Goal: Task Accomplishment & Management: Manage account settings

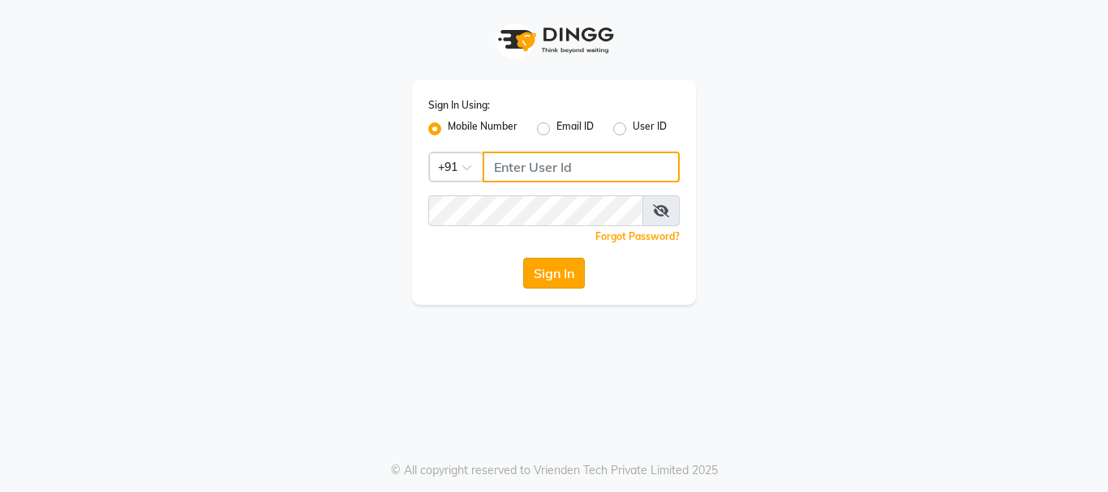
type input "9145515199"
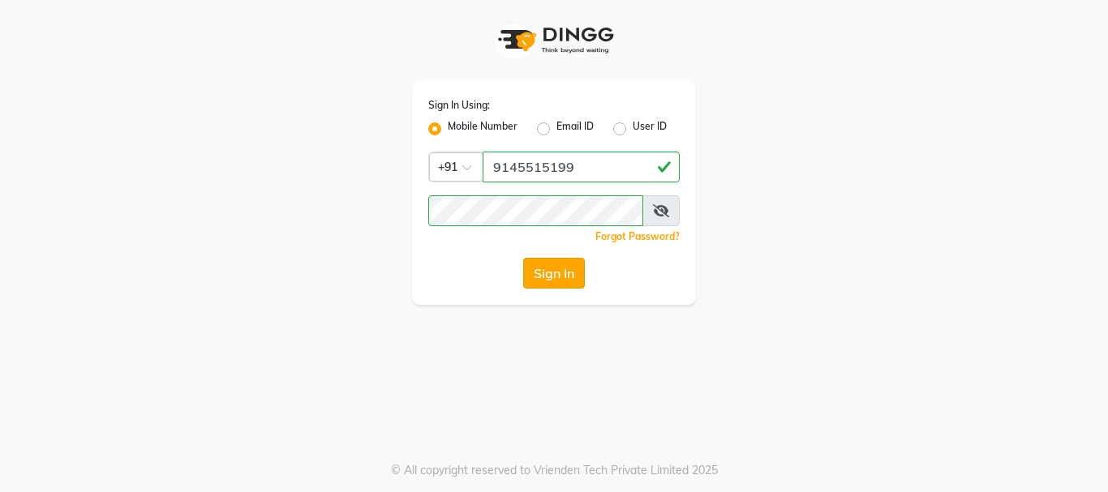
click at [533, 269] on button "Sign In" at bounding box center [554, 273] width 62 height 31
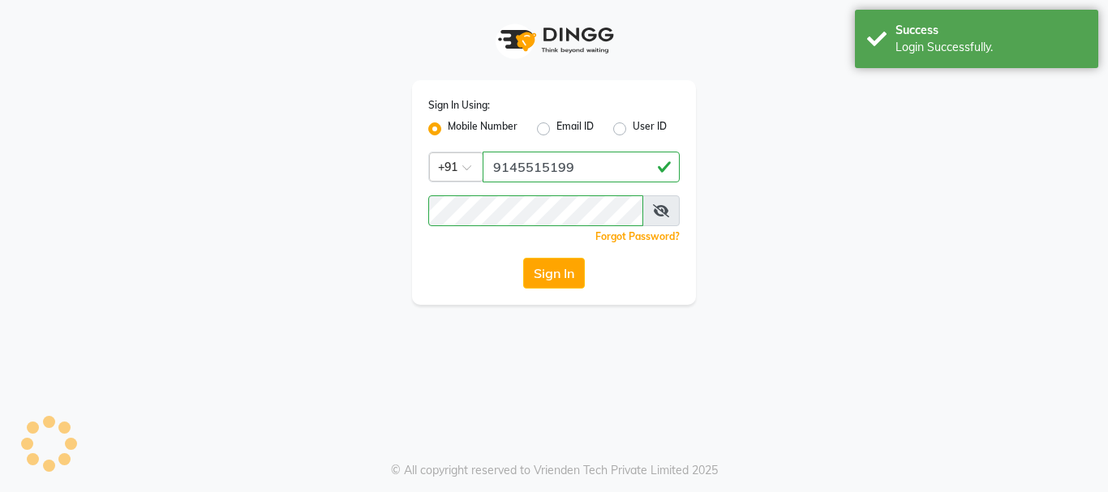
select select "7250"
select select "service"
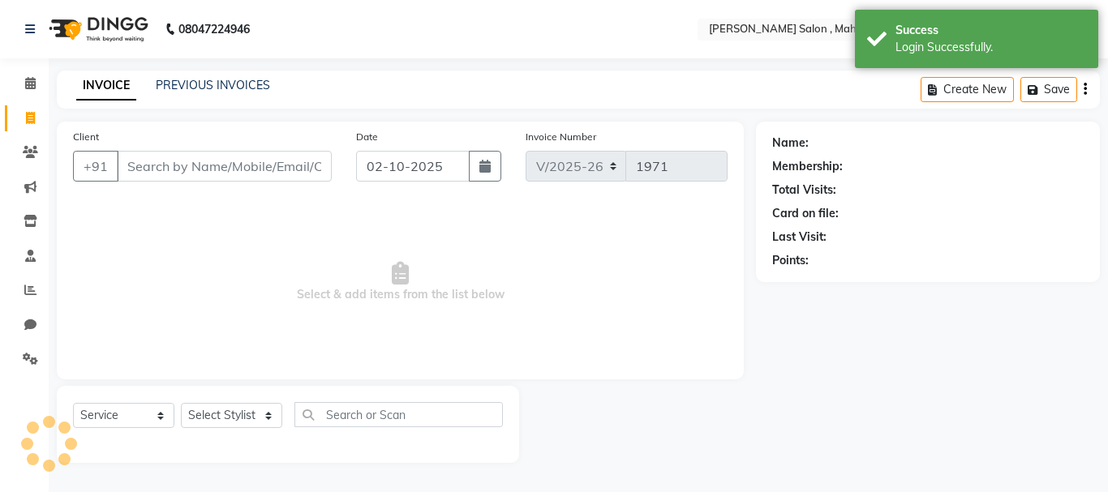
select select "en"
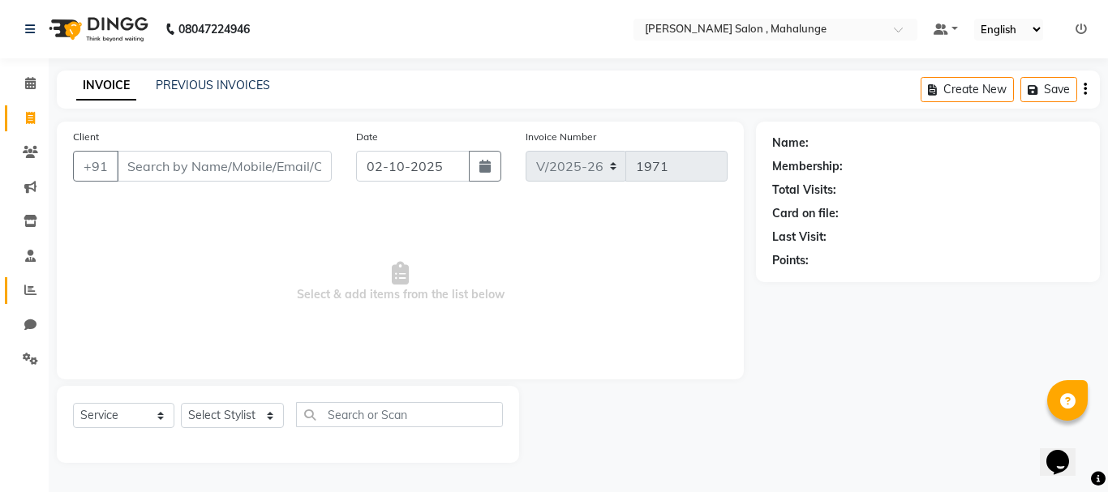
click at [32, 303] on link "Reports" at bounding box center [24, 290] width 39 height 27
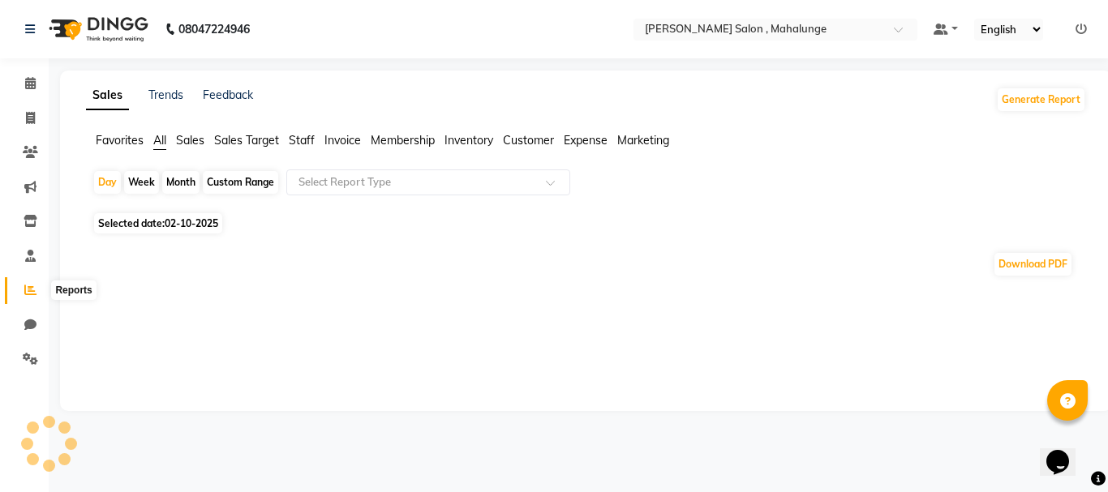
click at [32, 290] on icon at bounding box center [30, 290] width 12 height 12
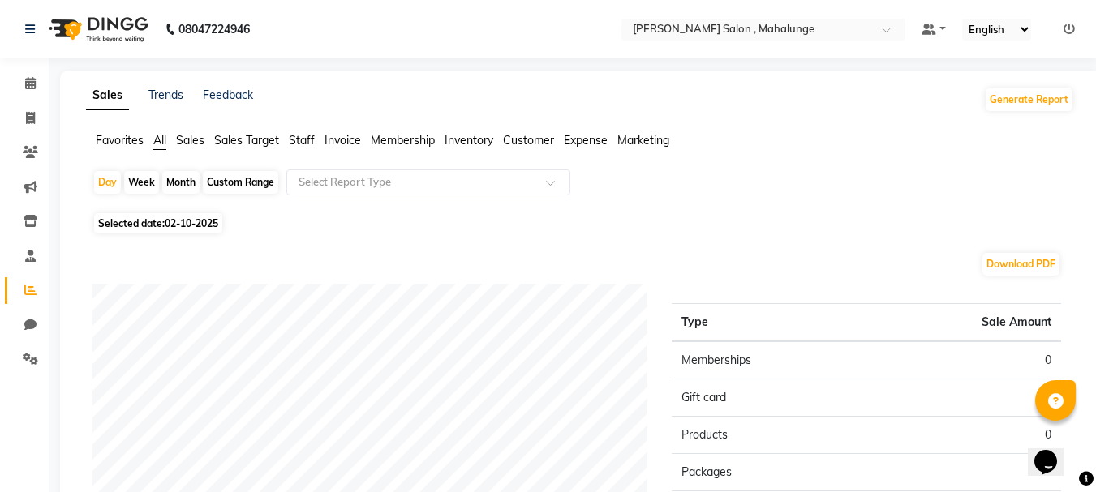
click at [190, 178] on div "Month" at bounding box center [180, 182] width 37 height 23
select select "10"
select select "2025"
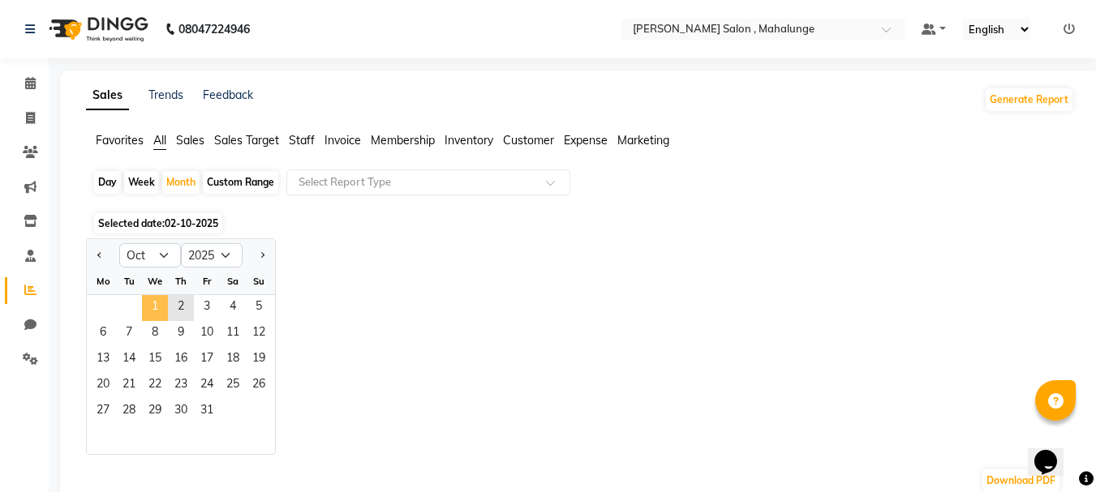
click at [151, 299] on span "1" at bounding box center [155, 308] width 26 height 26
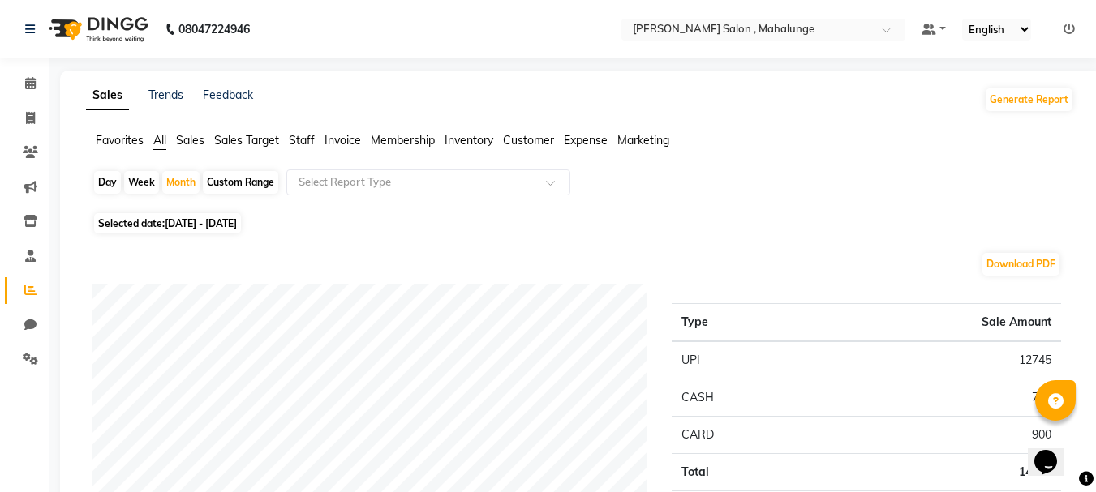
click at [42, 101] on li "Invoice" at bounding box center [24, 118] width 49 height 35
click at [34, 108] on link "Invoice" at bounding box center [24, 118] width 39 height 27
select select "service"
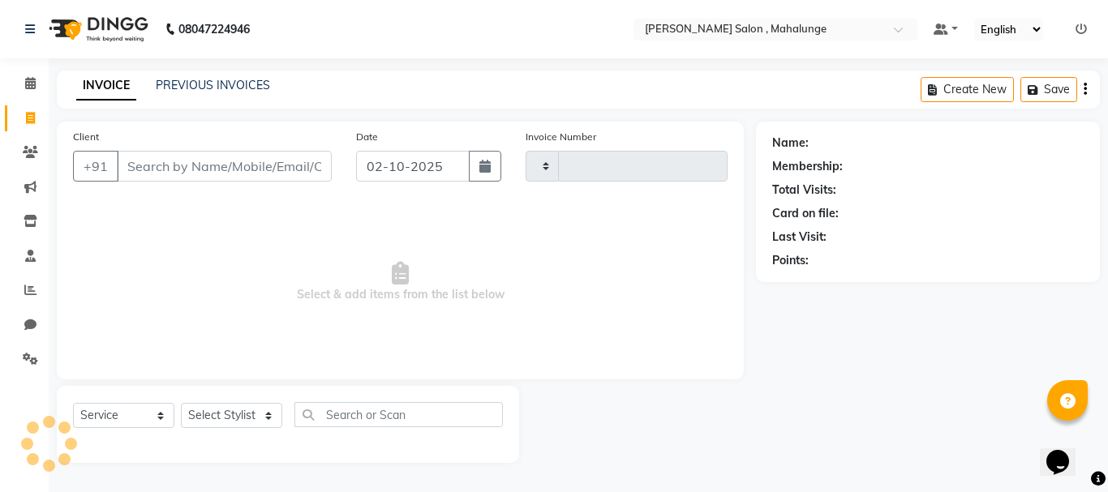
type input "1971"
select select "7250"
click at [256, 414] on select "Select Stylist admin godrej [PERSON_NAME] [PERSON_NAME] [PERSON_NAME] [PERSON_N…" at bounding box center [232, 415] width 103 height 25
select select "63865"
click at [181, 403] on select "Select Stylist admin godrej [PERSON_NAME] [PERSON_NAME] [PERSON_NAME] [PERSON_N…" at bounding box center [232, 415] width 103 height 25
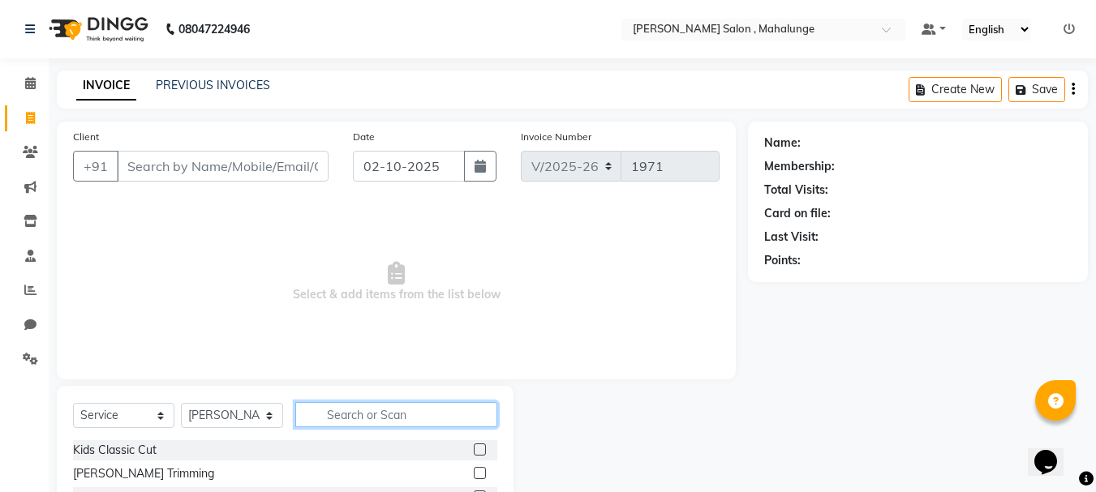
click at [378, 419] on input "text" at bounding box center [396, 414] width 202 height 25
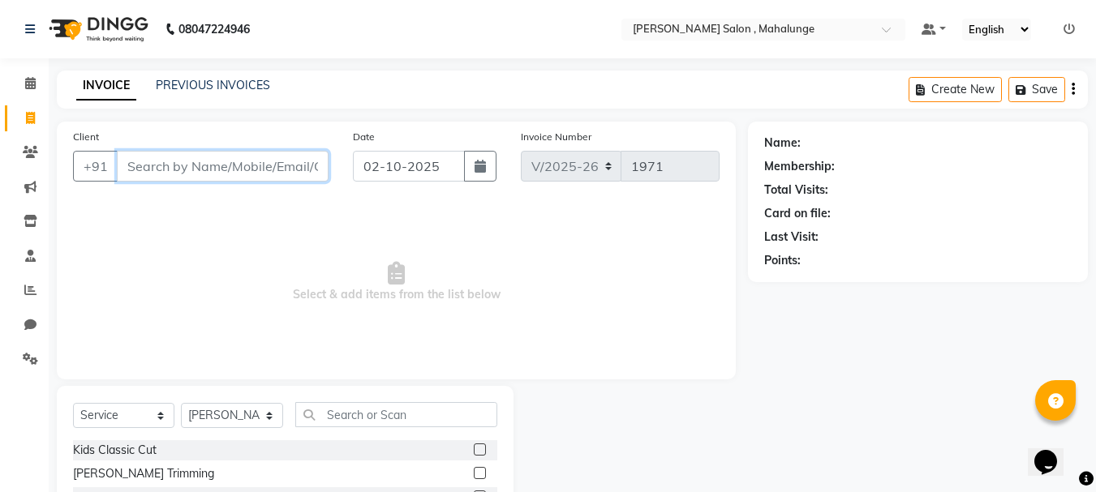
click at [187, 167] on input "Client" at bounding box center [223, 166] width 212 height 31
type input "8"
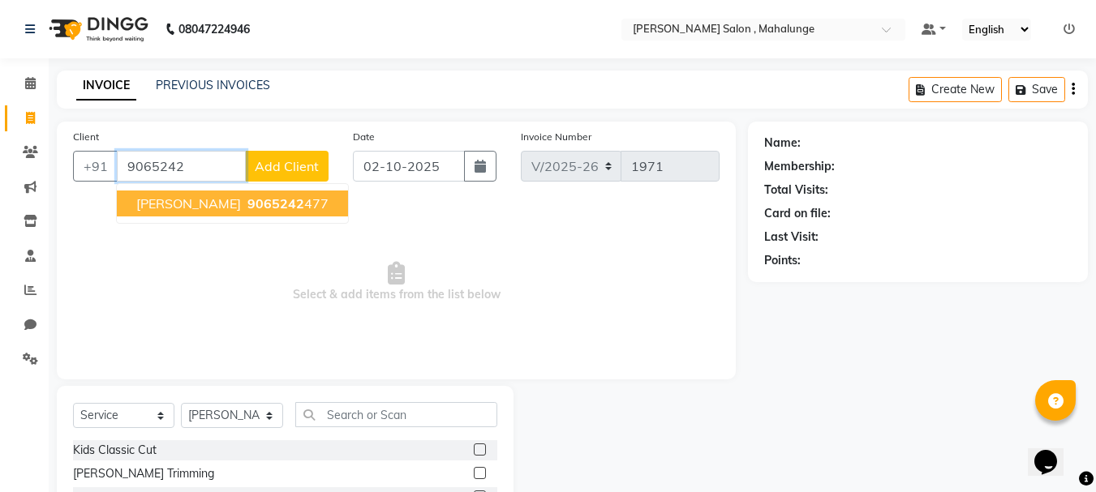
click at [217, 213] on button "[PERSON_NAME] 9065242 477" at bounding box center [232, 204] width 231 height 26
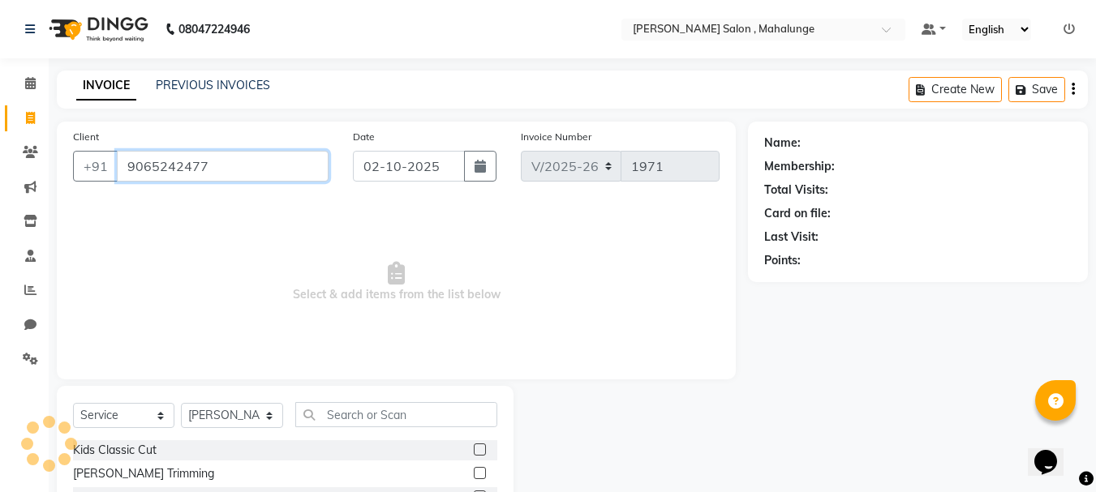
type input "9065242477"
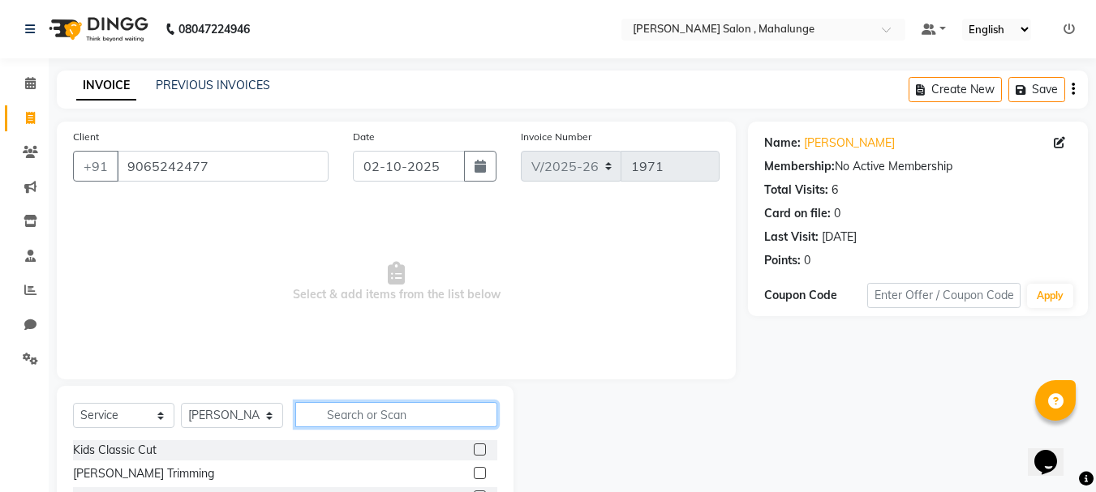
click at [379, 410] on input "text" at bounding box center [396, 414] width 202 height 25
type input "eye"
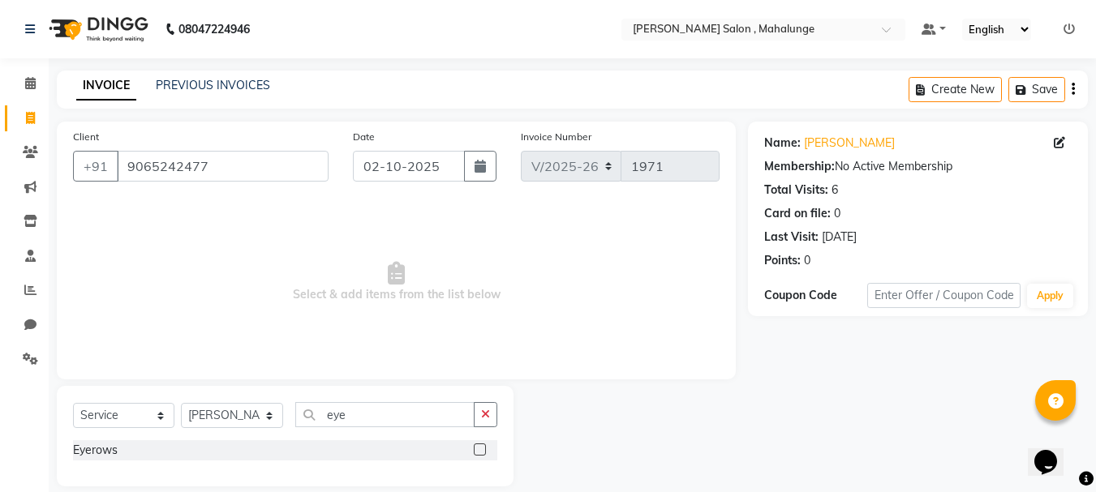
click at [480, 451] on label at bounding box center [480, 450] width 12 height 12
click at [480, 451] on input "checkbox" at bounding box center [479, 450] width 11 height 11
checkbox input "true"
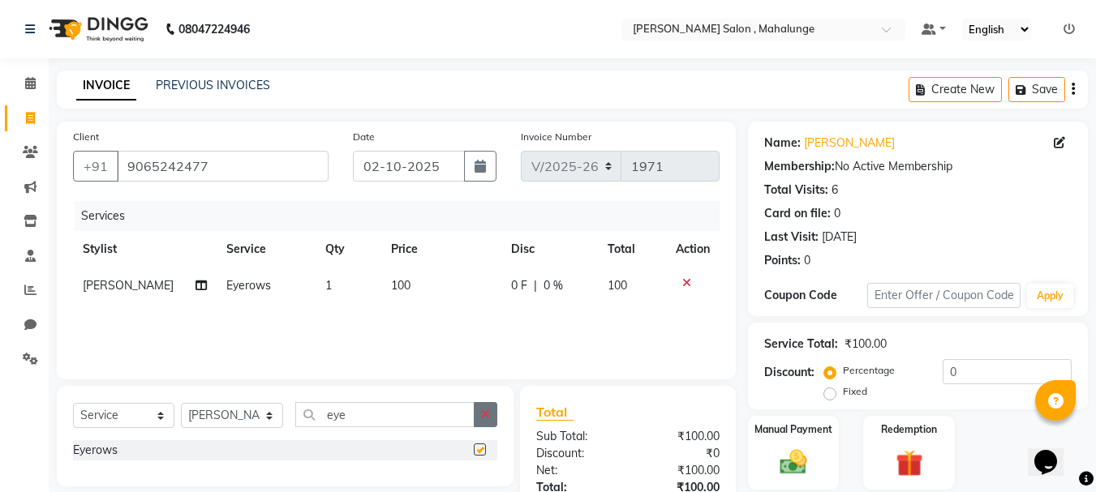
click at [480, 417] on button "button" at bounding box center [486, 414] width 24 height 25
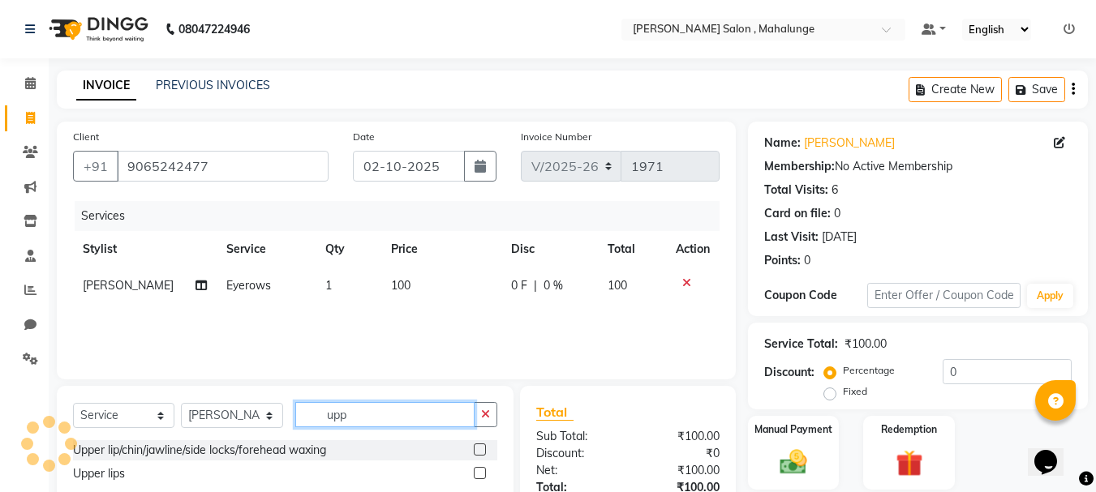
type input "upp"
click at [481, 475] on label at bounding box center [480, 473] width 12 height 12
click at [481, 475] on input "checkbox" at bounding box center [479, 474] width 11 height 11
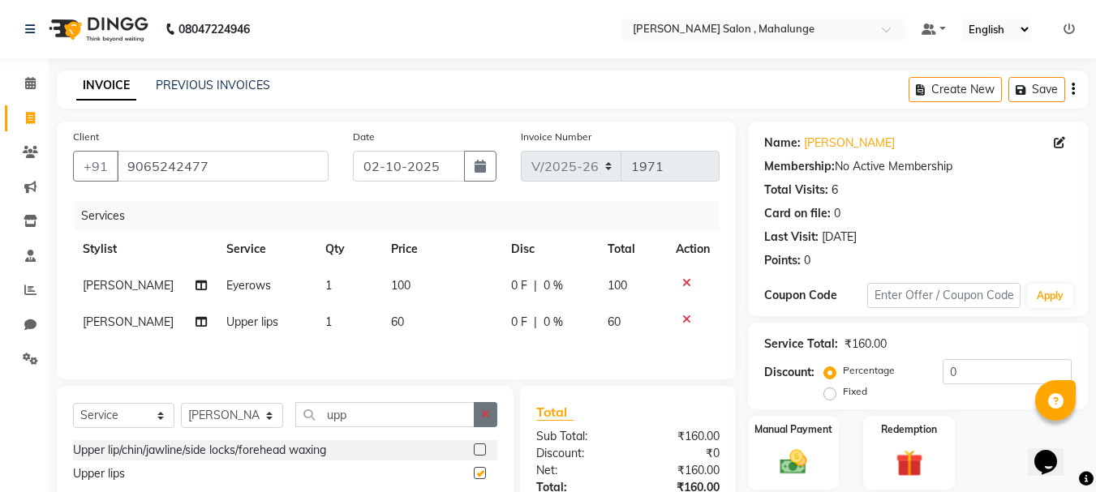
checkbox input "false"
click at [482, 420] on icon "button" at bounding box center [485, 414] width 9 height 11
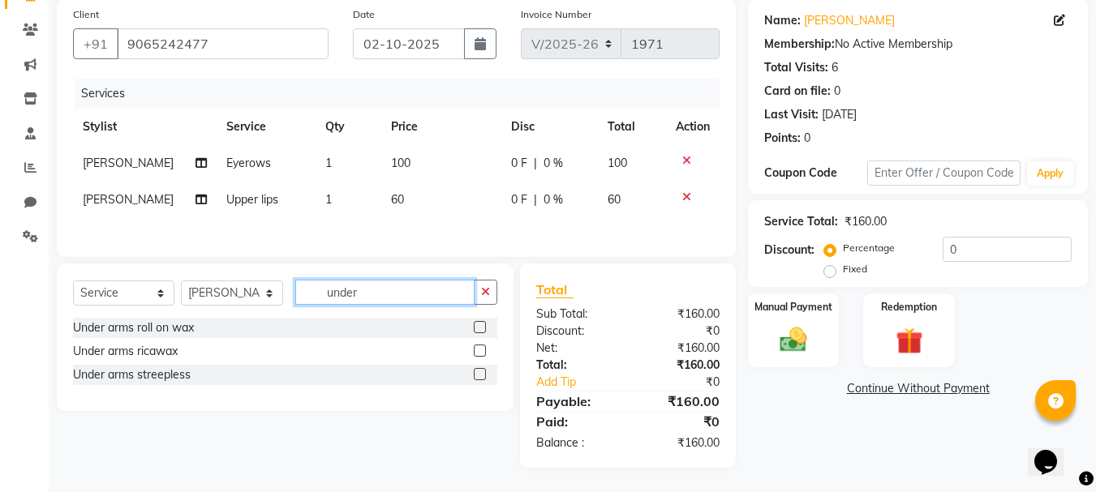
scroll to position [125, 0]
type input "under"
click at [481, 372] on label at bounding box center [480, 374] width 12 height 12
click at [481, 372] on input "checkbox" at bounding box center [479, 375] width 11 height 11
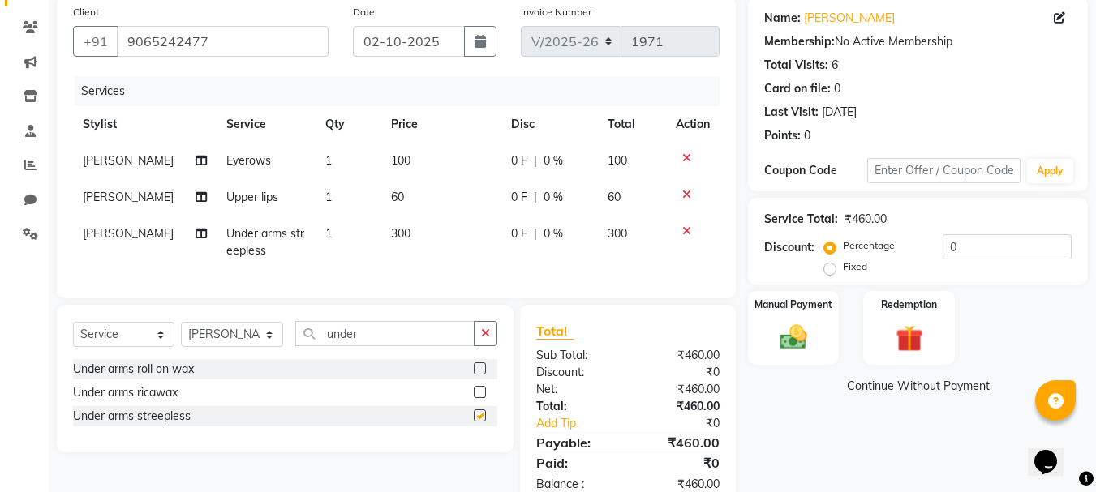
checkbox input "false"
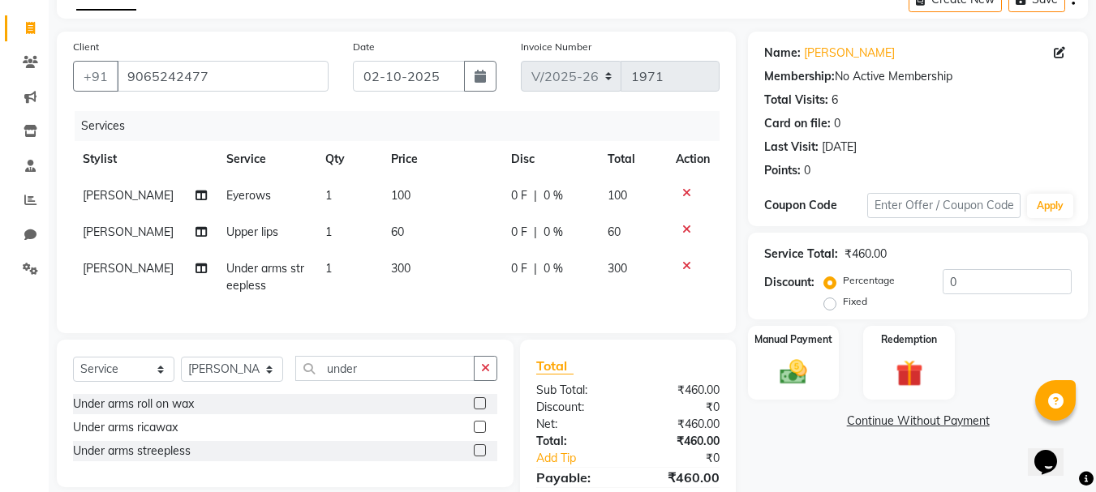
scroll to position [178, 0]
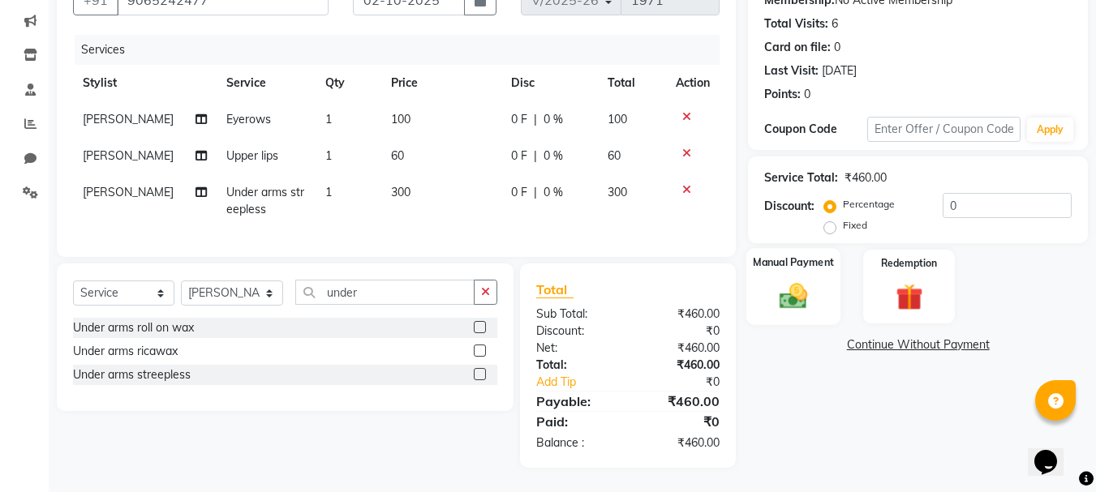
click at [813, 280] on img at bounding box center [793, 296] width 45 height 32
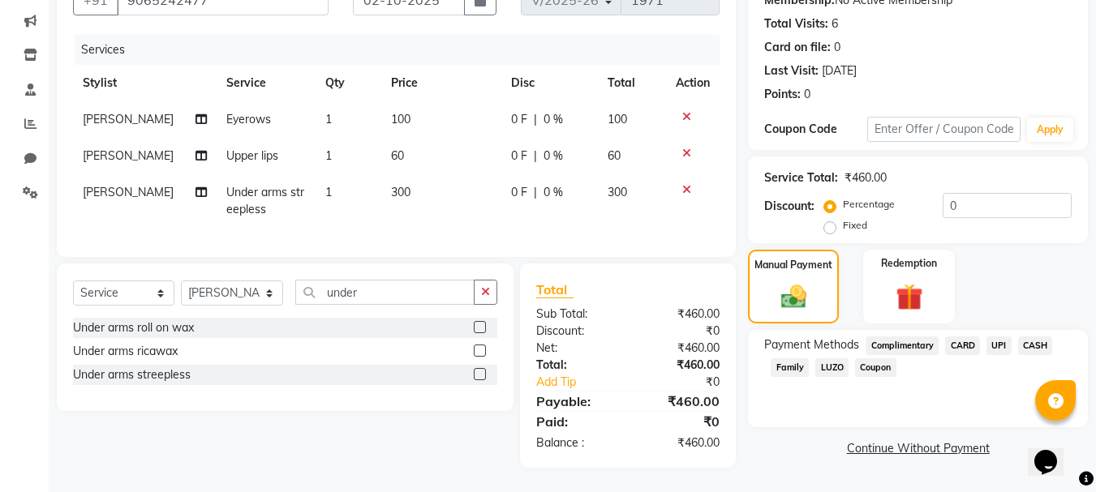
click at [996, 337] on span "UPI" at bounding box center [998, 346] width 25 height 19
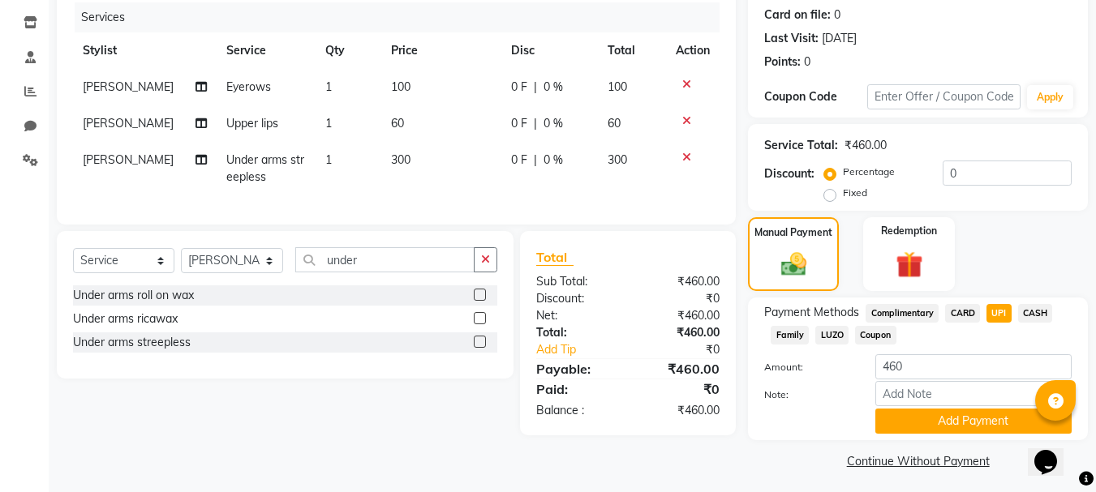
scroll to position [204, 0]
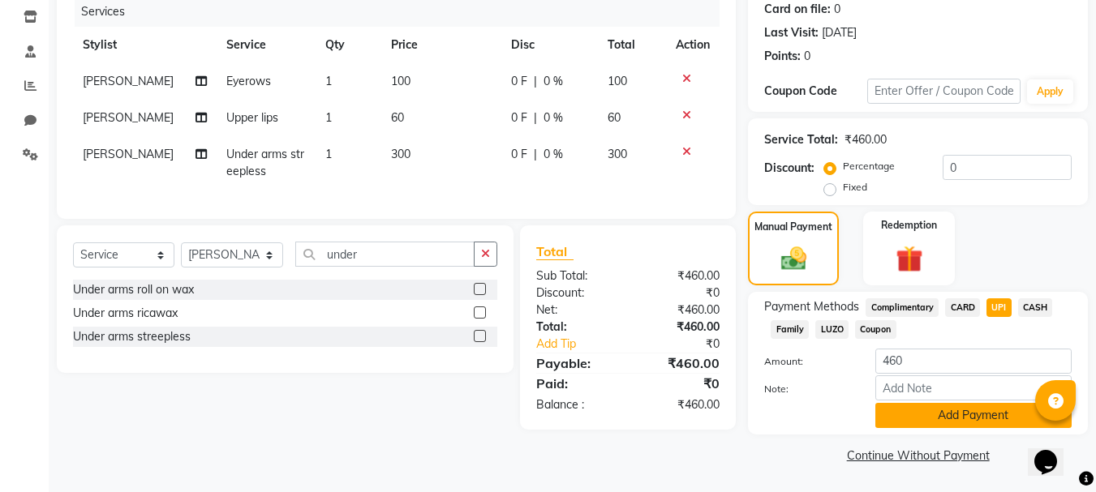
click at [965, 416] on button "Add Payment" at bounding box center [973, 415] width 196 height 25
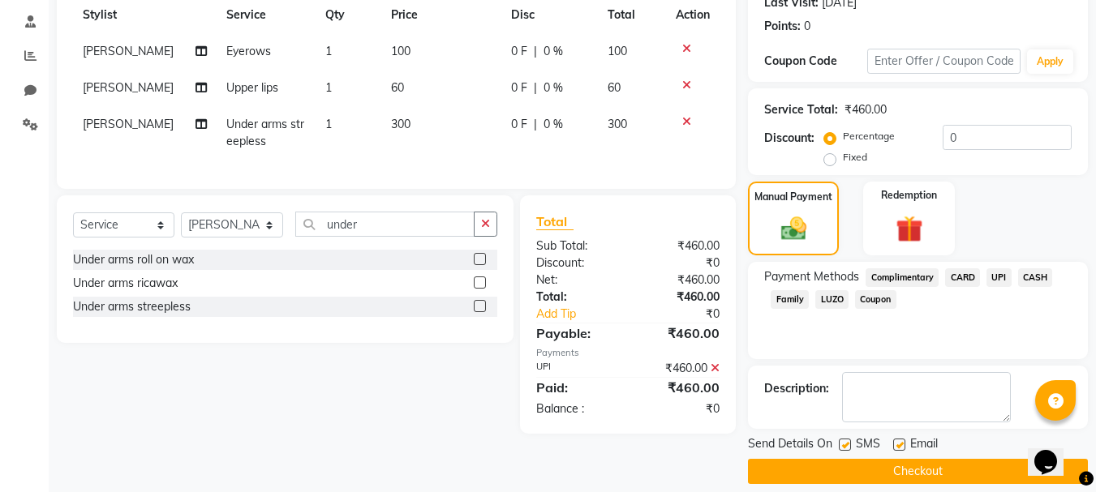
scroll to position [251, 0]
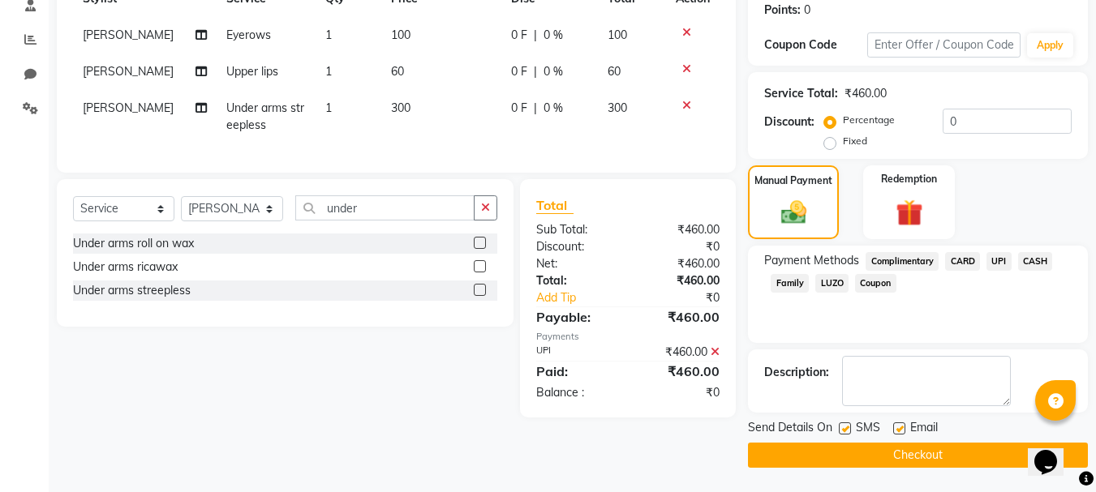
click at [931, 463] on button "Checkout" at bounding box center [918, 455] width 340 height 25
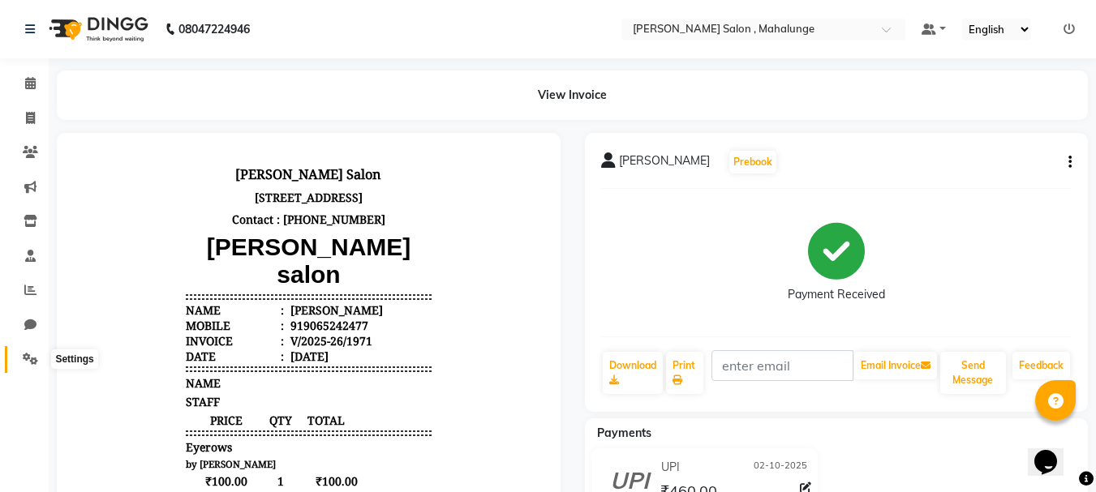
click at [30, 354] on icon at bounding box center [30, 359] width 15 height 12
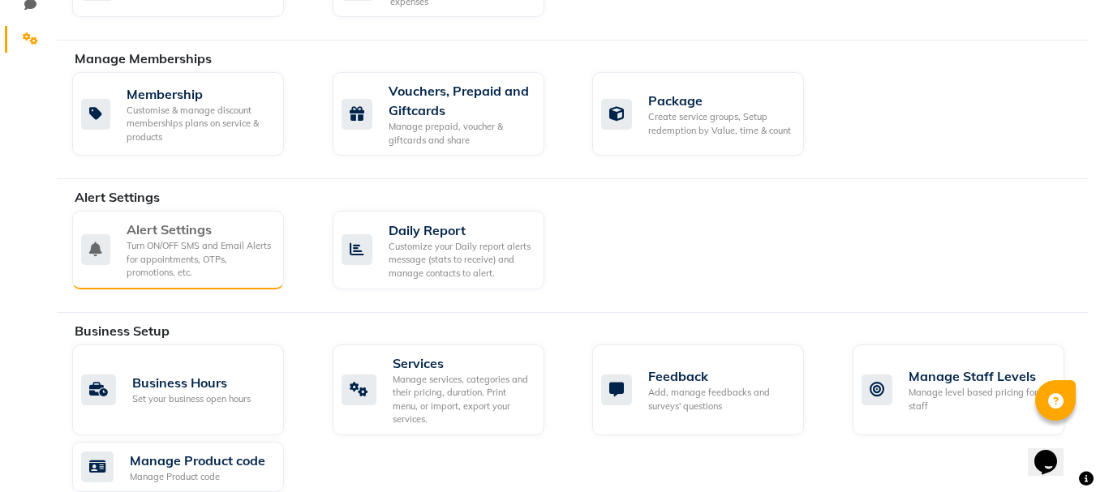
scroll to position [406, 0]
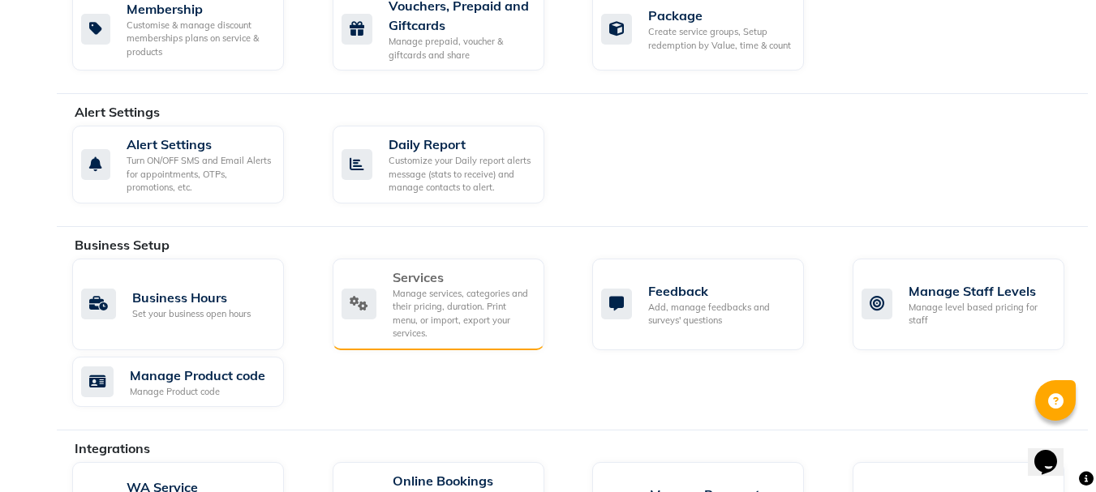
click at [445, 276] on div "Services" at bounding box center [462, 277] width 139 height 19
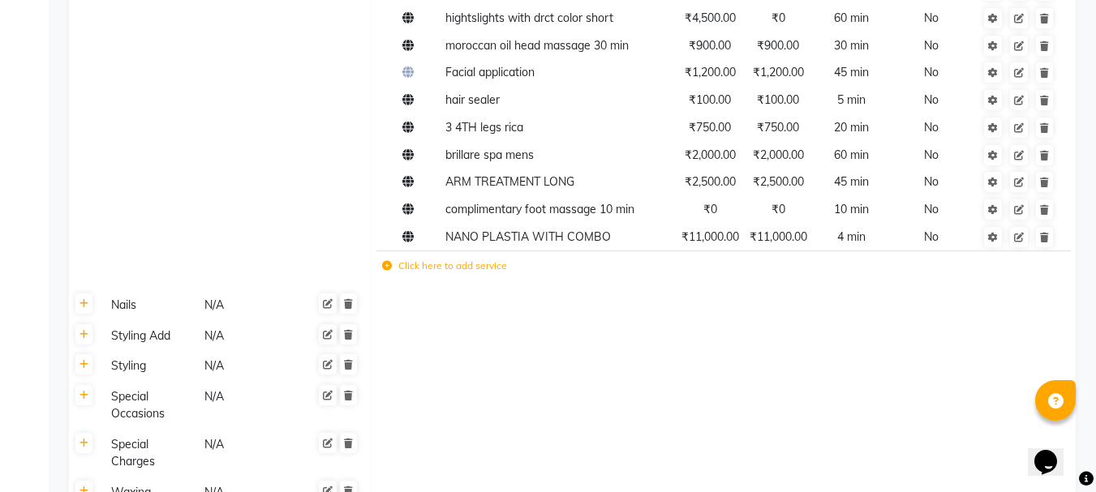
scroll to position [730, 0]
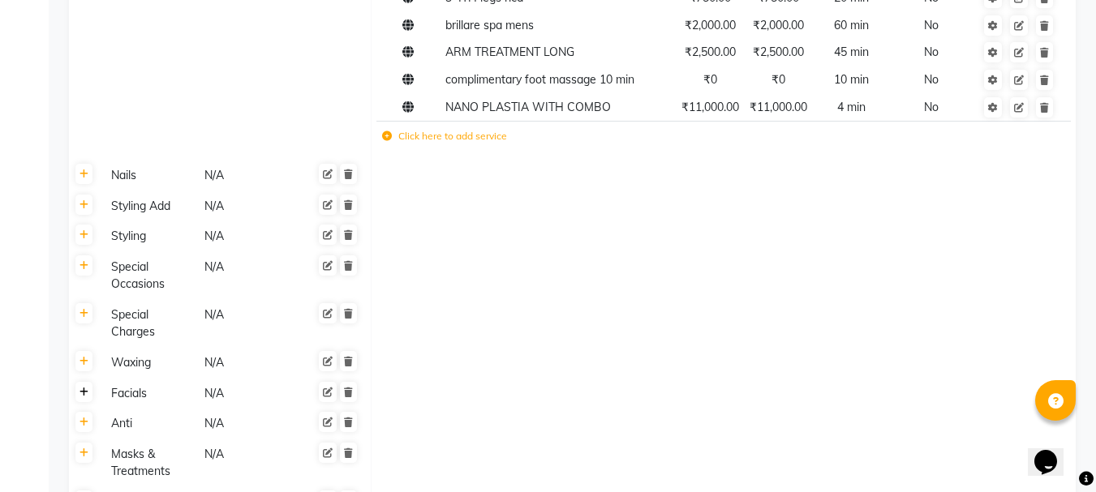
click at [80, 391] on icon at bounding box center [83, 393] width 9 height 10
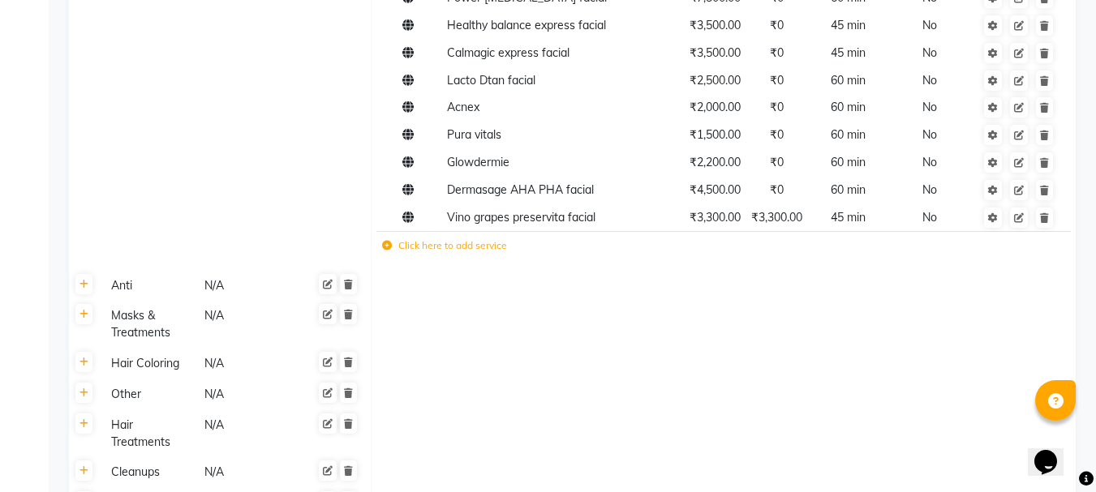
scroll to position [1298, 0]
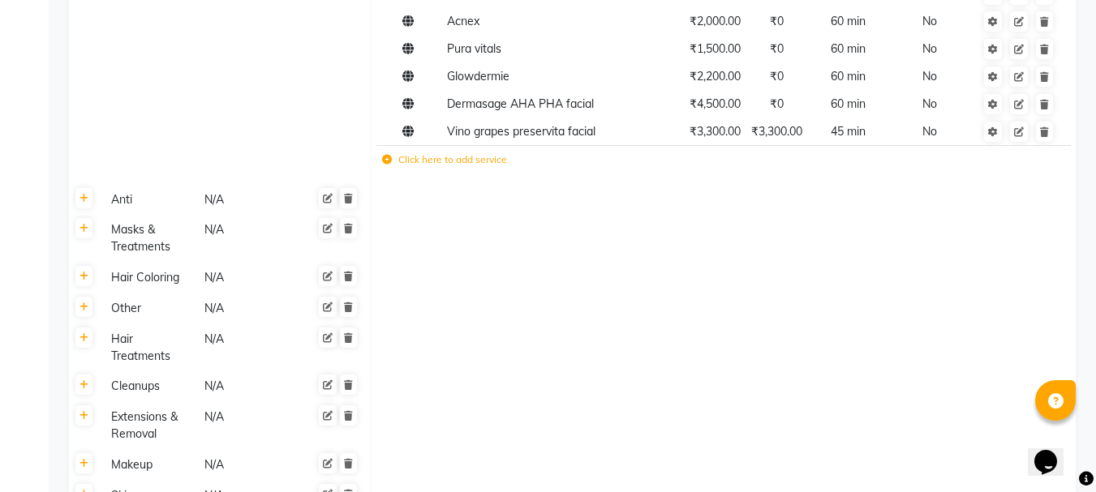
click at [387, 161] on icon at bounding box center [387, 160] width 10 height 10
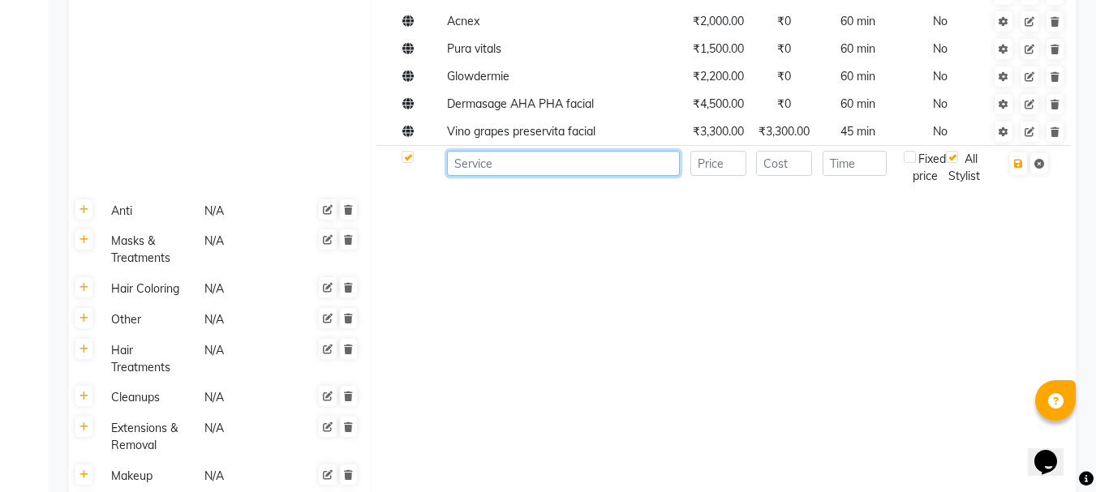
click at [492, 160] on input at bounding box center [563, 163] width 233 height 25
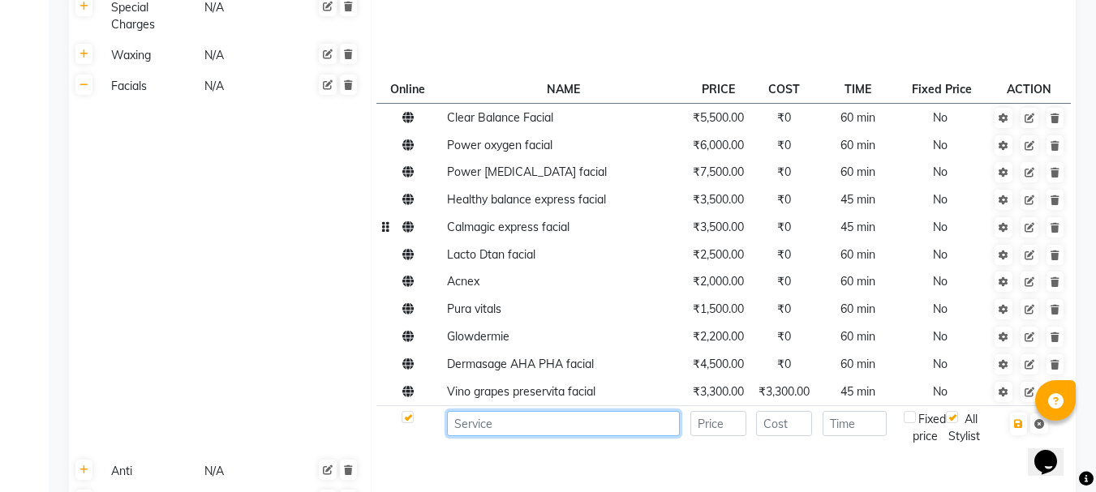
scroll to position [973, 0]
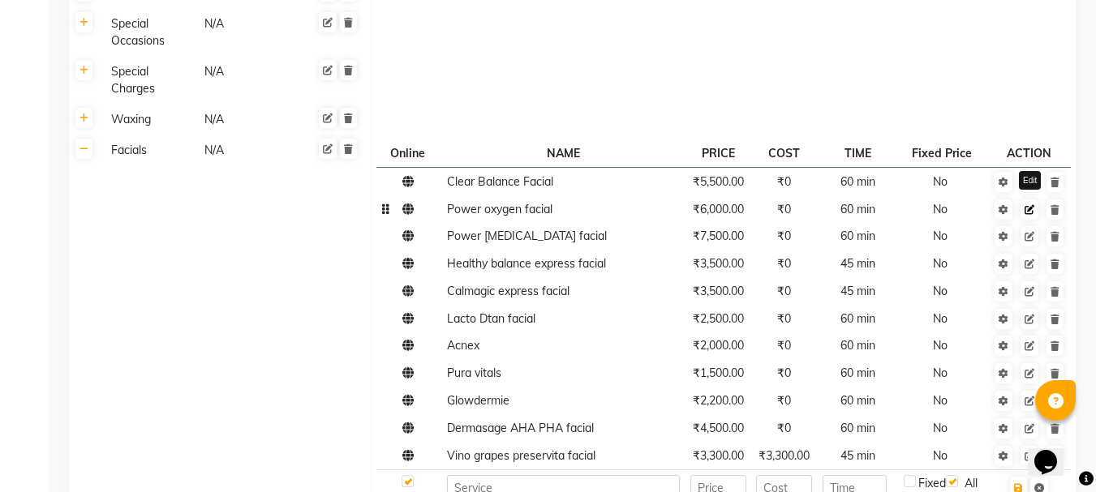
click at [1032, 213] on icon at bounding box center [1030, 210] width 10 height 10
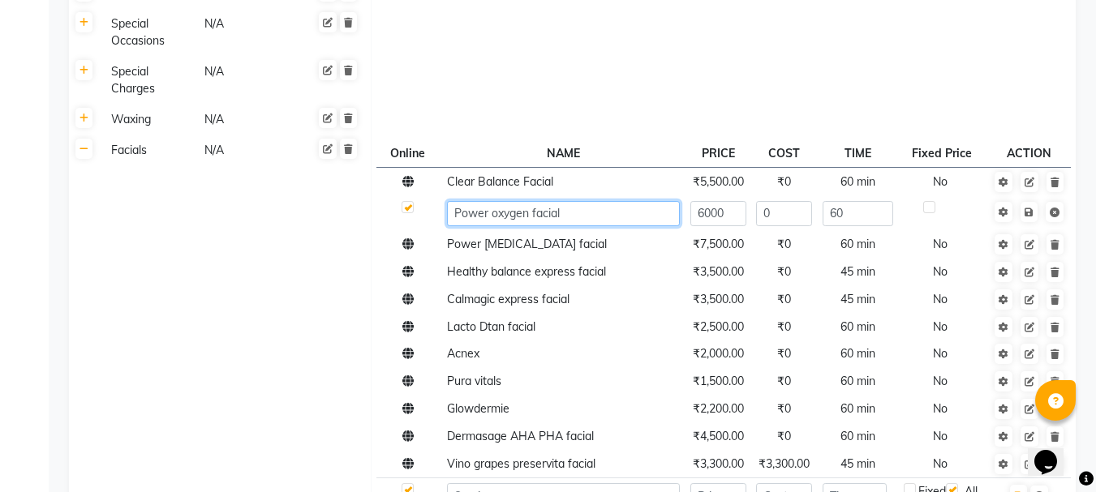
click at [591, 219] on input "Power oxygen facial" at bounding box center [563, 213] width 233 height 25
type input "Power hyaluronic treatment"
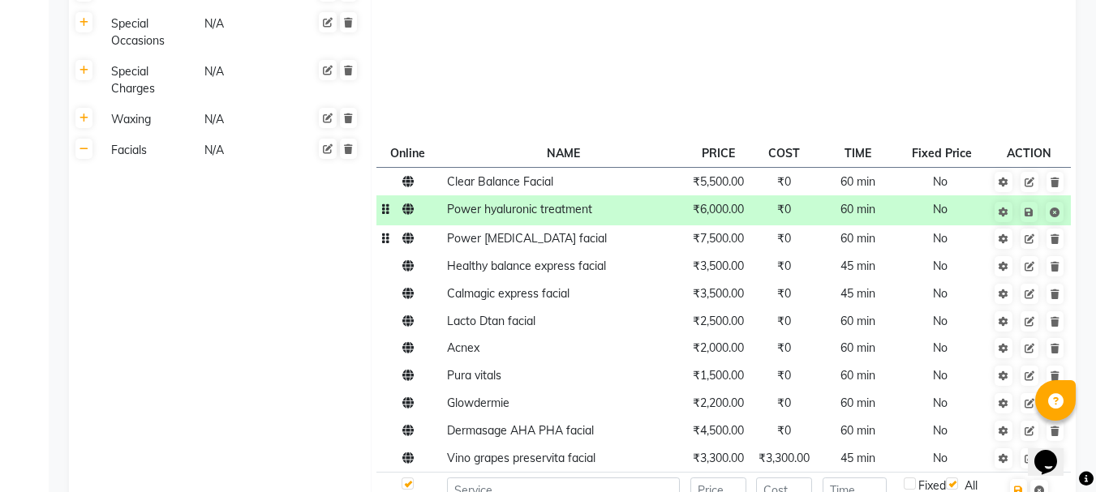
click at [770, 226] on td "₹0" at bounding box center [784, 240] width 67 height 28
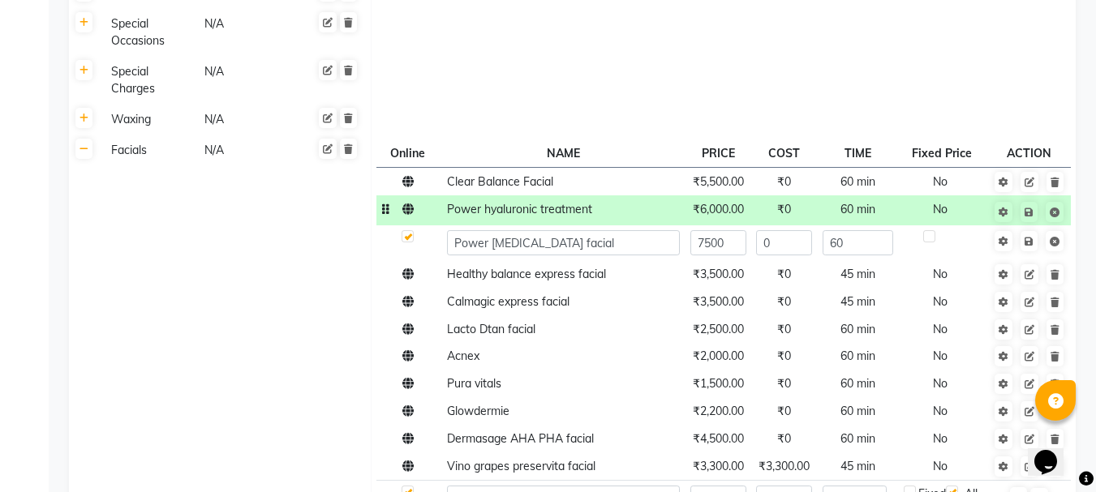
click at [745, 218] on td "₹6,000.00" at bounding box center [718, 211] width 67 height 30
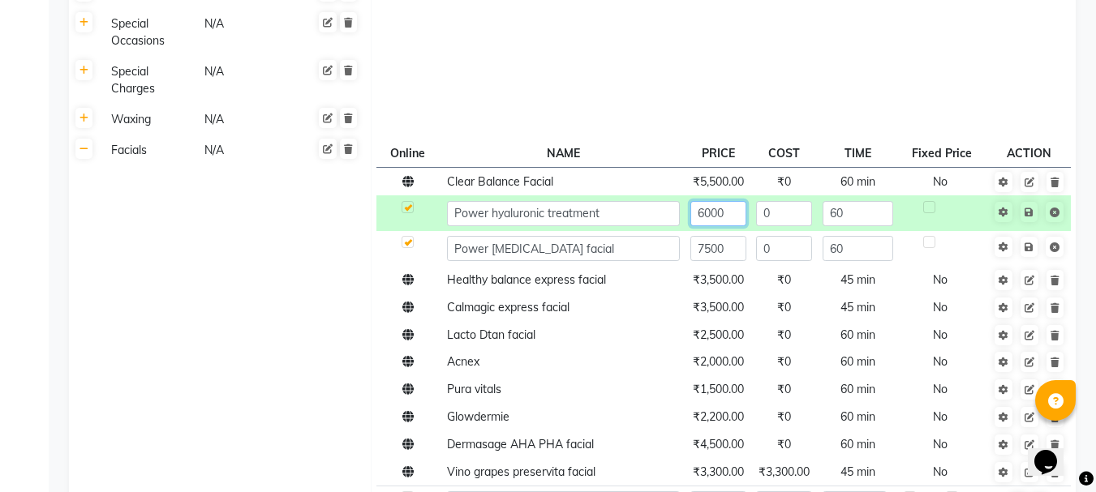
click at [737, 213] on input "6000" at bounding box center [718, 213] width 56 height 25
type input "6"
type input "7500"
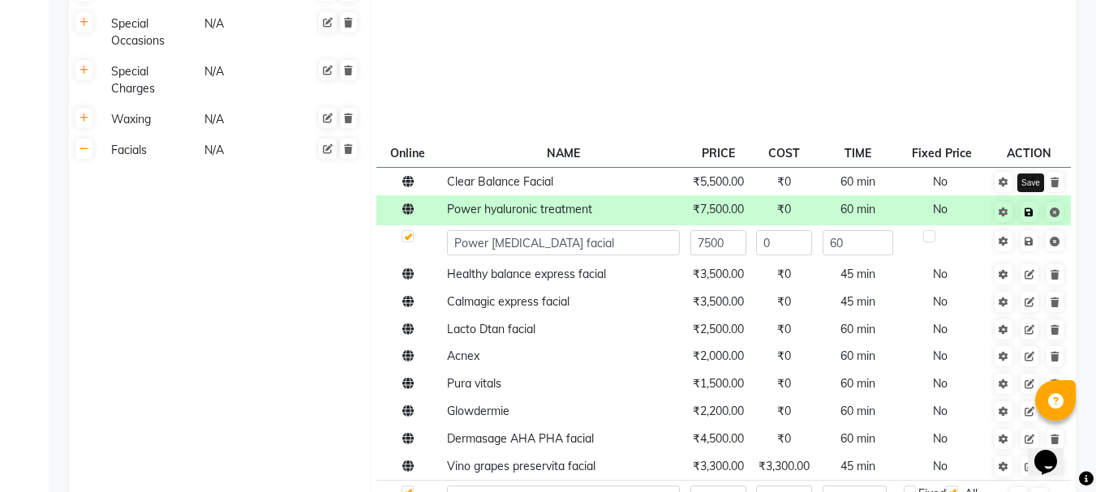
click at [1027, 213] on icon at bounding box center [1029, 213] width 9 height 10
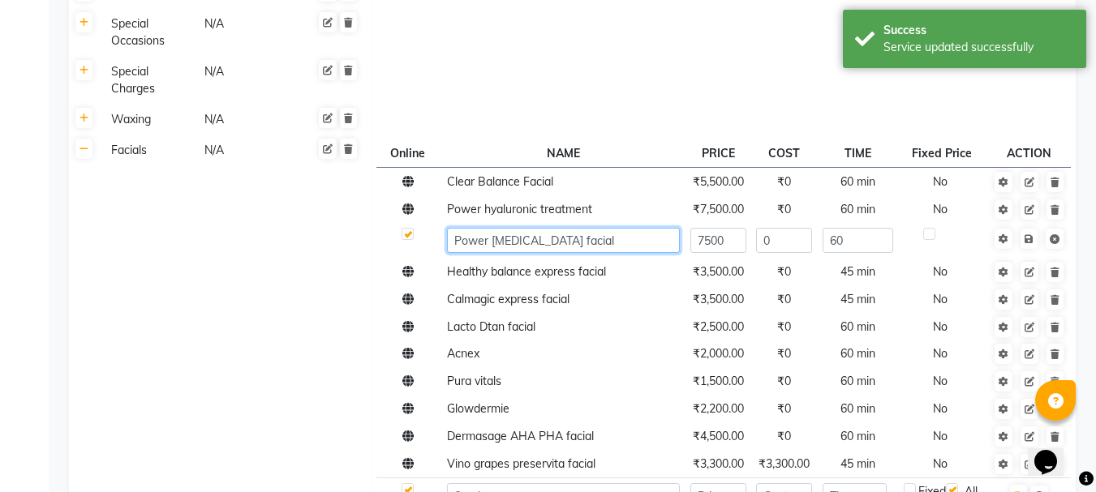
click at [597, 243] on input "Power [MEDICAL_DATA] facial" at bounding box center [563, 240] width 233 height 25
type input "P"
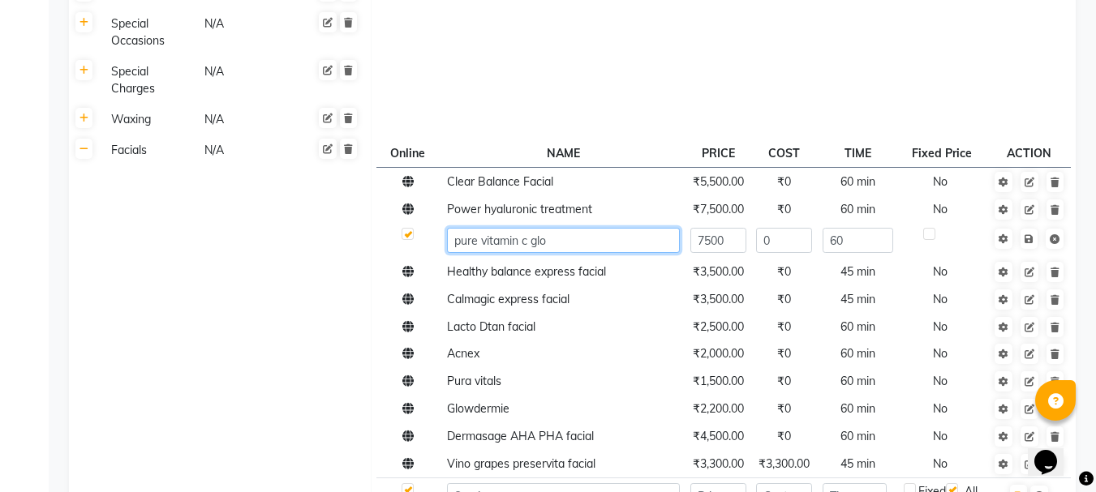
type input "pure vitamin c glow"
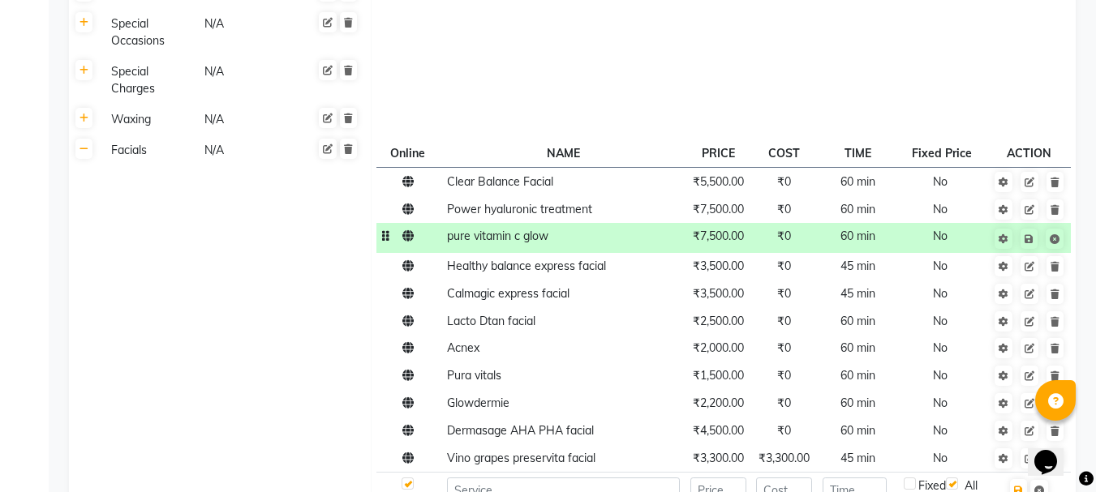
click at [757, 245] on td "₹0" at bounding box center [784, 238] width 67 height 30
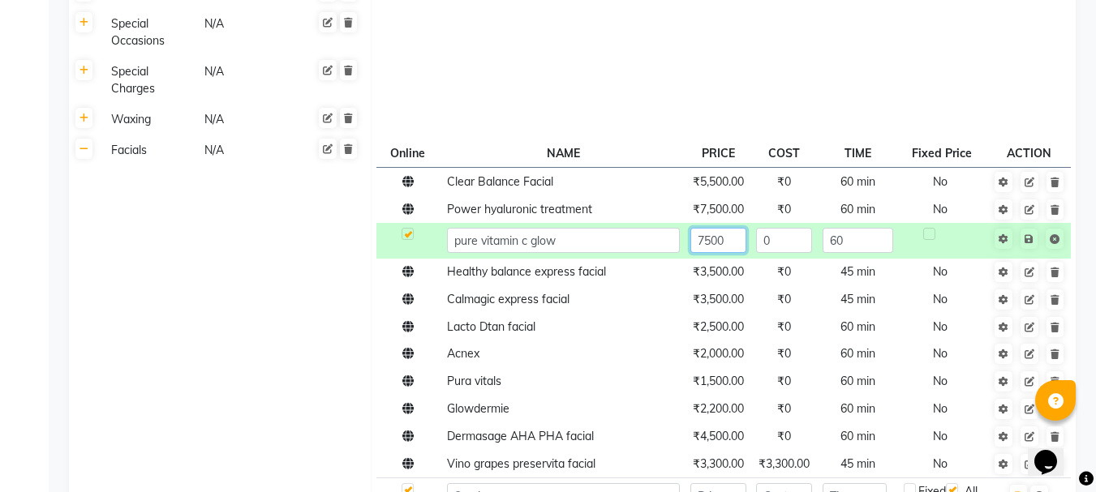
click at [735, 245] on input "7500" at bounding box center [718, 240] width 56 height 25
type input "7"
type input "6500"
click at [1031, 245] on link at bounding box center [1028, 239] width 17 height 20
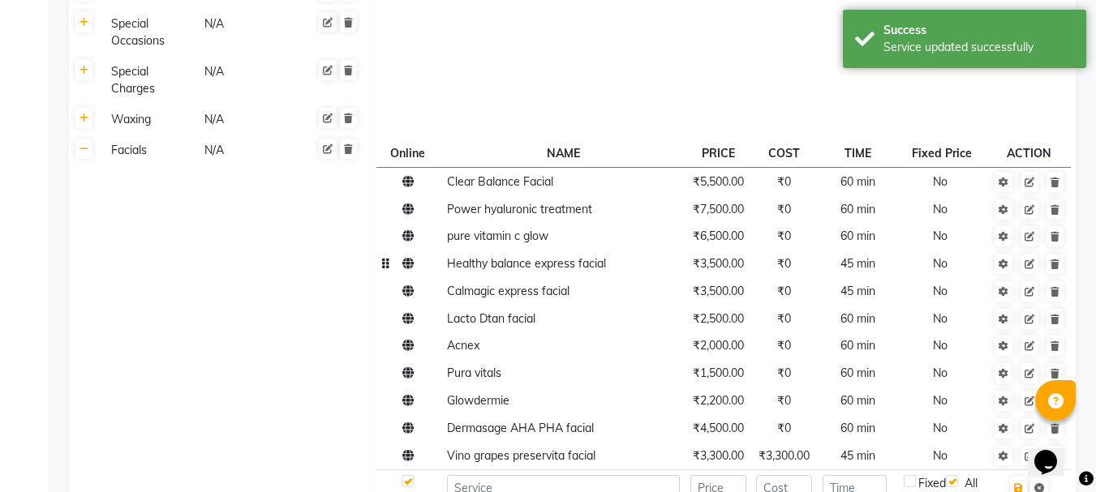
click at [593, 275] on td "Healthy balance express facial" at bounding box center [562, 265] width 243 height 28
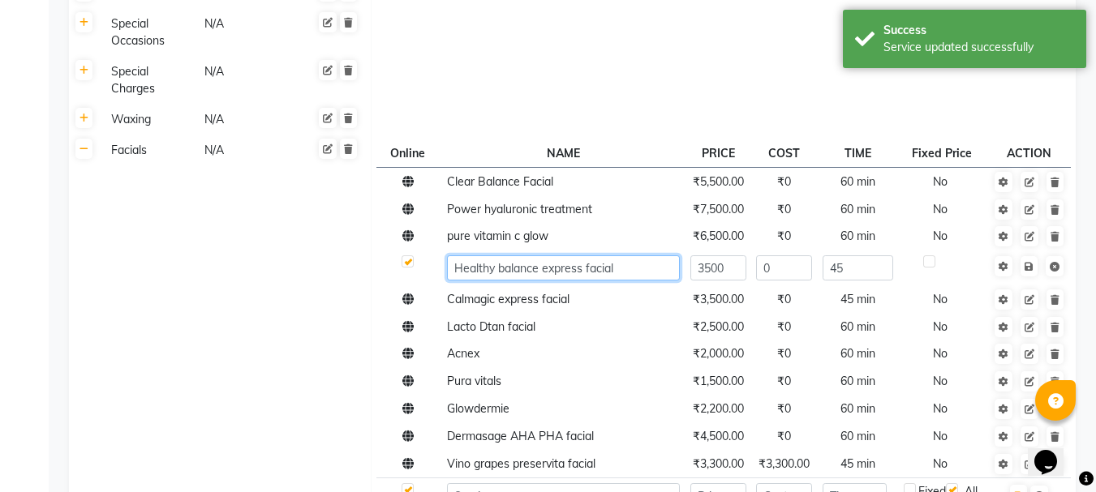
click at [628, 260] on input "Healthy balance express facial" at bounding box center [563, 268] width 233 height 25
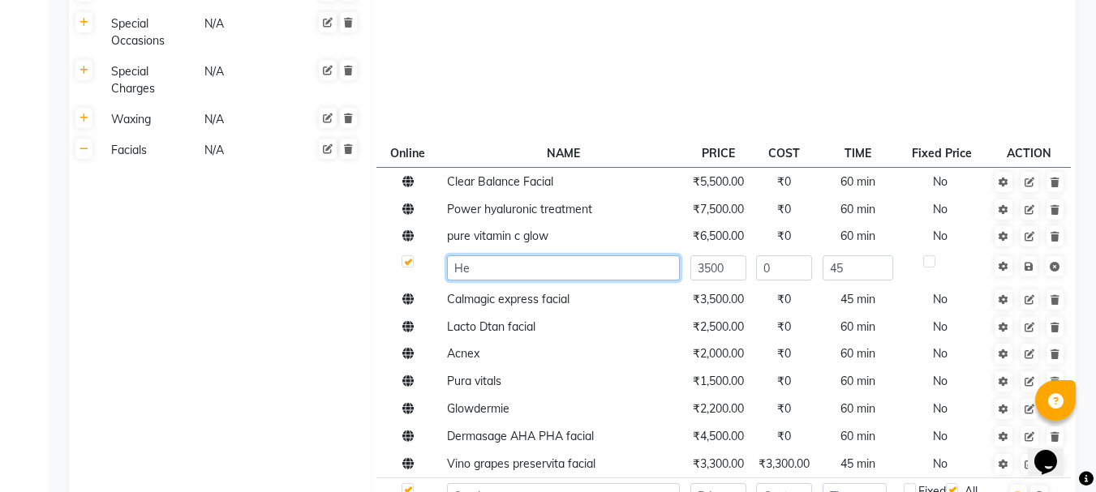
type input "H"
type input "t"
type input "Triple synergy [MEDICAL_DATA] treatment"
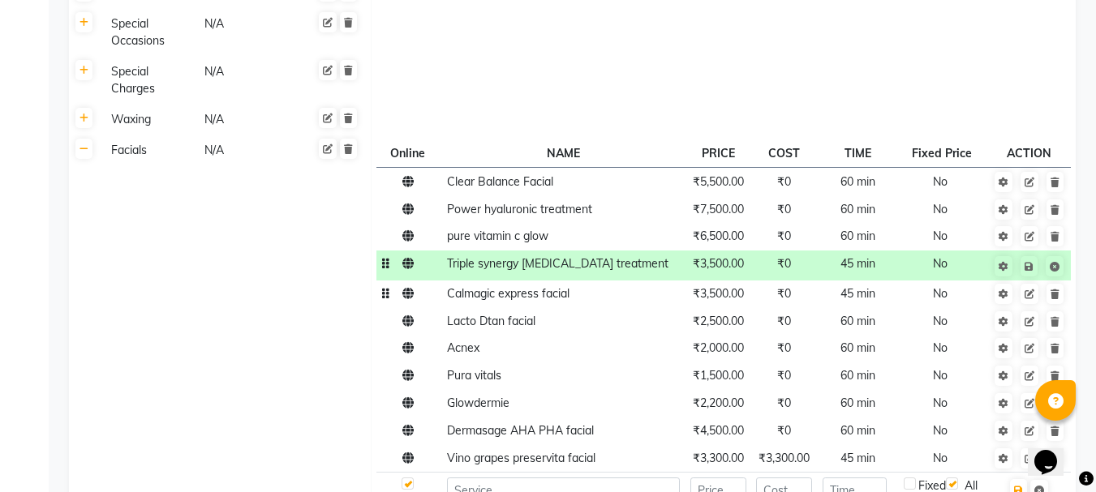
click at [720, 281] on td "₹3,500.00" at bounding box center [718, 295] width 67 height 28
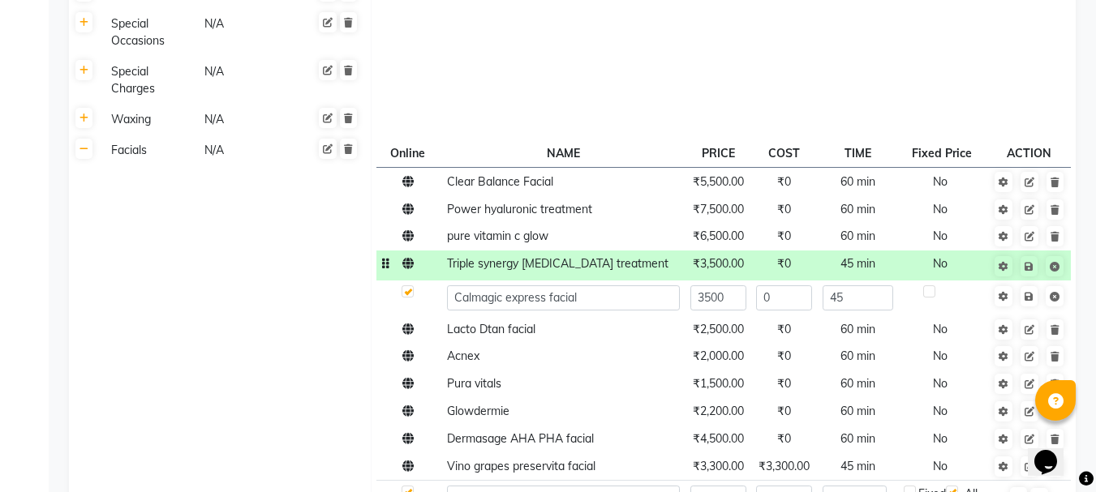
click at [739, 273] on td "₹3,500.00" at bounding box center [718, 266] width 67 height 30
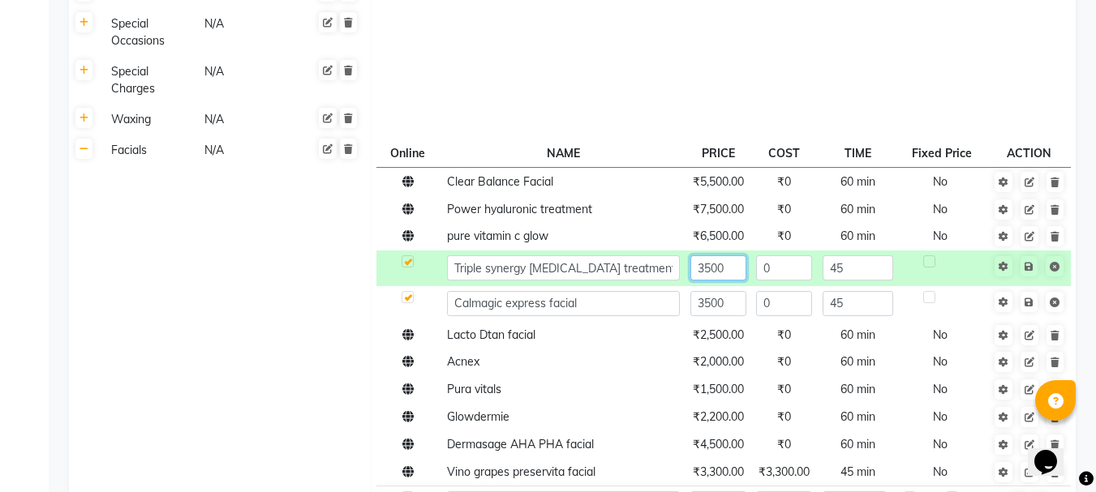
click at [732, 264] on input "3500" at bounding box center [718, 268] width 56 height 25
type input "3"
type input "7500"
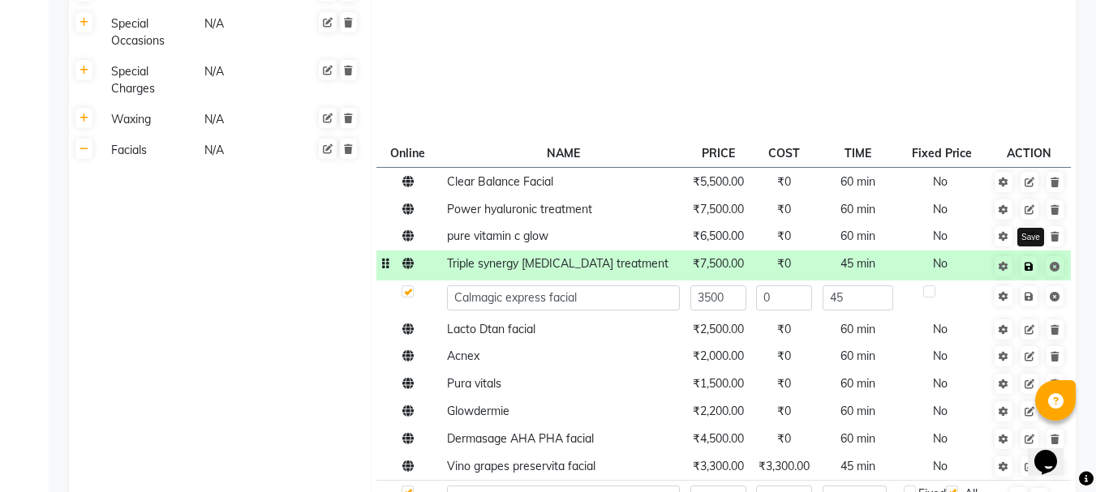
click at [1029, 267] on icon at bounding box center [1029, 267] width 9 height 10
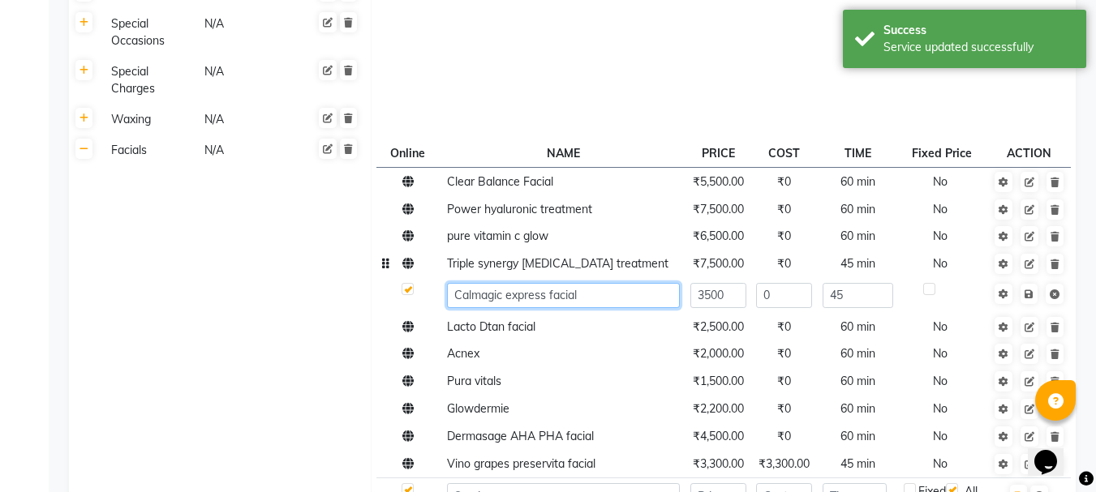
click at [656, 303] on input "Calmagic express facial" at bounding box center [563, 295] width 233 height 25
type input "C"
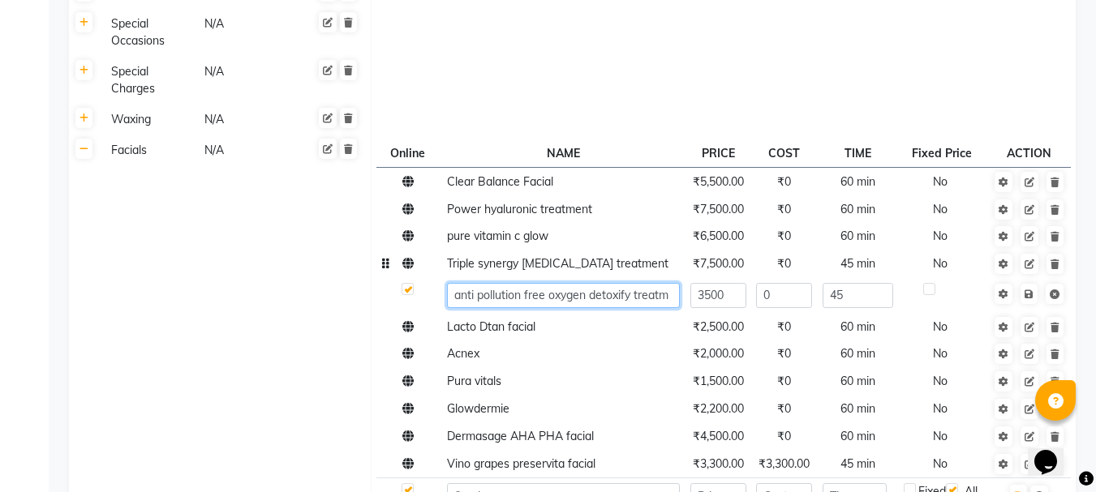
scroll to position [0, 0]
type input "anti pollution free oxygen detoxify treatment"
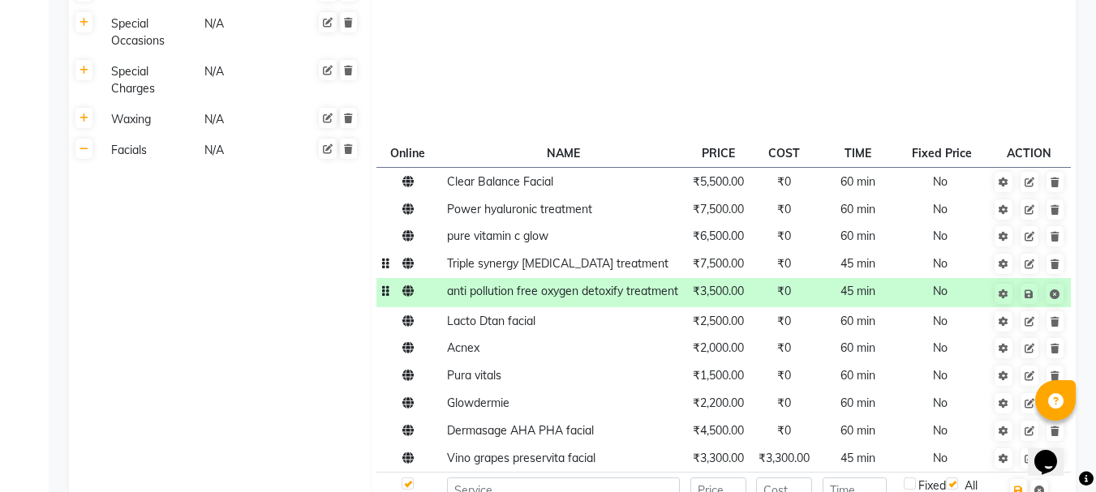
click at [739, 294] on span "₹3,500.00" at bounding box center [718, 291] width 51 height 15
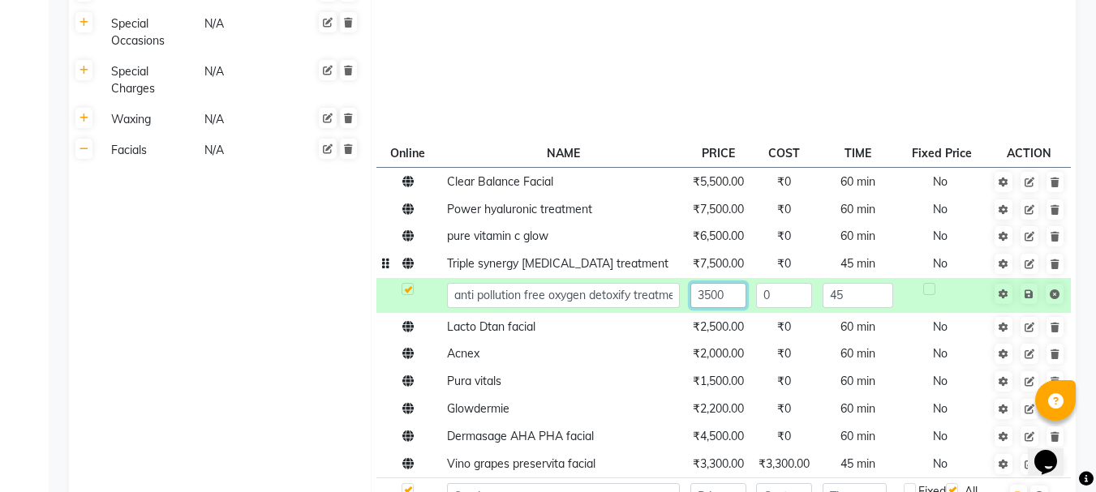
click at [739, 294] on input "3500" at bounding box center [718, 295] width 56 height 25
type input "3"
type input "6000"
click at [1032, 298] on icon at bounding box center [1029, 295] width 9 height 10
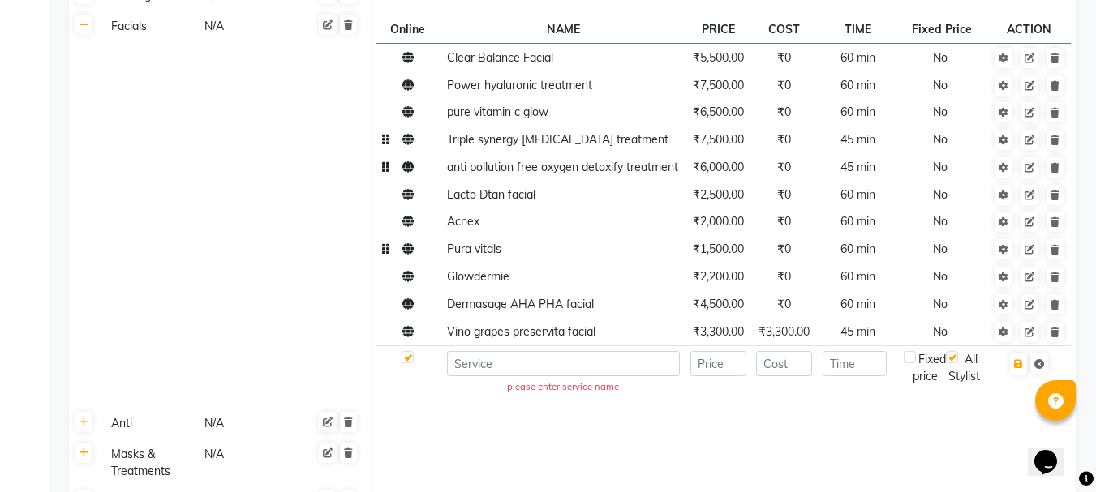
scroll to position [1136, 0]
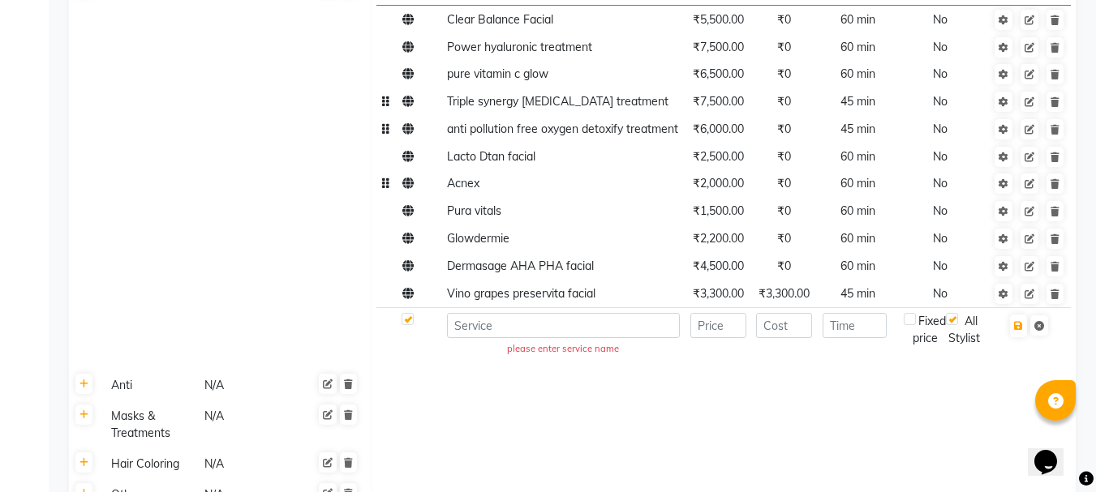
click at [542, 184] on td "Acnex" at bounding box center [562, 184] width 243 height 28
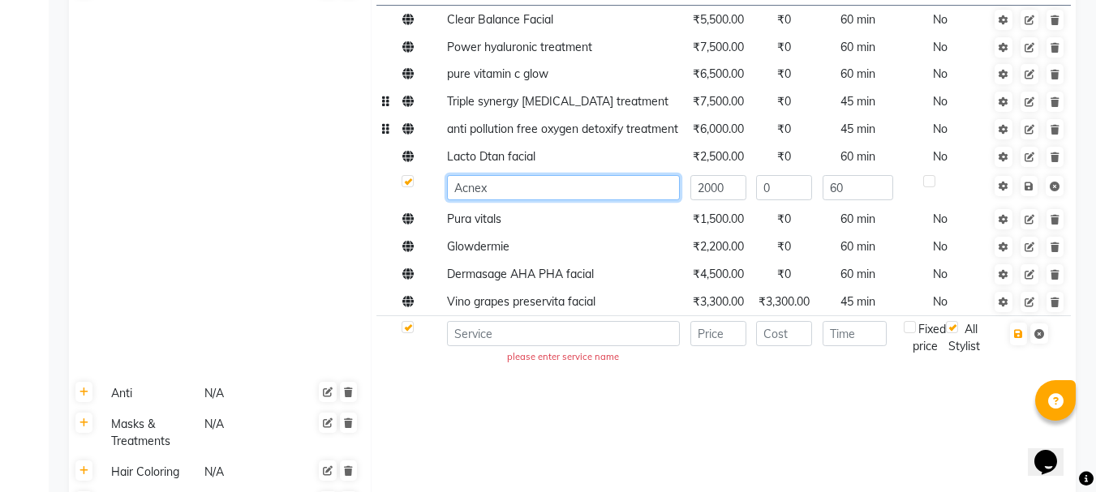
click at [542, 184] on input "Acnex" at bounding box center [563, 187] width 233 height 25
type input "A"
type input "calmagic express facial"
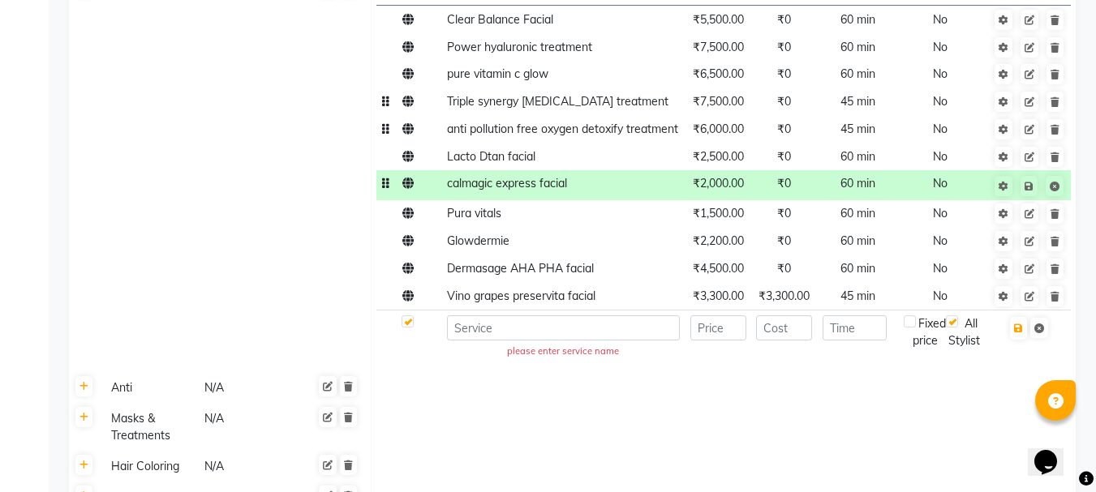
click at [741, 188] on span "₹2,000.00" at bounding box center [718, 183] width 51 height 15
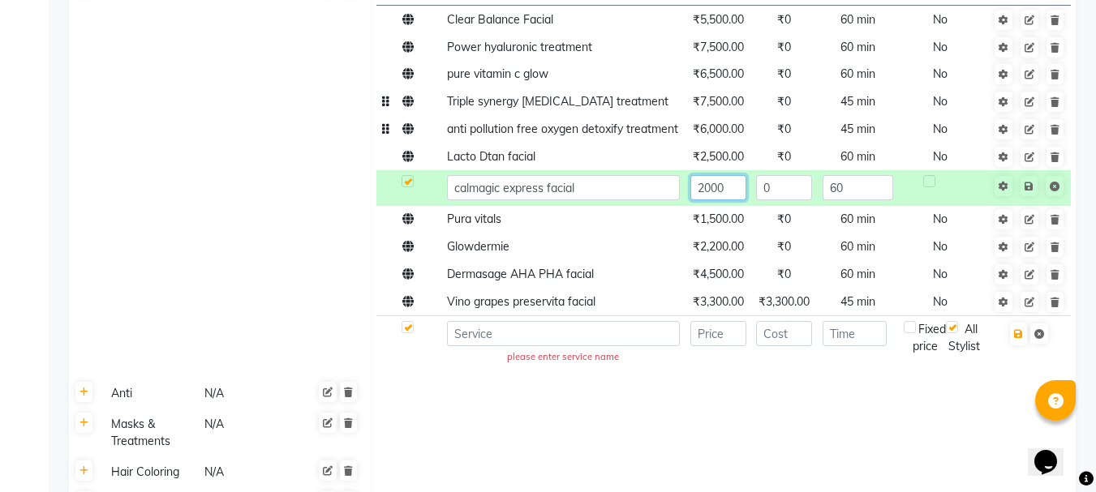
click at [736, 190] on input "2000" at bounding box center [718, 187] width 56 height 25
type input "2"
type input "3500"
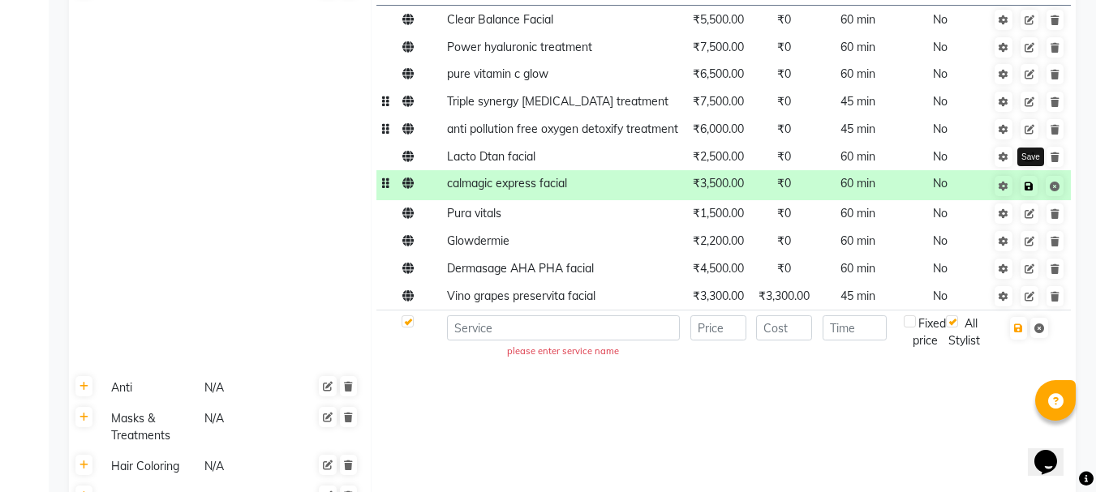
click at [1033, 195] on link at bounding box center [1028, 186] width 17 height 20
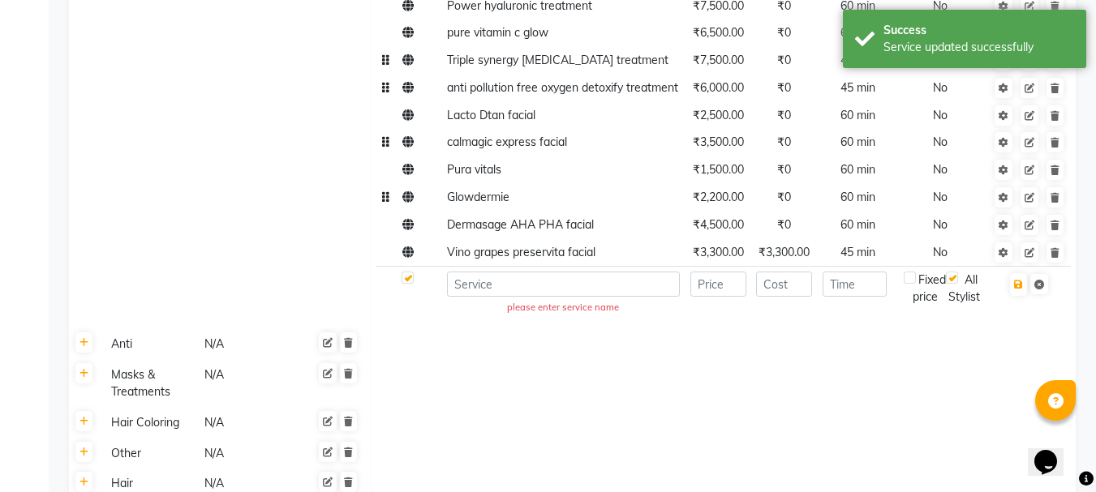
scroll to position [1217, 0]
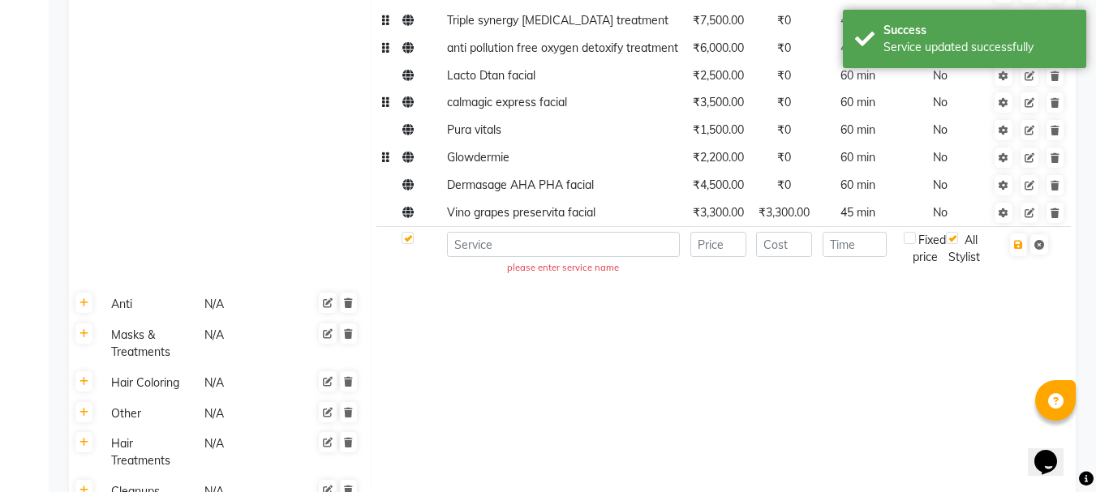
click at [557, 161] on td "Glowdermie" at bounding box center [562, 158] width 243 height 28
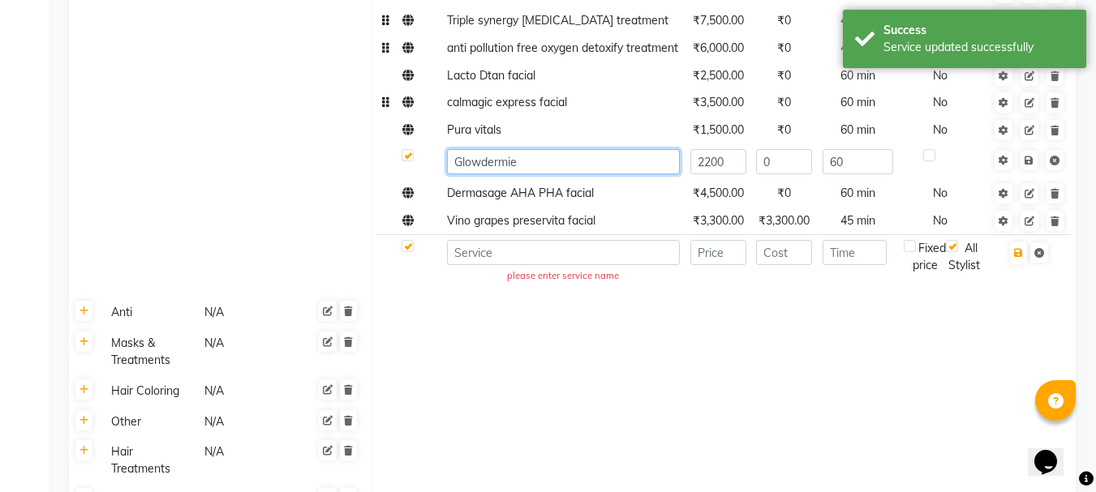
click at [557, 161] on input "Glowdermie" at bounding box center [563, 161] width 233 height 25
type input "G"
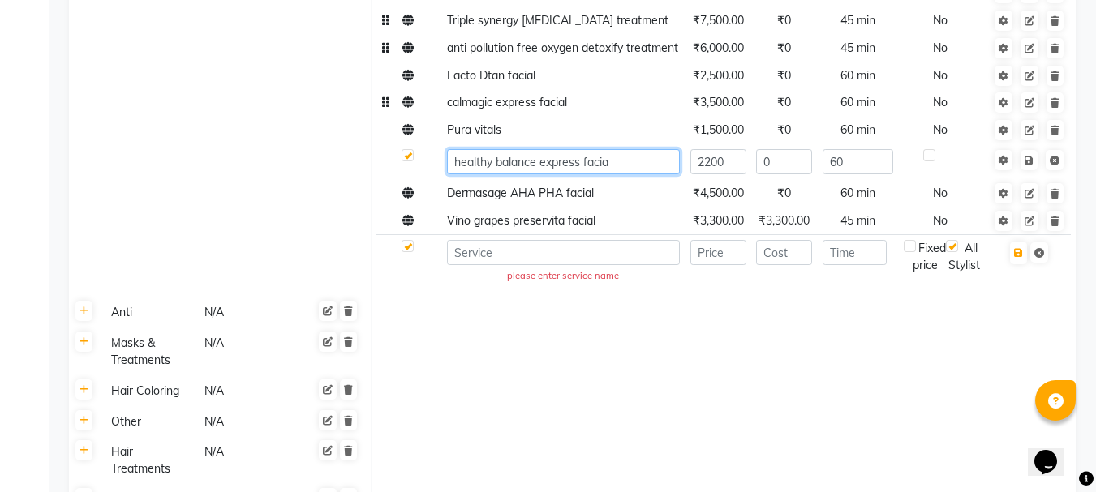
type input "healthy balance express facial"
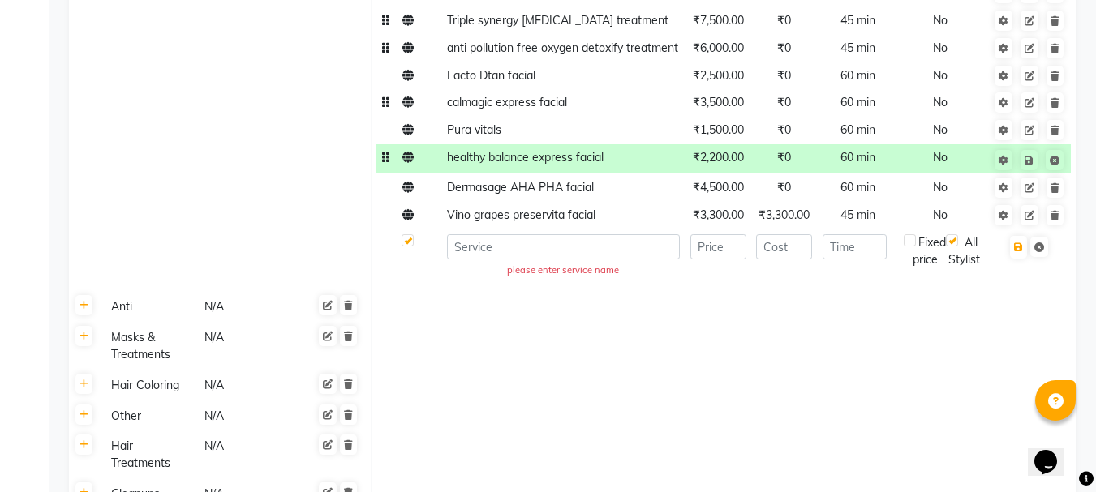
click at [733, 162] on span "₹2,200.00" at bounding box center [718, 157] width 51 height 15
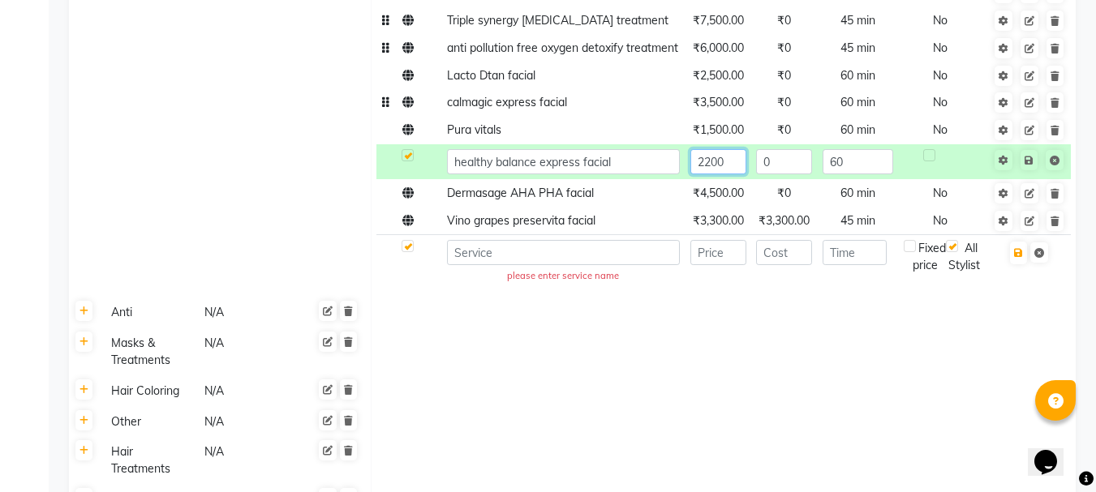
click at [733, 162] on input "2200" at bounding box center [718, 161] width 56 height 25
type input "2"
type input "3500"
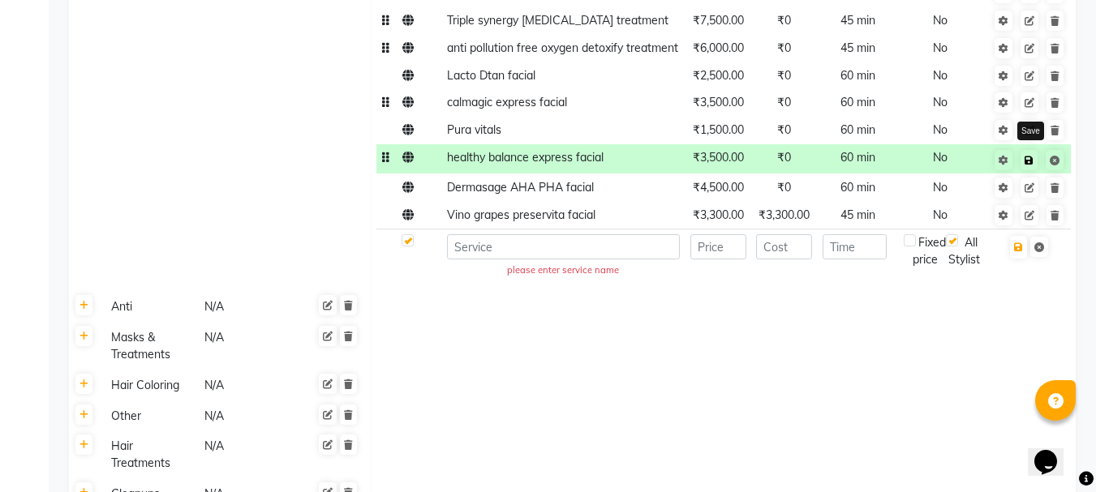
click at [1031, 163] on icon at bounding box center [1029, 161] width 9 height 10
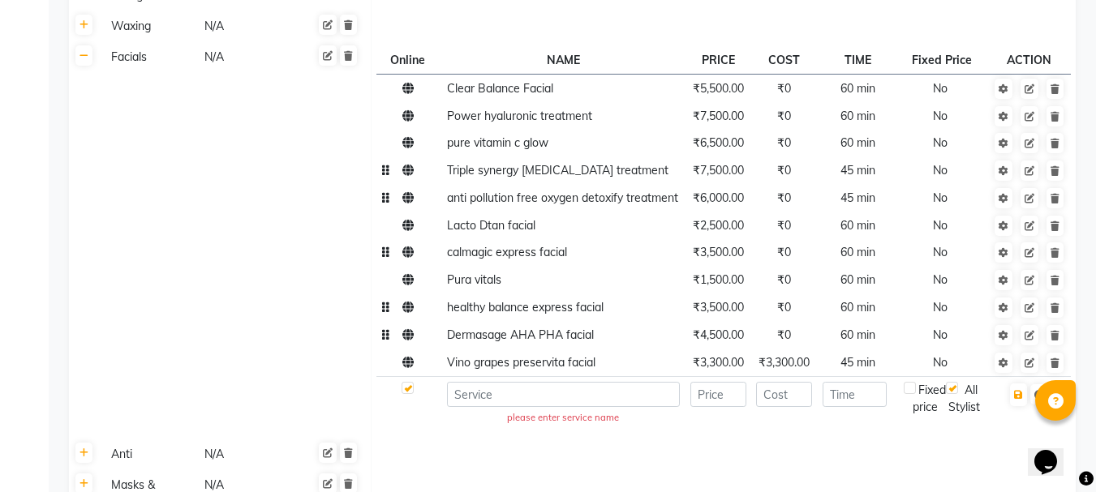
scroll to position [1136, 0]
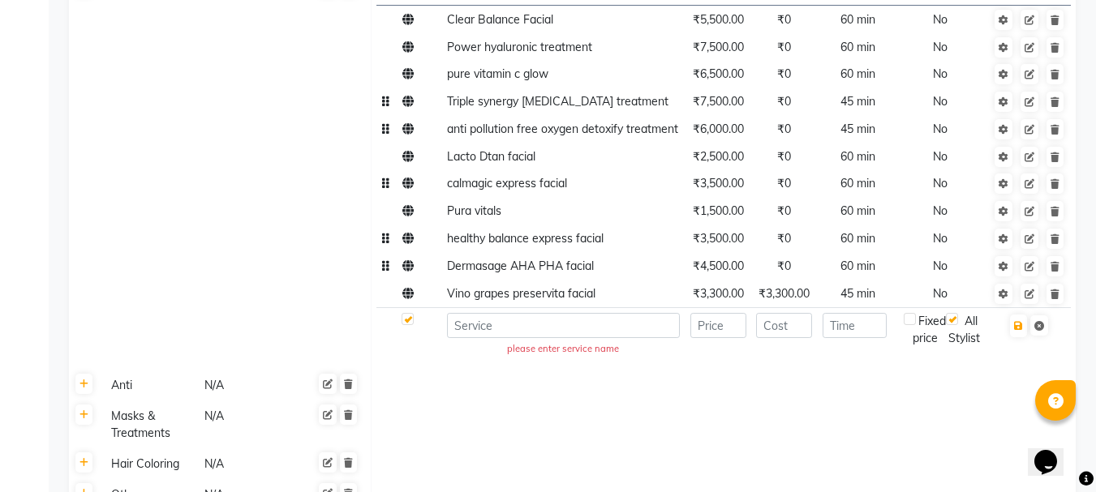
click at [638, 272] on td "Dermasage AHA PHA facial" at bounding box center [562, 266] width 243 height 28
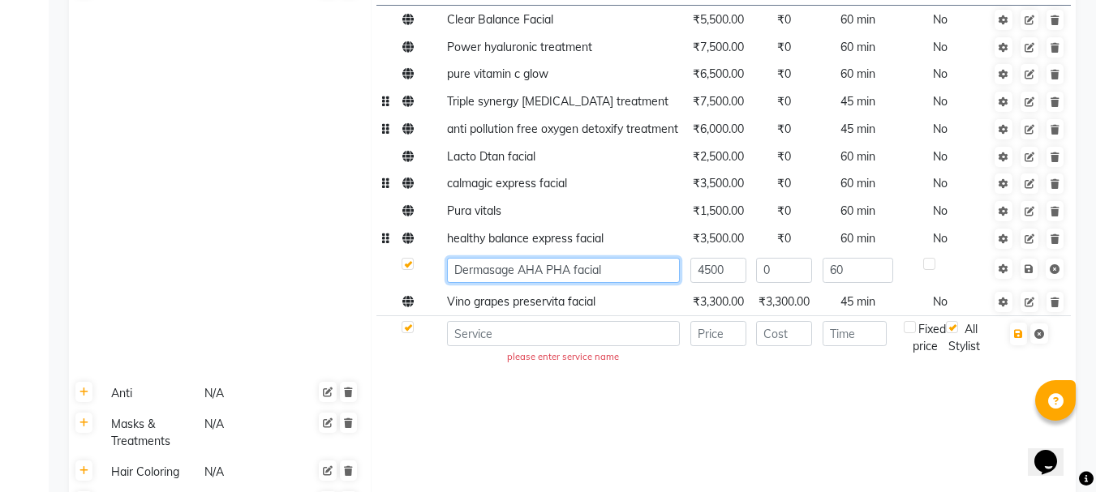
click at [638, 272] on input "Dermasage AHA PHA facial" at bounding box center [563, 270] width 233 height 25
click at [437, 397] on td at bounding box center [723, 394] width 705 height 31
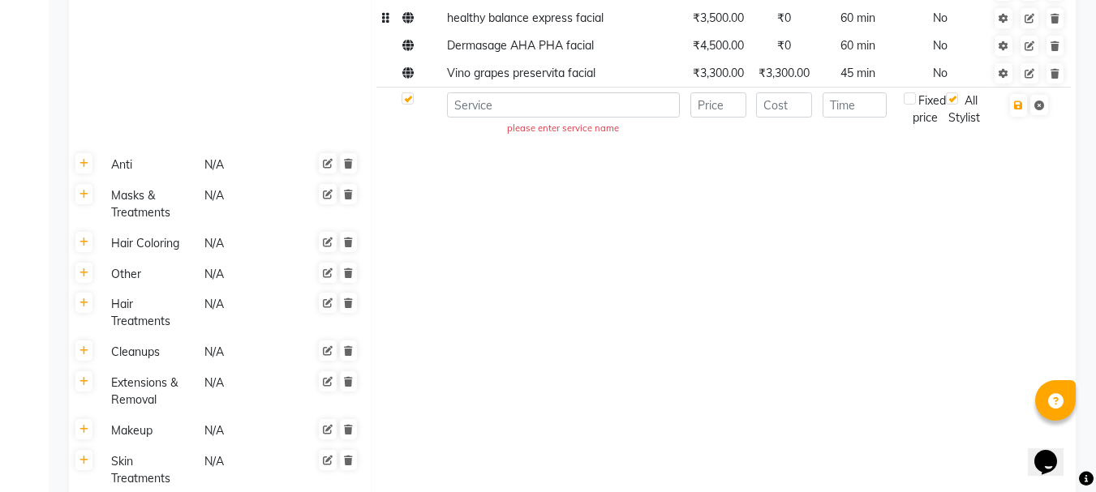
scroll to position [1460, 0]
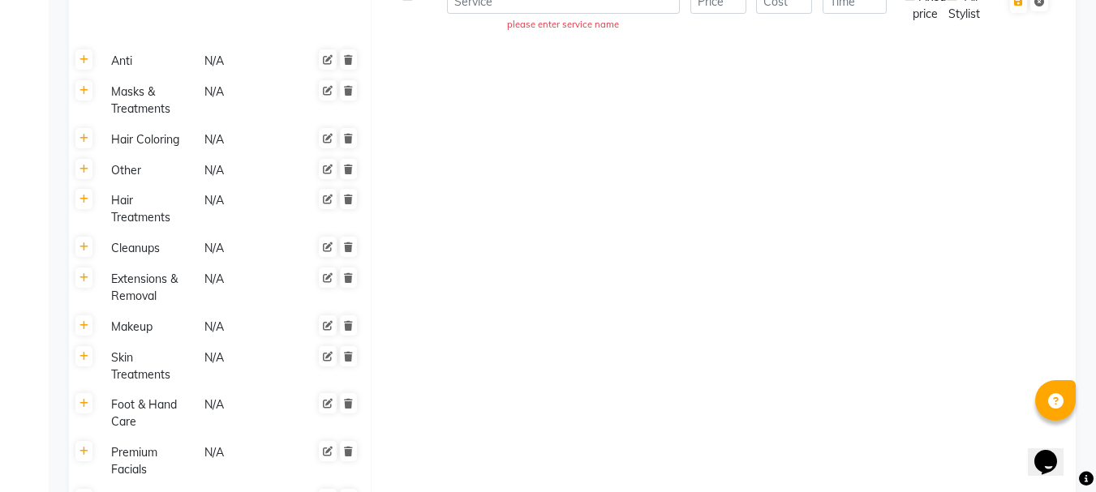
click at [689, 284] on td at bounding box center [723, 288] width 705 height 48
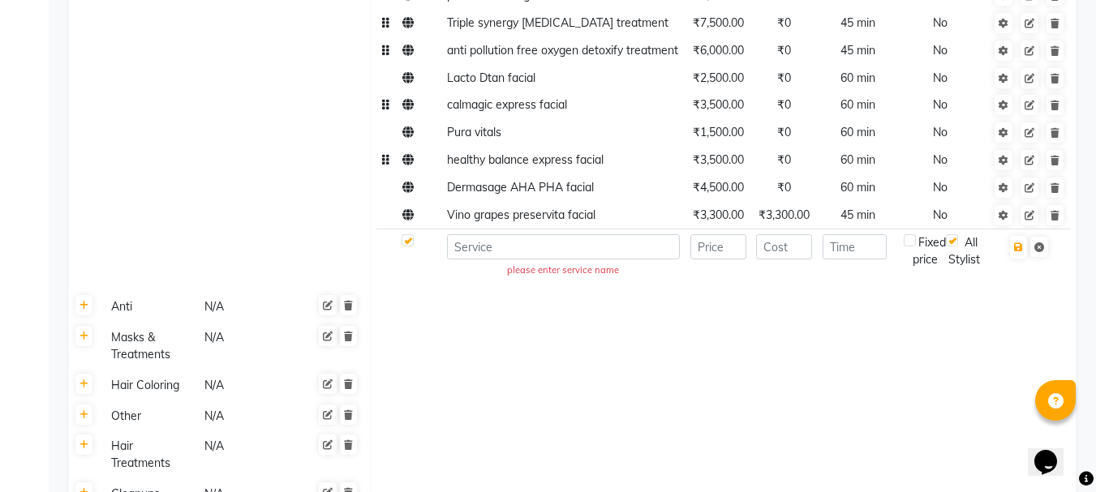
scroll to position [1136, 0]
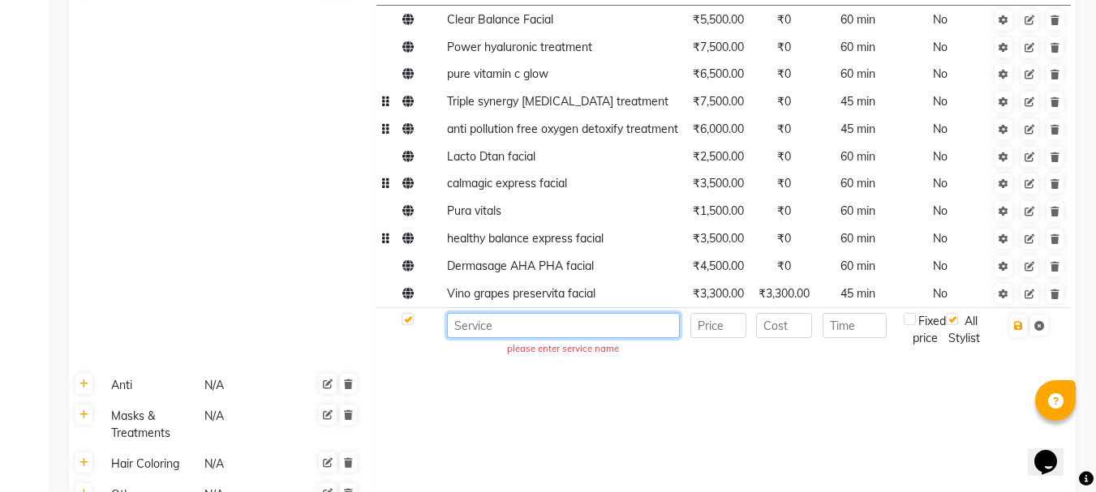
click at [559, 326] on input at bounding box center [563, 325] width 233 height 25
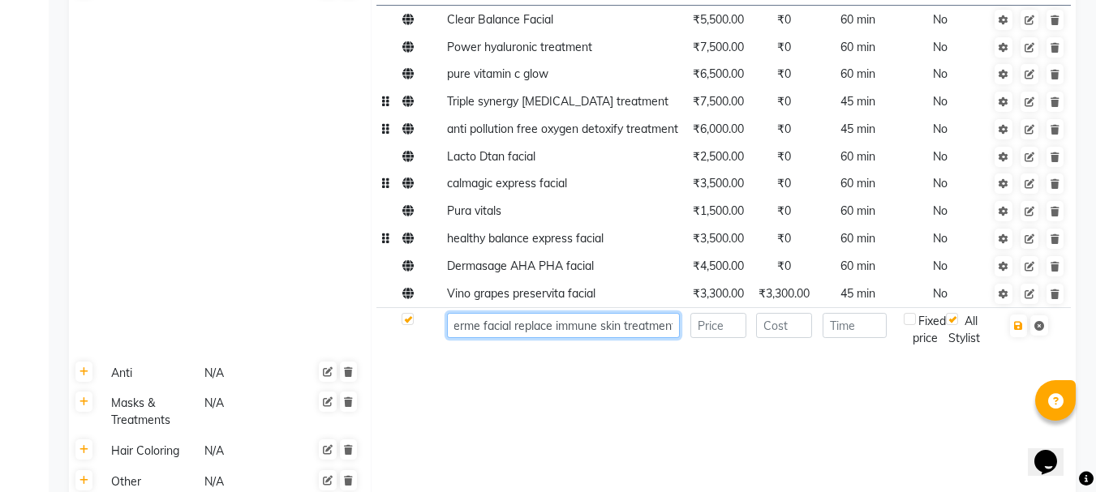
scroll to position [0, 41]
type input "aquatherme facial replace immune skin treatment"
click at [721, 329] on input "number" at bounding box center [718, 325] width 56 height 25
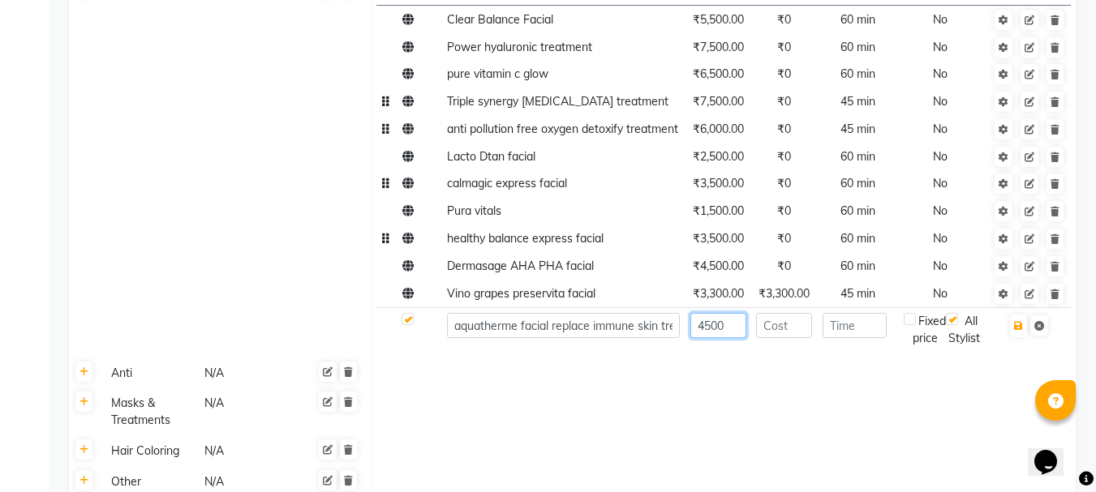
type input "4500"
click at [784, 330] on input "number" at bounding box center [784, 325] width 56 height 25
type input "5"
type input "4500"
click at [845, 324] on input "number" at bounding box center [855, 325] width 64 height 25
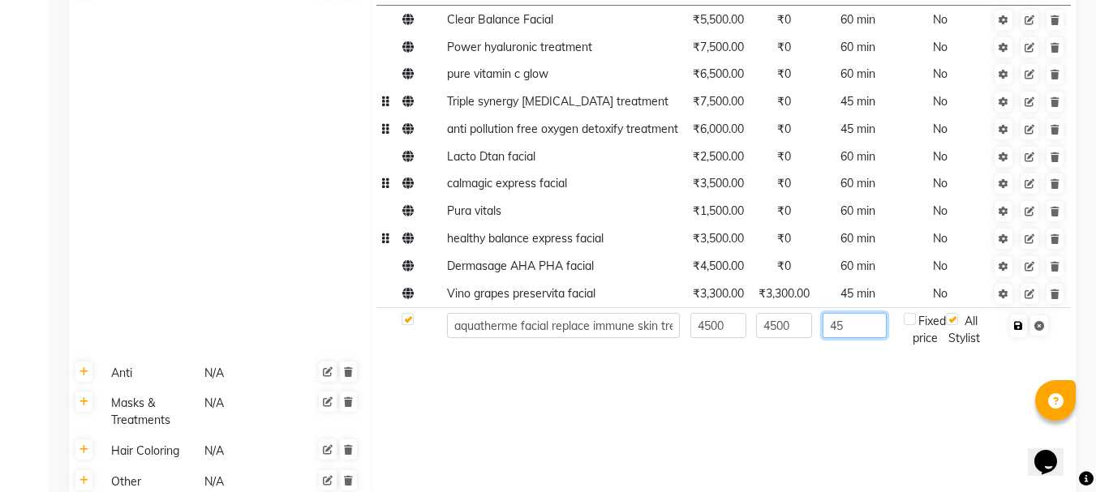
type input "45"
click at [1020, 320] on button "button" at bounding box center [1018, 326] width 17 height 23
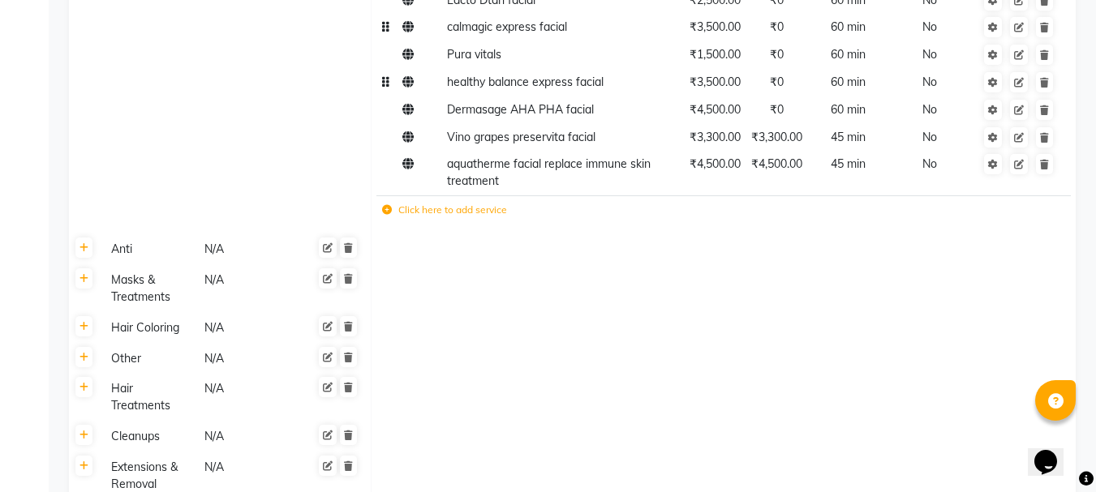
scroll to position [1298, 0]
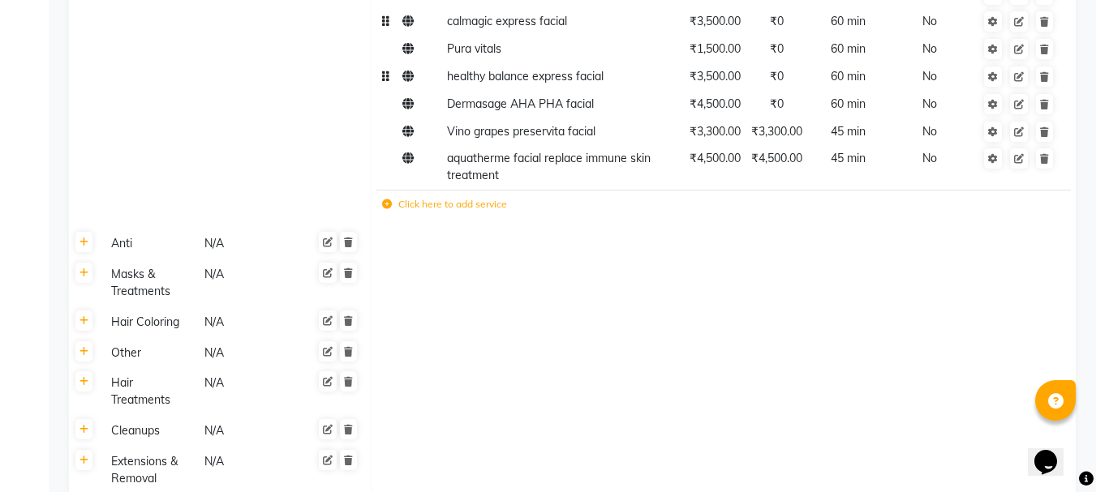
click at [465, 223] on td "Click here to add service" at bounding box center [591, 206] width 431 height 33
click at [384, 209] on icon at bounding box center [387, 205] width 10 height 10
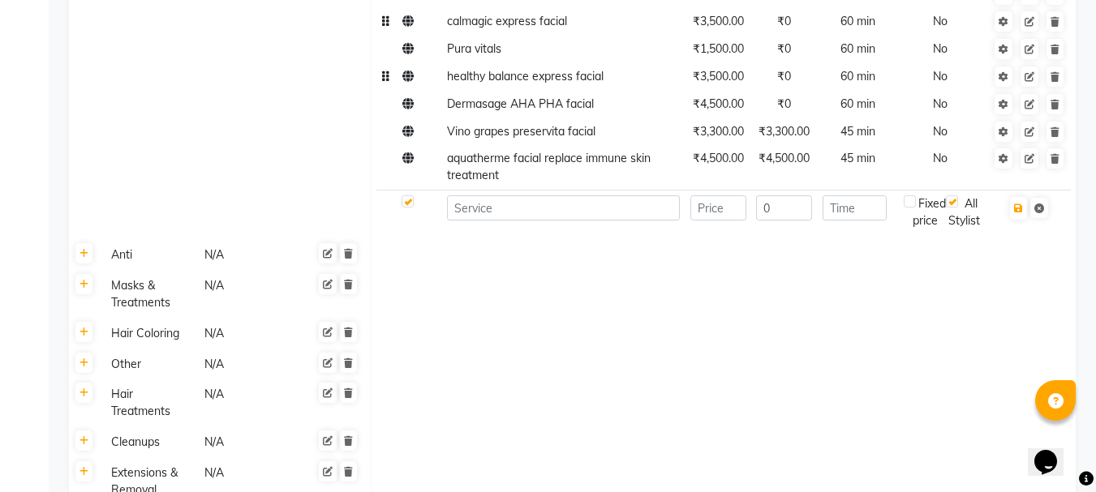
click at [498, 224] on td at bounding box center [562, 212] width 243 height 45
click at [505, 212] on input at bounding box center [563, 208] width 233 height 25
type input "[MEDICAL_DATA] cleanup"
click at [711, 206] on input "number" at bounding box center [718, 208] width 56 height 25
type input "2000"
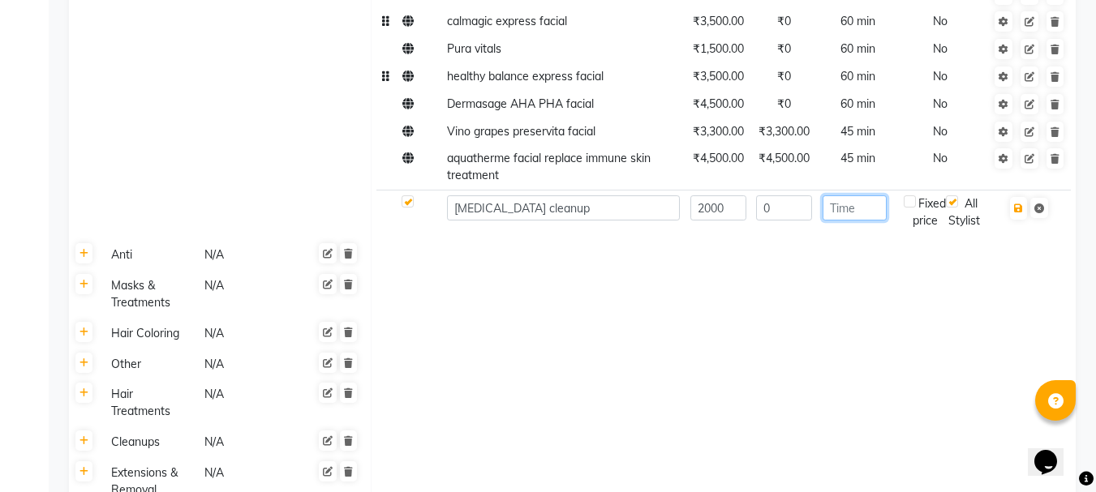
click at [855, 208] on input "number" at bounding box center [855, 208] width 64 height 25
type input "40"
click at [792, 204] on input "0" at bounding box center [784, 208] width 56 height 25
type input "2000"
click at [1018, 215] on button "button" at bounding box center [1018, 208] width 17 height 23
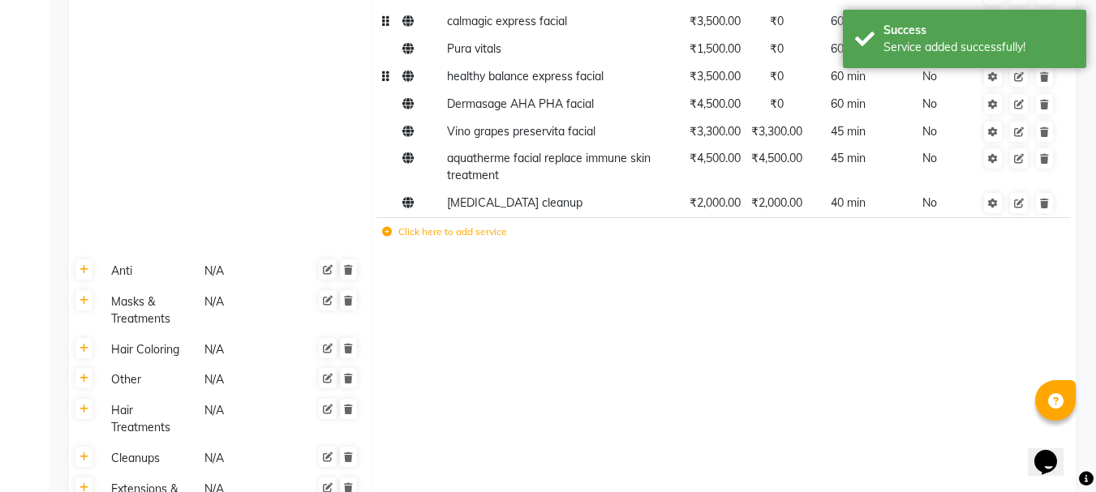
click at [385, 237] on icon at bounding box center [387, 232] width 10 height 10
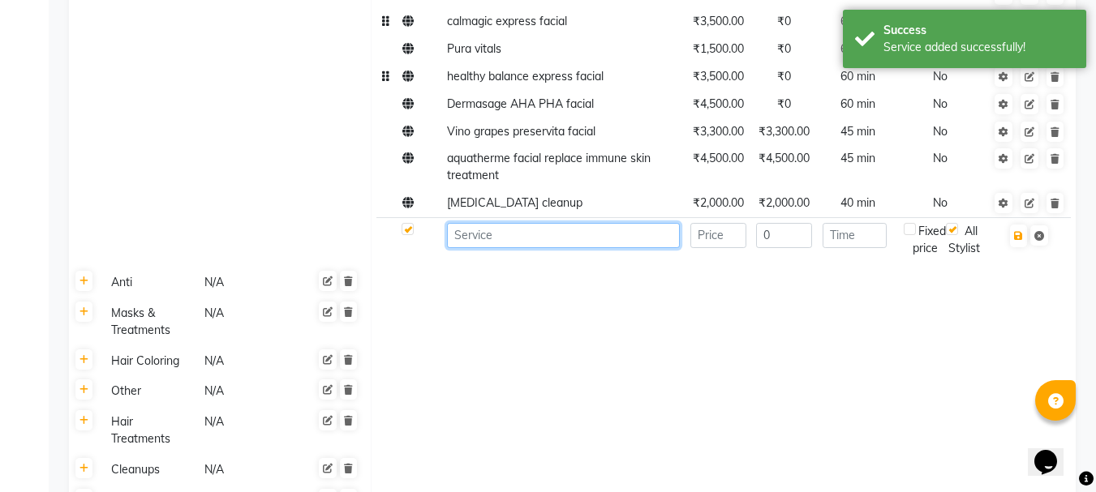
click at [470, 245] on input at bounding box center [563, 235] width 233 height 25
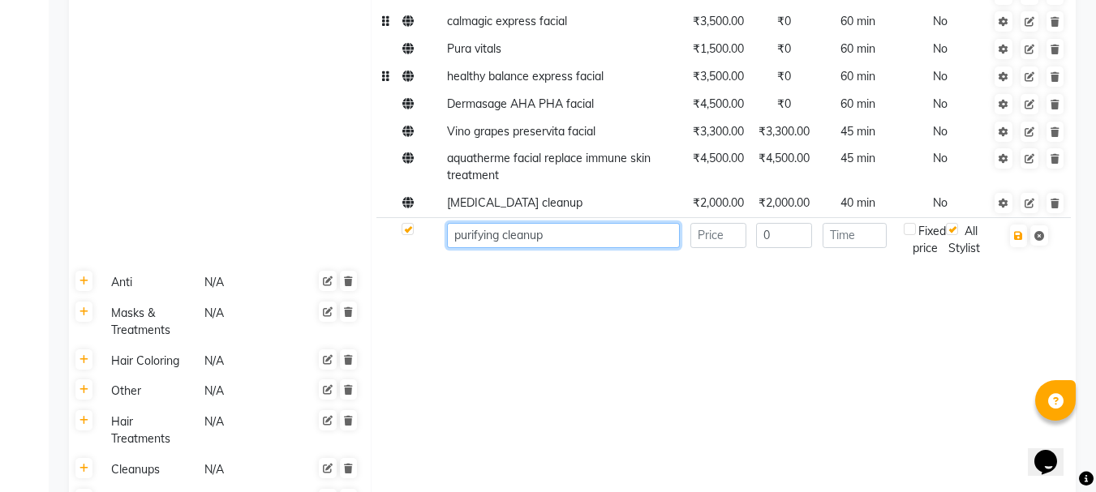
type input "purifying cleanup"
click at [721, 243] on input "number" at bounding box center [718, 235] width 56 height 25
type input "2500"
click at [801, 231] on input "0" at bounding box center [784, 235] width 56 height 25
type input "40"
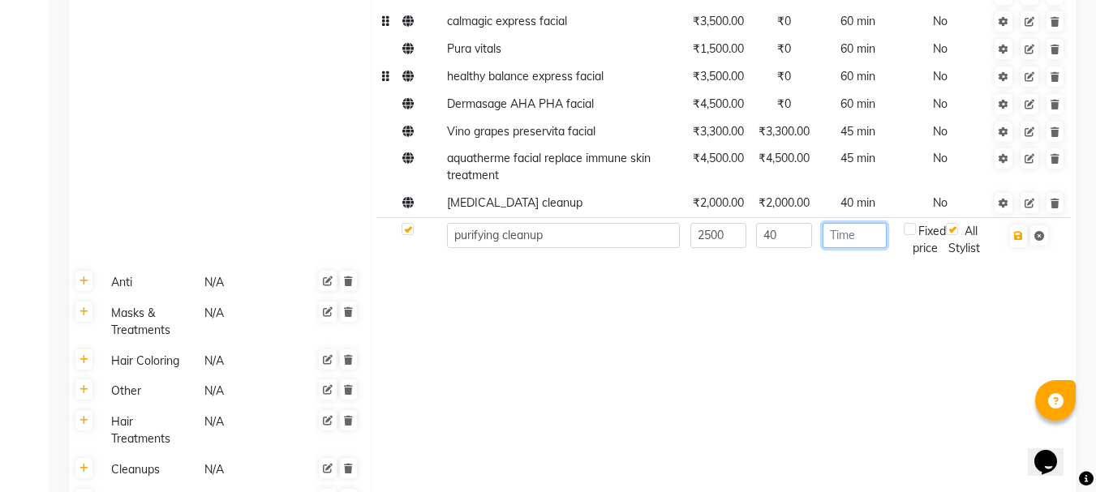
click at [863, 239] on input "number" at bounding box center [855, 235] width 64 height 25
type input "40"
click at [1023, 233] on icon "button" at bounding box center [1018, 236] width 9 height 10
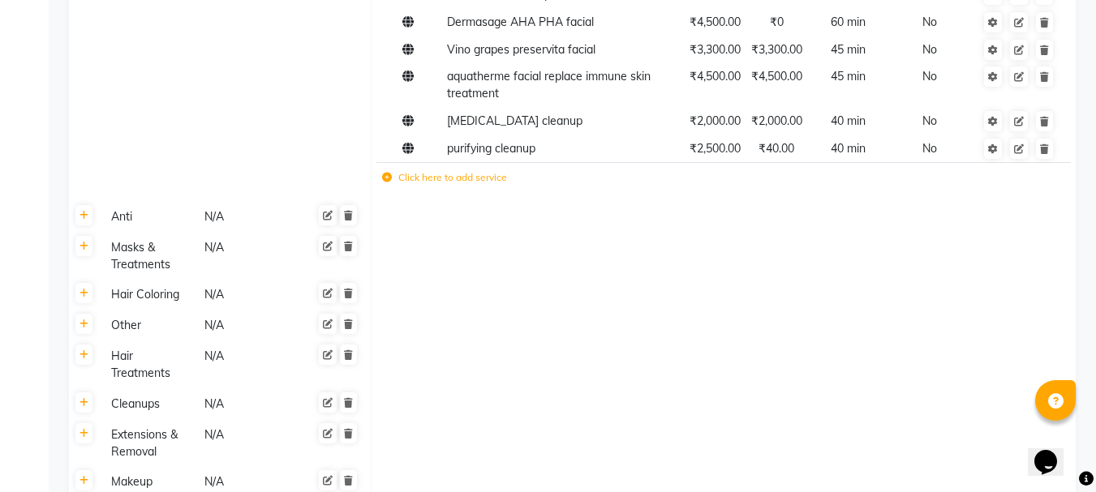
scroll to position [1379, 0]
click at [389, 183] on icon at bounding box center [387, 179] width 10 height 10
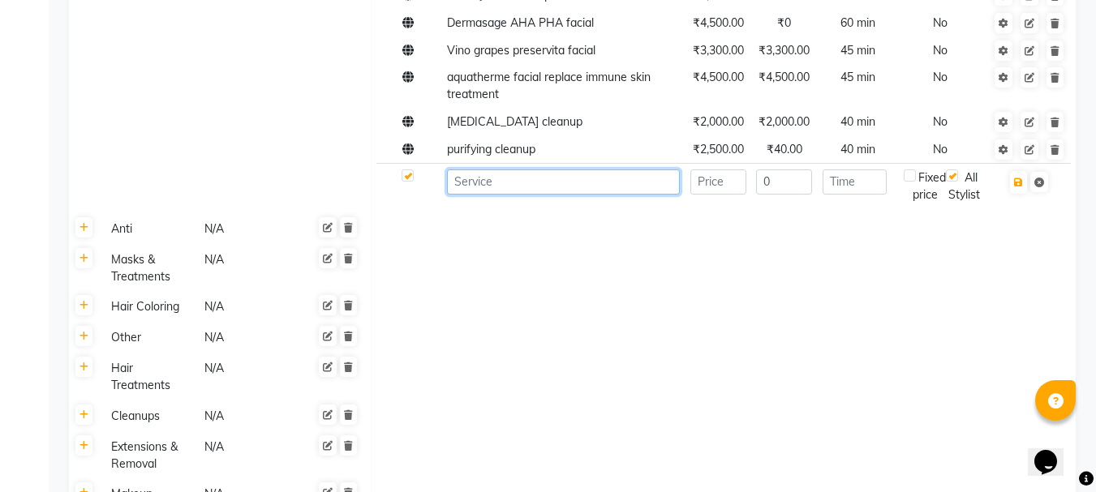
click at [490, 189] on input at bounding box center [563, 182] width 233 height 25
type input "save the date"
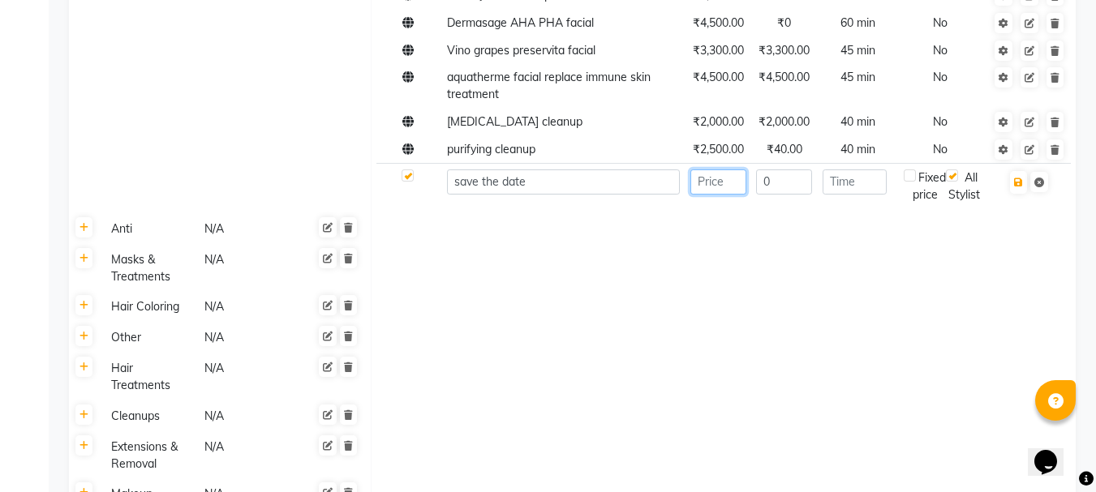
click at [733, 184] on input "number" at bounding box center [718, 182] width 56 height 25
type input "6000"
click at [792, 183] on input "0" at bounding box center [784, 182] width 56 height 25
type input "6000"
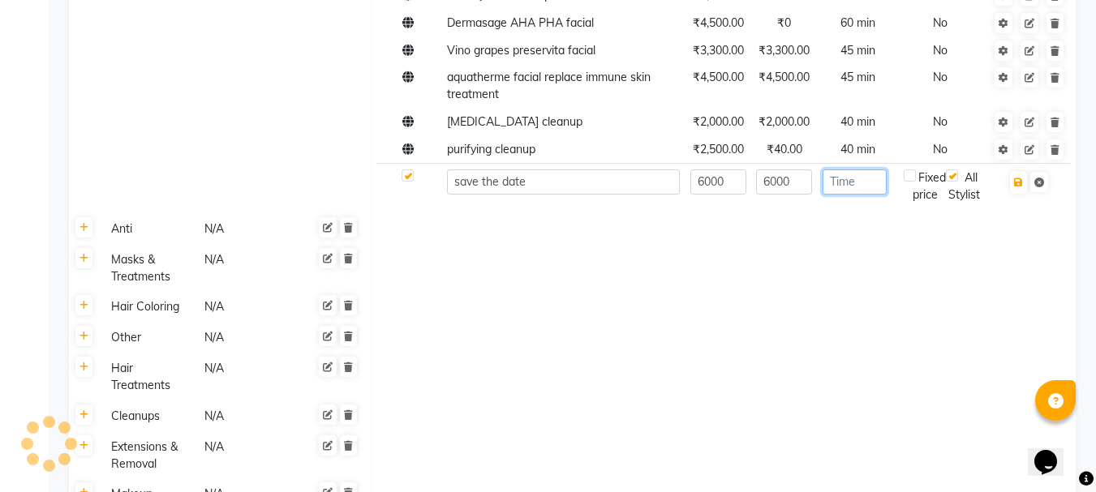
click at [859, 182] on input "number" at bounding box center [855, 182] width 64 height 25
type input "45"
click at [1019, 191] on button "button" at bounding box center [1018, 182] width 17 height 23
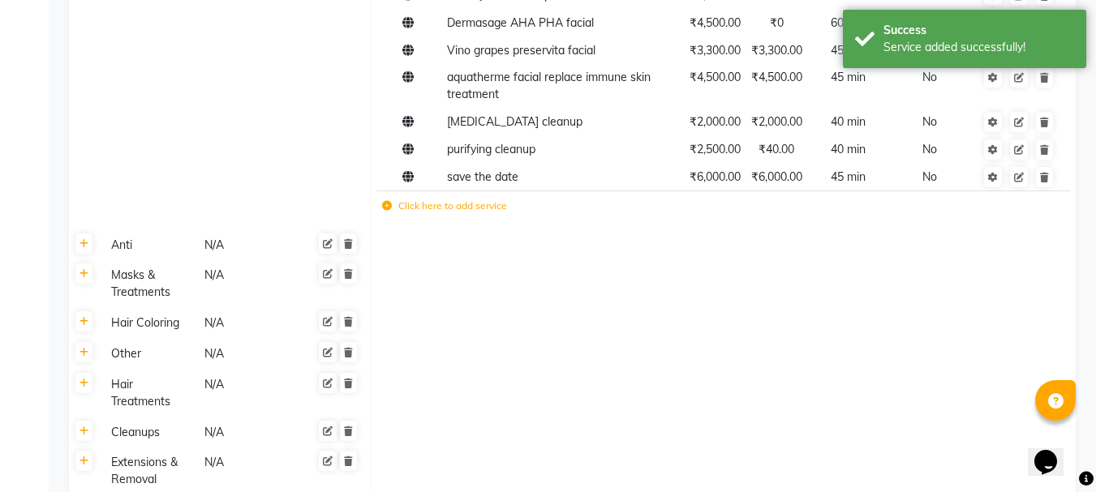
click at [389, 211] on icon at bounding box center [387, 206] width 10 height 10
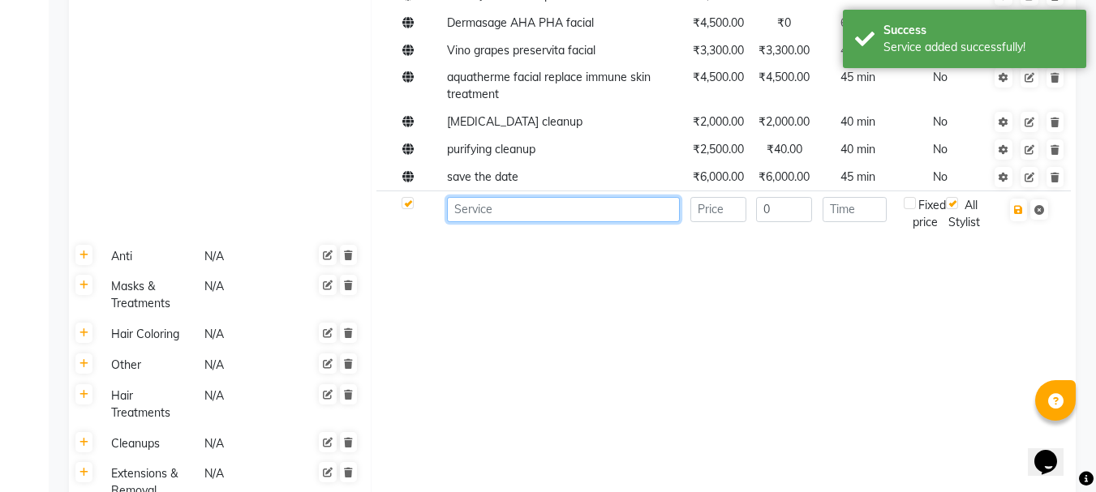
click at [486, 219] on input at bounding box center [563, 209] width 233 height 25
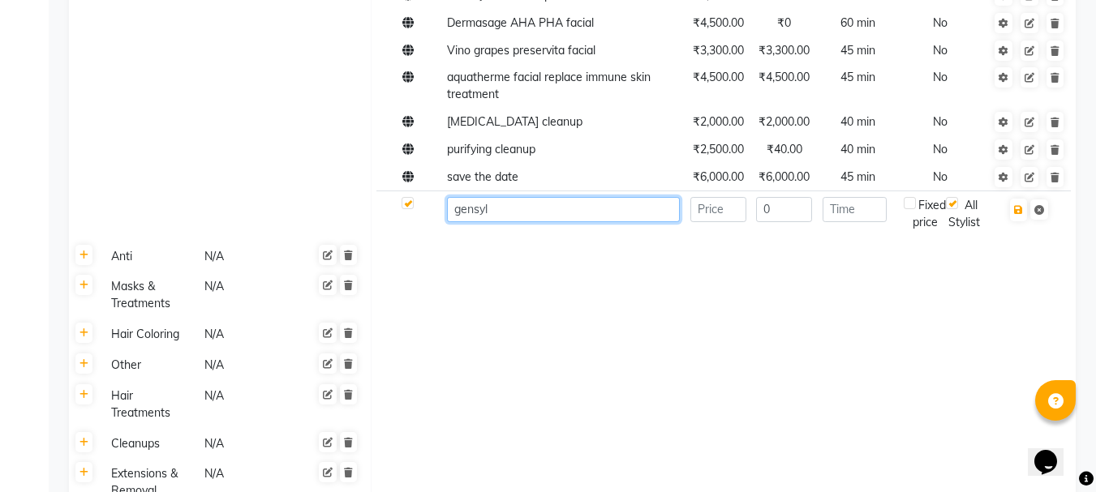
type input "gensyl"
click at [721, 207] on input "number" at bounding box center [718, 209] width 56 height 25
type input "3800"
click at [801, 208] on input "0" at bounding box center [784, 209] width 56 height 25
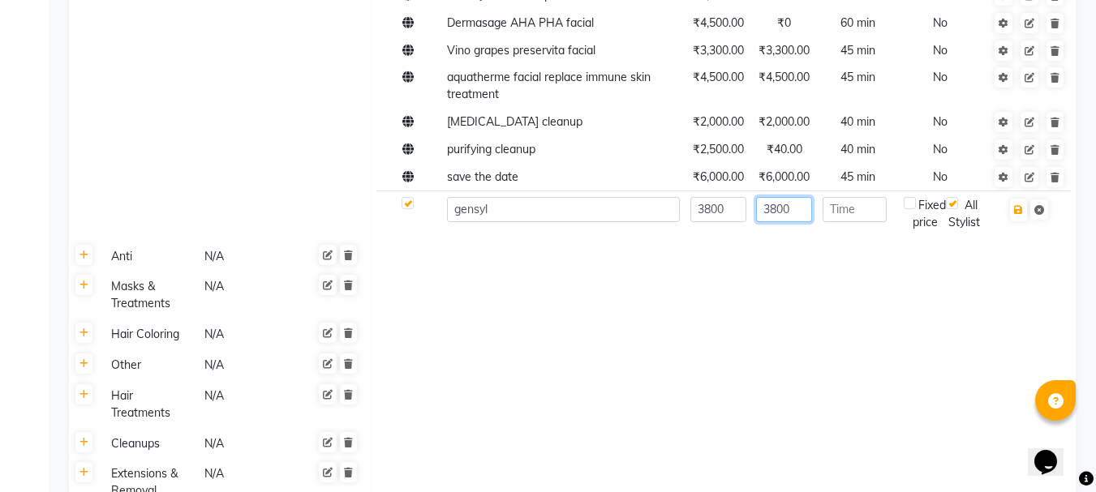
type input "3800"
click at [864, 203] on input "number" at bounding box center [855, 209] width 64 height 25
type input "45"
click at [1016, 213] on icon "button" at bounding box center [1018, 210] width 9 height 10
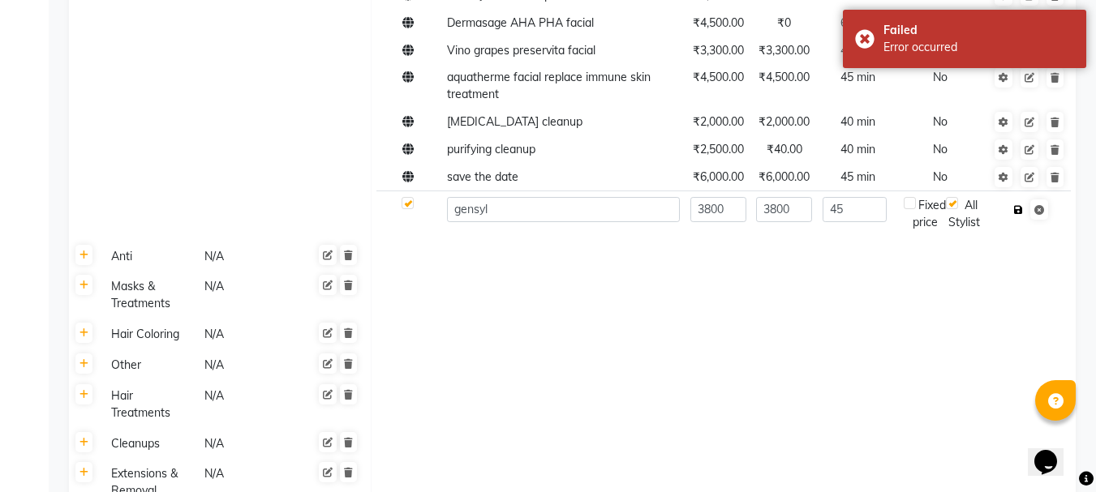
click at [1020, 212] on icon "button" at bounding box center [1018, 210] width 9 height 10
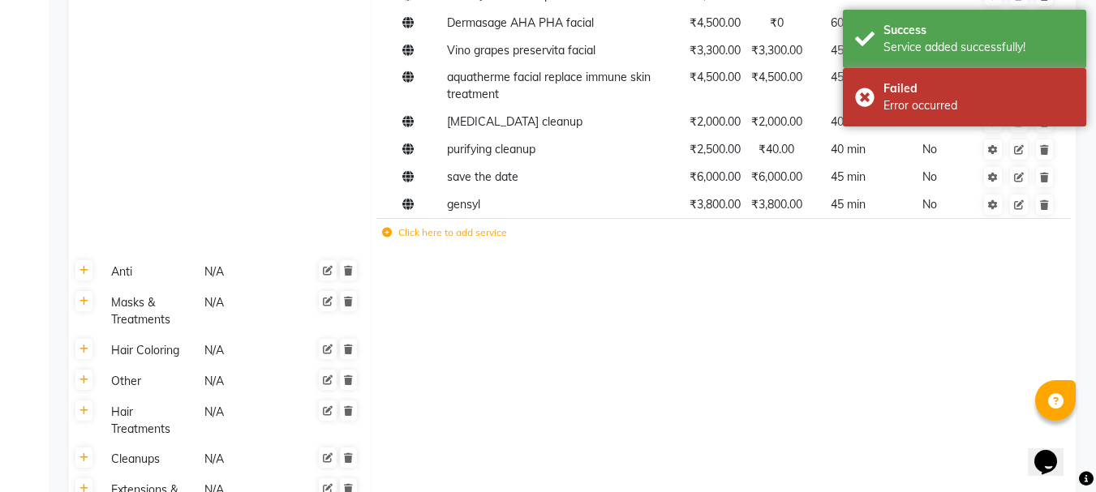
click at [392, 240] on label "Click here to add service" at bounding box center [444, 233] width 125 height 15
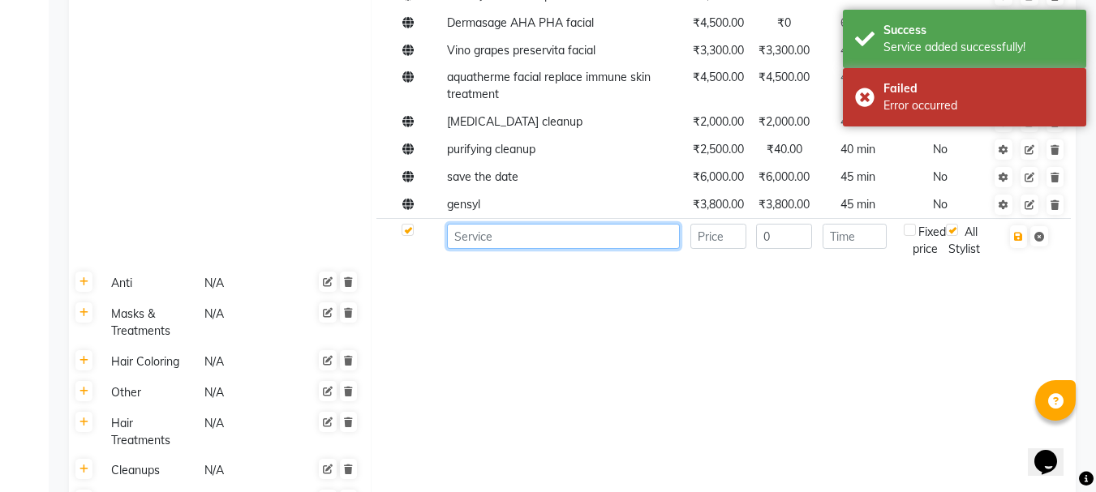
click at [523, 238] on input at bounding box center [563, 236] width 233 height 25
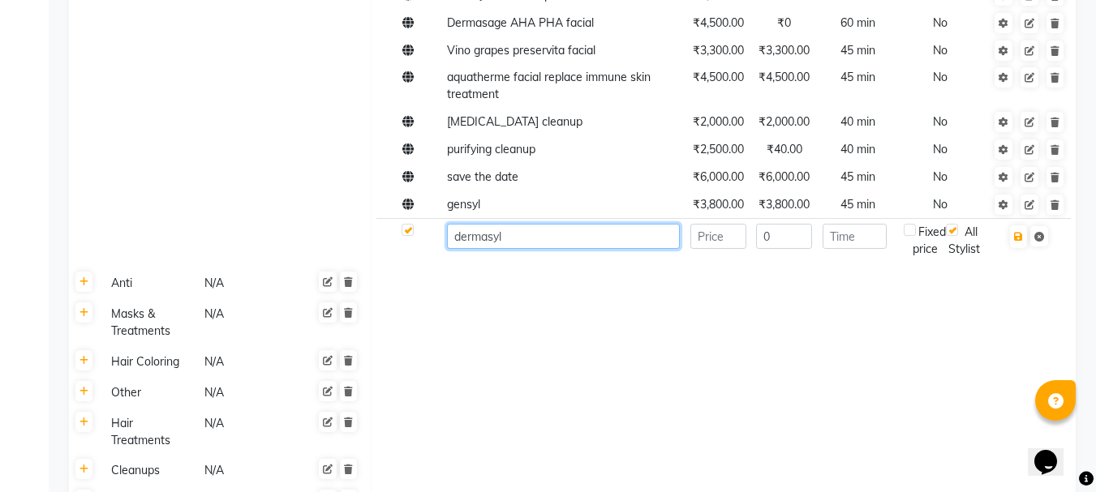
type input "dermasyl"
click at [708, 240] on input "number" at bounding box center [718, 236] width 56 height 25
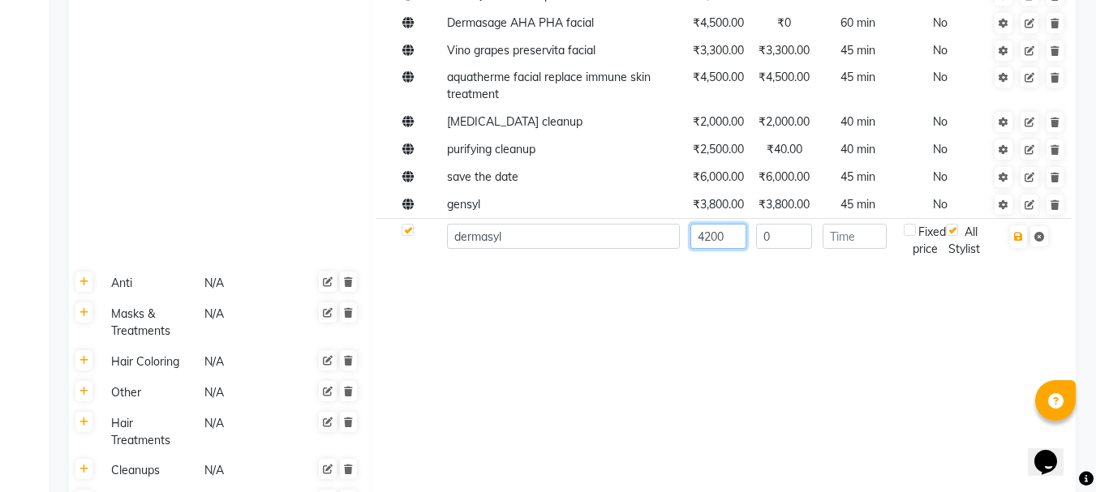
type input "4200"
click at [802, 237] on input "0" at bounding box center [784, 236] width 56 height 25
type input "4200"
click at [853, 242] on input "number" at bounding box center [855, 236] width 64 height 25
type input "45"
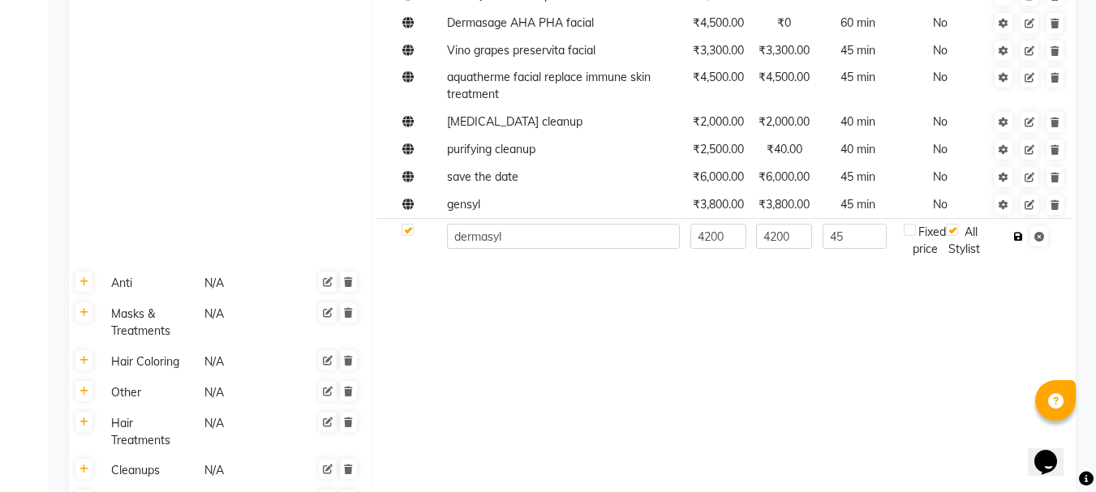
click at [1019, 230] on button "button" at bounding box center [1018, 237] width 17 height 23
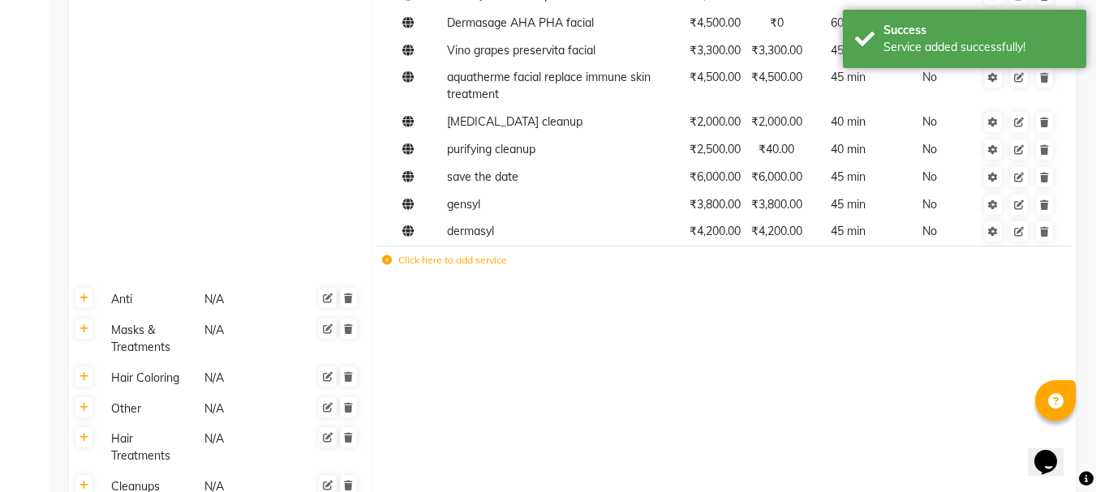
click at [386, 265] on icon at bounding box center [387, 261] width 10 height 10
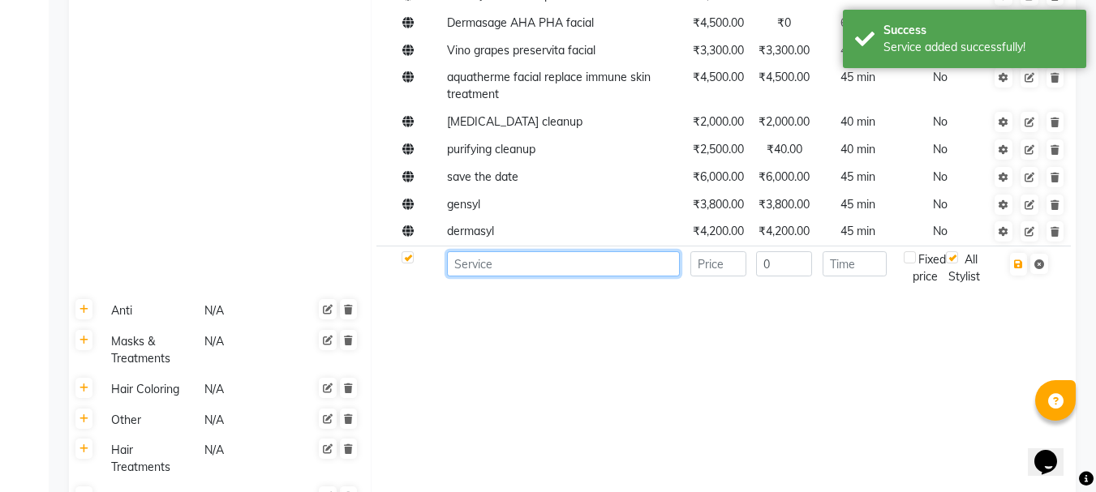
click at [482, 272] on input at bounding box center [563, 263] width 233 height 25
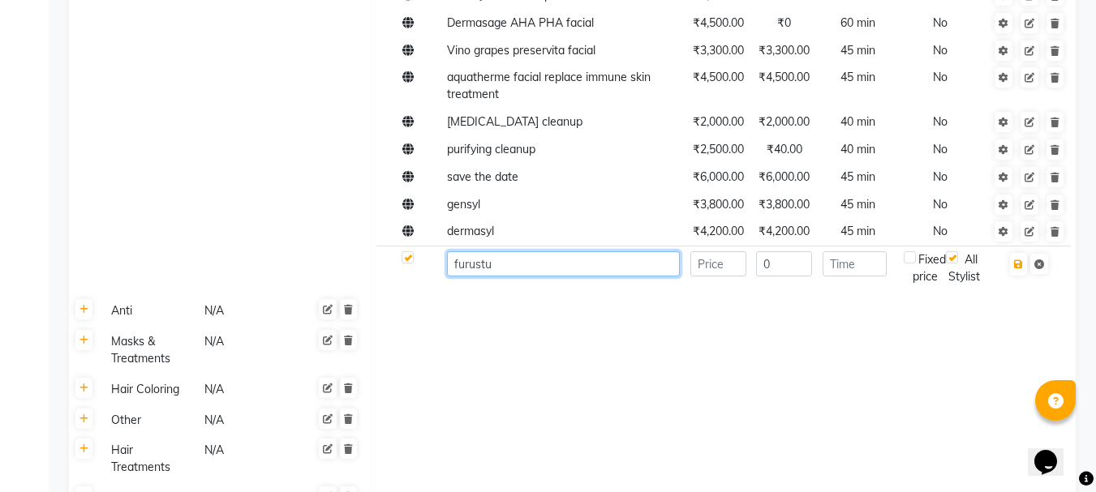
type input "furustu"
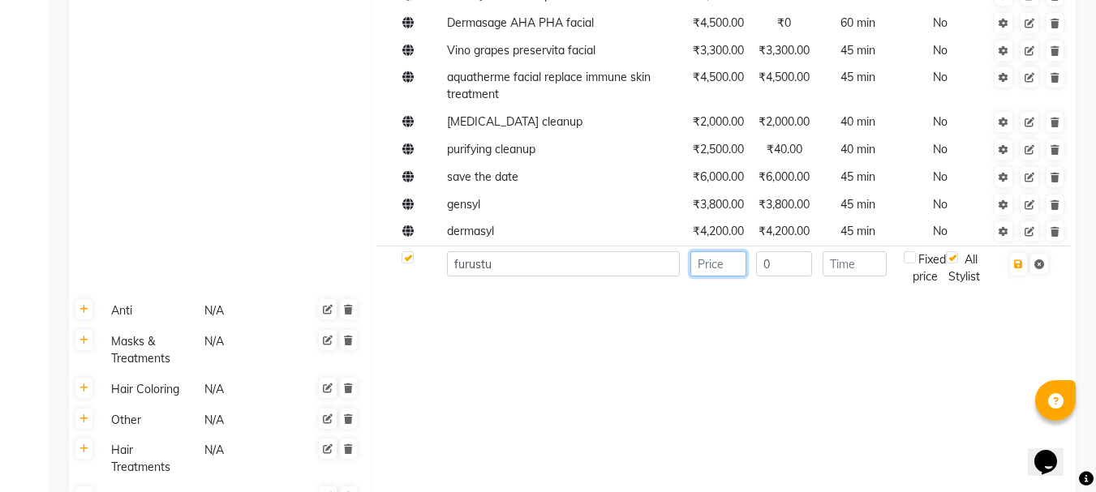
click at [726, 257] on input "number" at bounding box center [718, 263] width 56 height 25
type input "3000"
click at [790, 266] on input "0" at bounding box center [784, 263] width 56 height 25
type input "3000"
click at [862, 252] on input "number" at bounding box center [855, 263] width 64 height 25
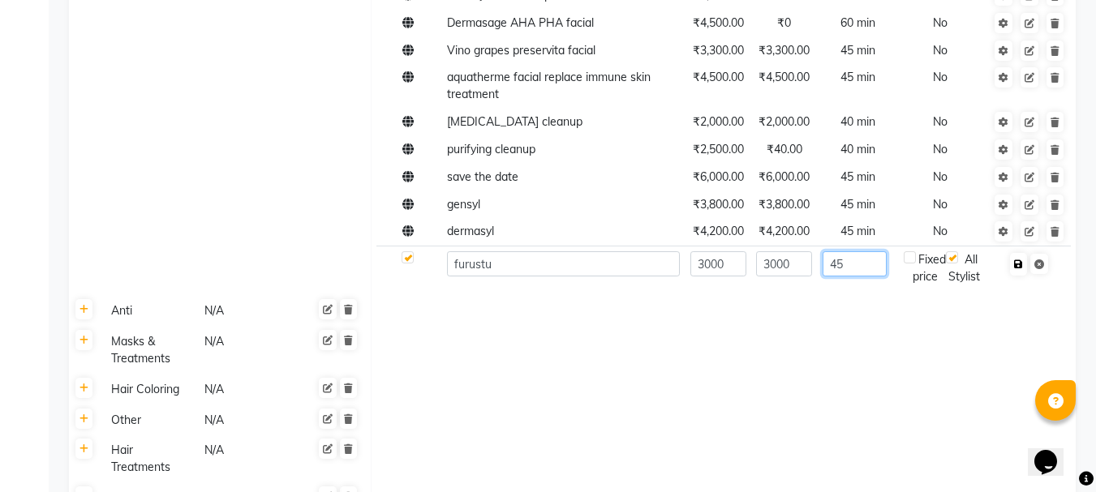
type input "45"
click at [1020, 266] on icon "button" at bounding box center [1018, 265] width 9 height 10
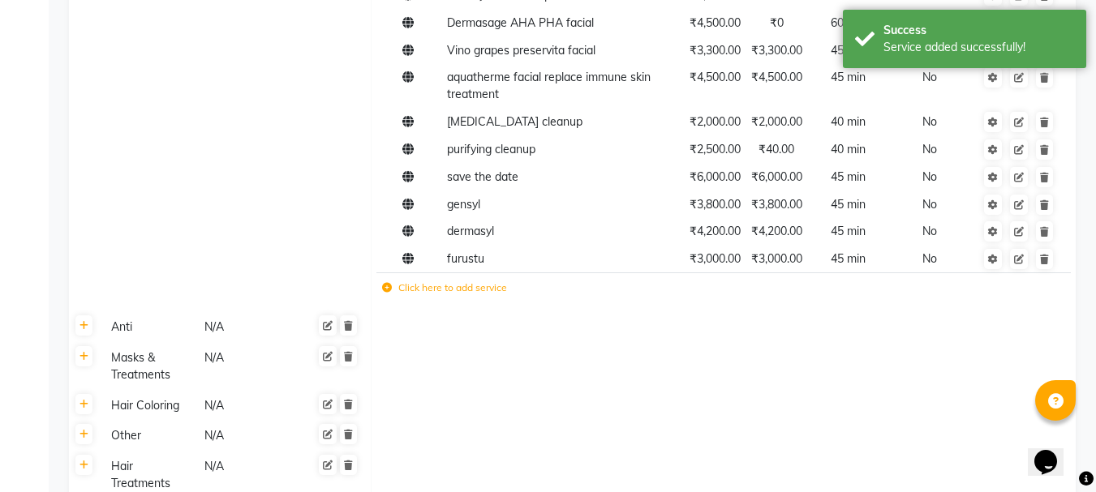
click at [388, 293] on icon at bounding box center [387, 288] width 10 height 10
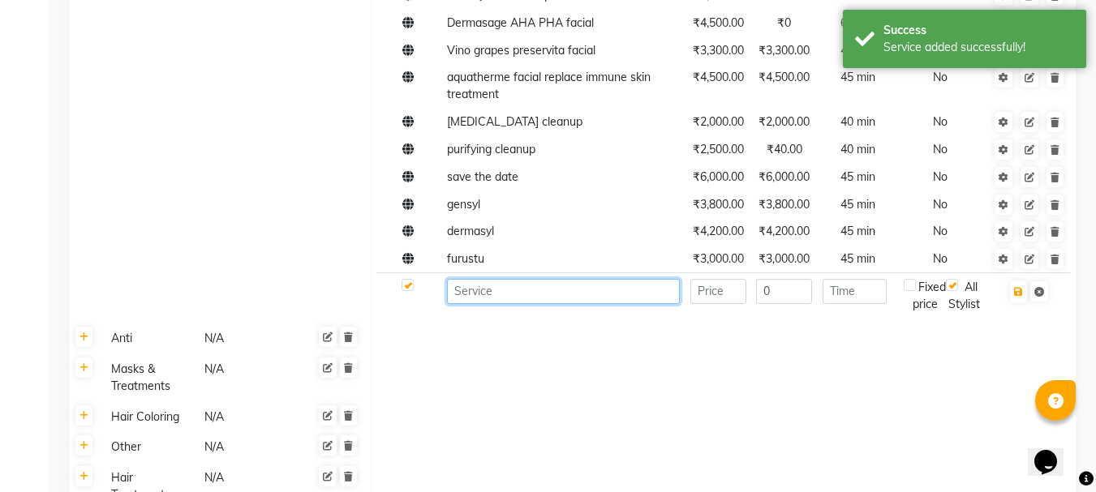
click at [493, 302] on input at bounding box center [563, 291] width 233 height 25
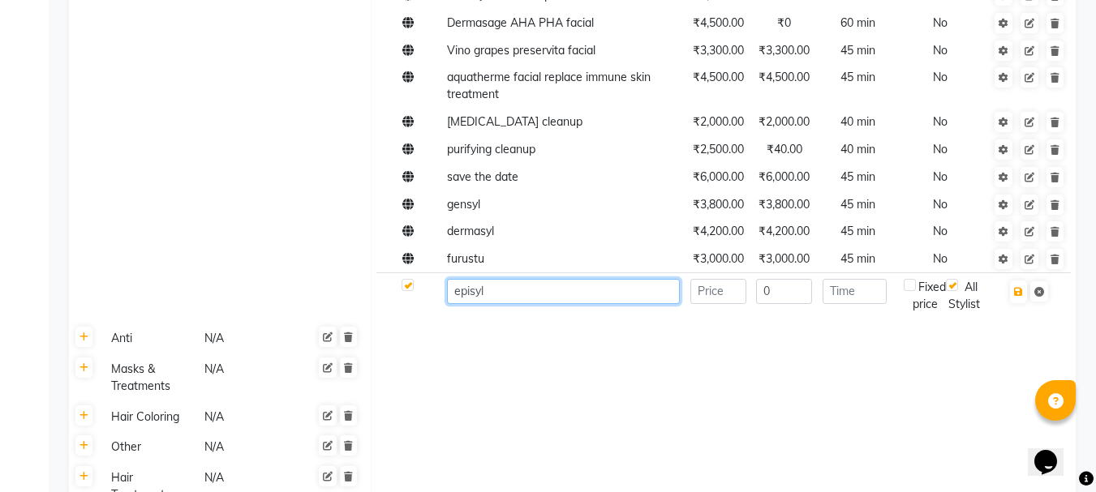
type input "episyl"
click at [732, 297] on input "number" at bounding box center [718, 291] width 56 height 25
type input "2500"
click at [786, 301] on input "0" at bounding box center [784, 291] width 56 height 25
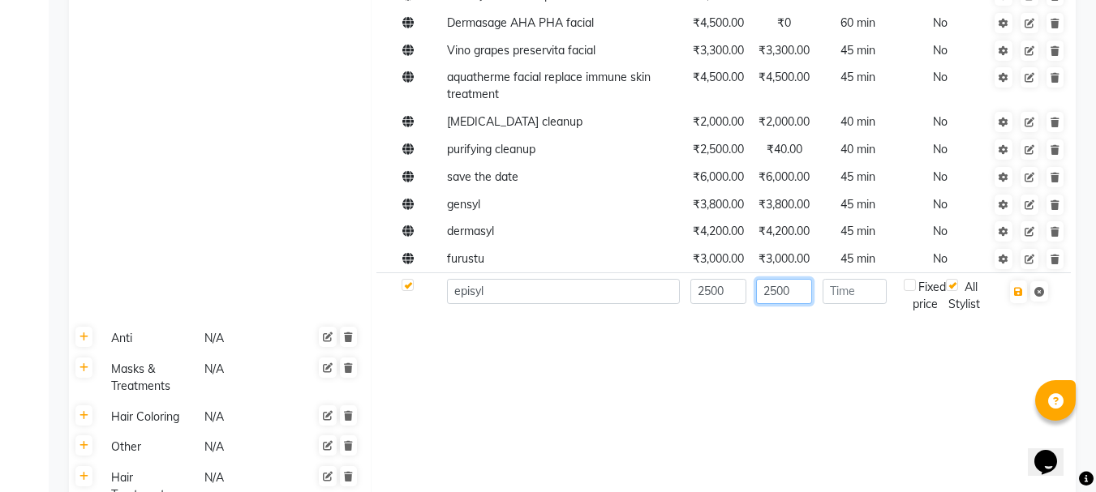
type input "2500"
click at [857, 293] on input "number" at bounding box center [855, 291] width 64 height 25
type input "45"
click at [1020, 299] on button "button" at bounding box center [1018, 292] width 17 height 23
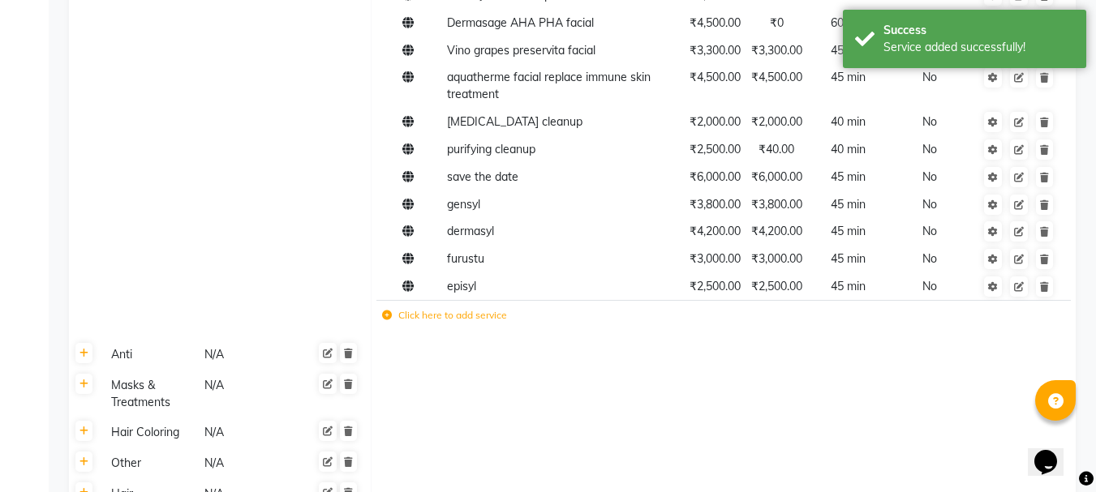
click at [386, 320] on icon at bounding box center [387, 316] width 10 height 10
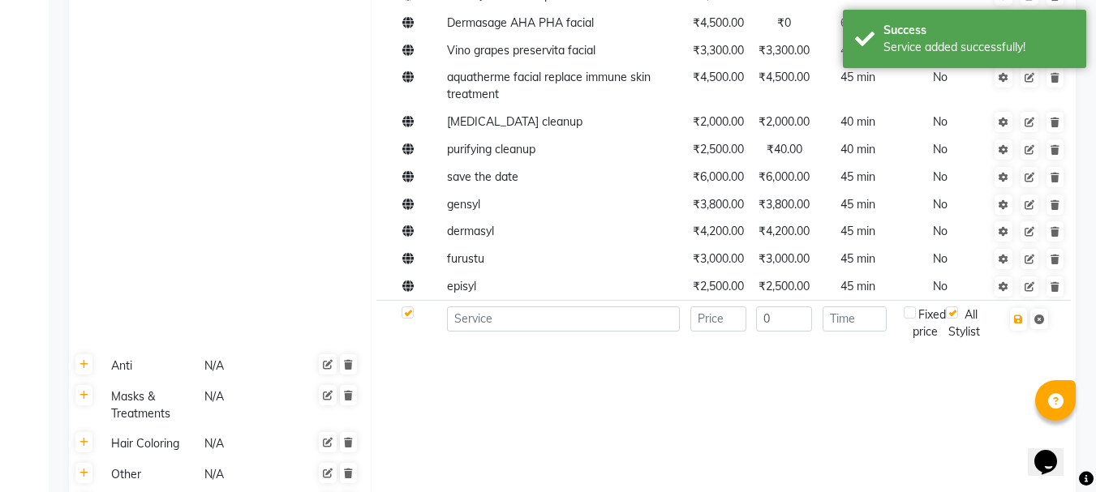
click at [476, 332] on td at bounding box center [562, 323] width 243 height 45
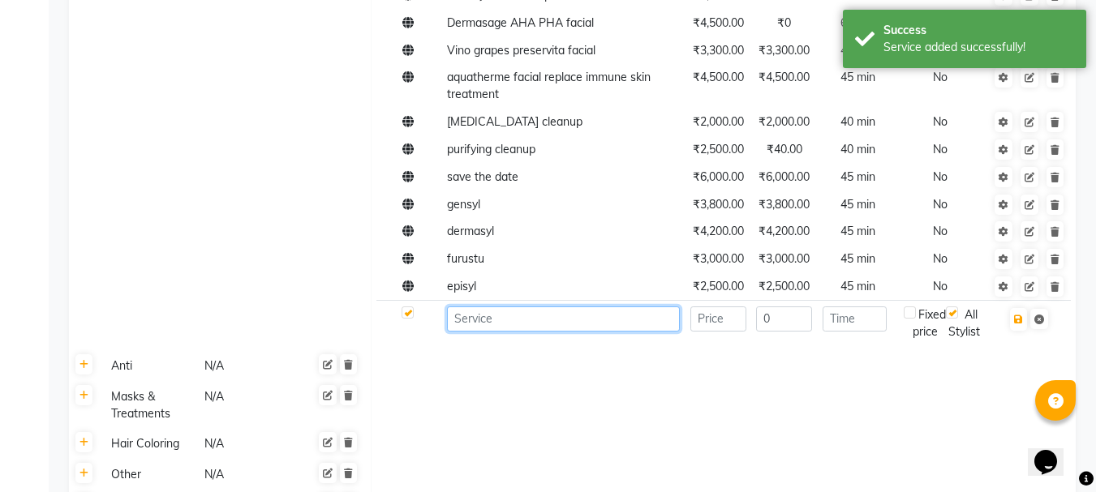
click at [499, 317] on input at bounding box center [563, 319] width 233 height 25
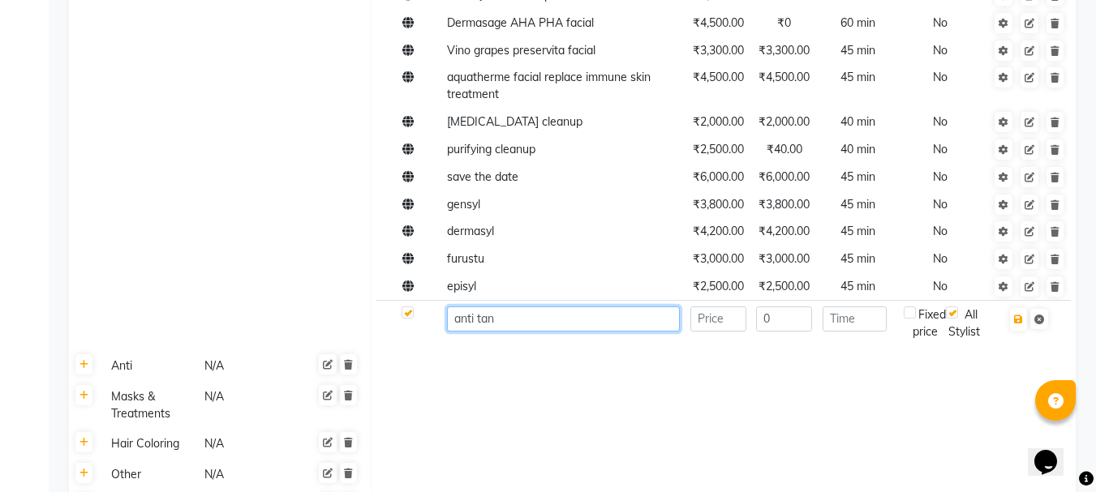
type input "anti tan"
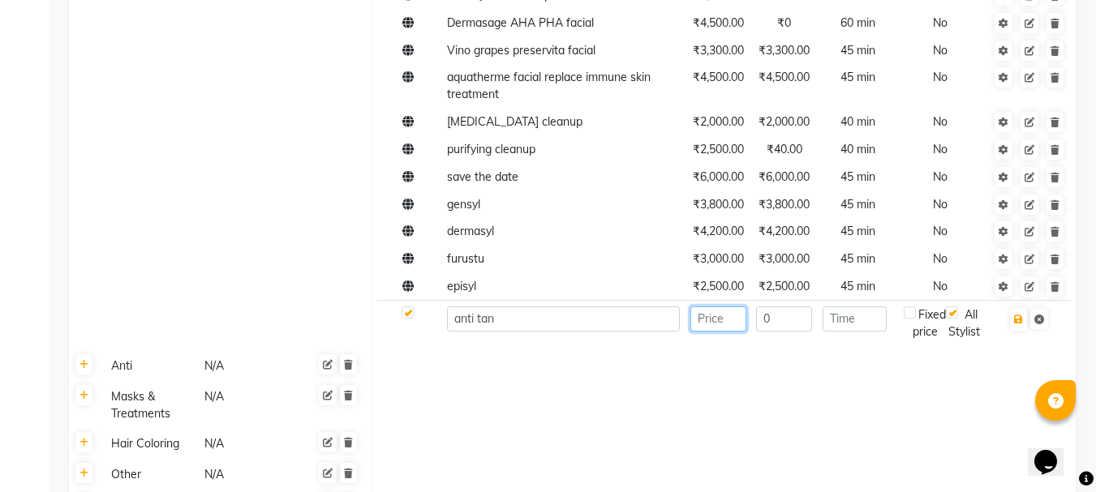
click at [725, 324] on input "number" at bounding box center [718, 319] width 56 height 25
type input "2500"
click at [788, 313] on input "0" at bounding box center [784, 319] width 56 height 25
type input "2500"
click at [843, 316] on input "number" at bounding box center [855, 319] width 64 height 25
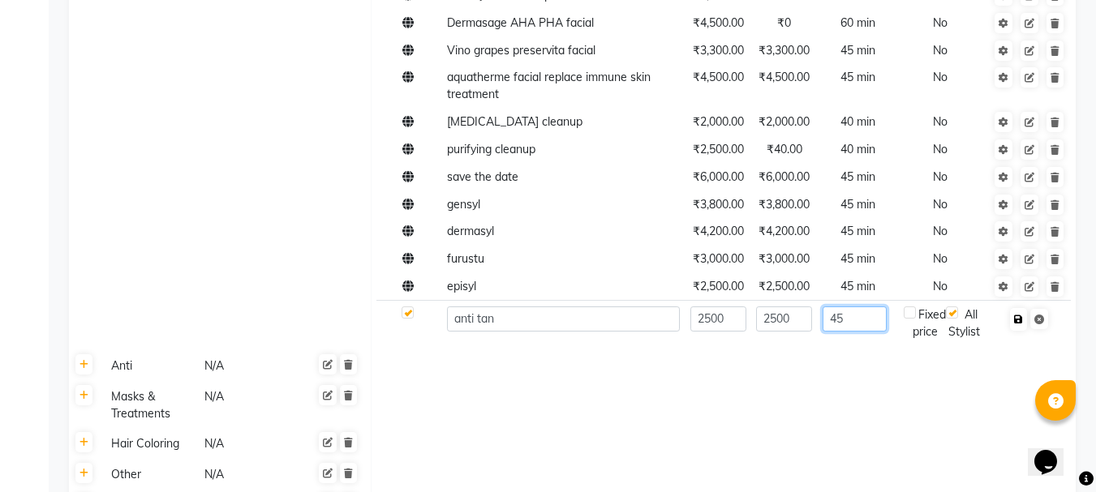
type input "45"
click at [1024, 314] on button "button" at bounding box center [1018, 319] width 17 height 23
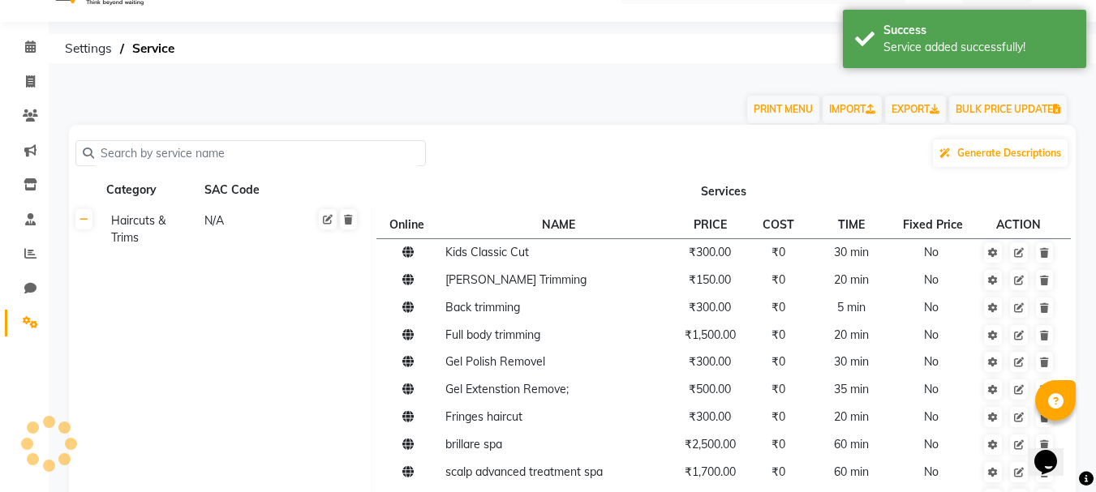
scroll to position [0, 0]
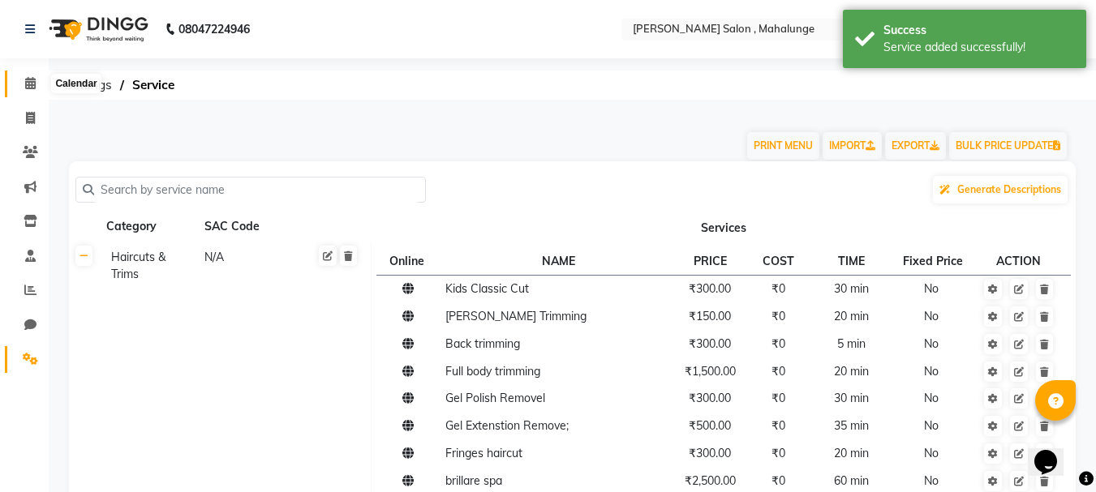
click at [34, 84] on icon at bounding box center [30, 83] width 11 height 12
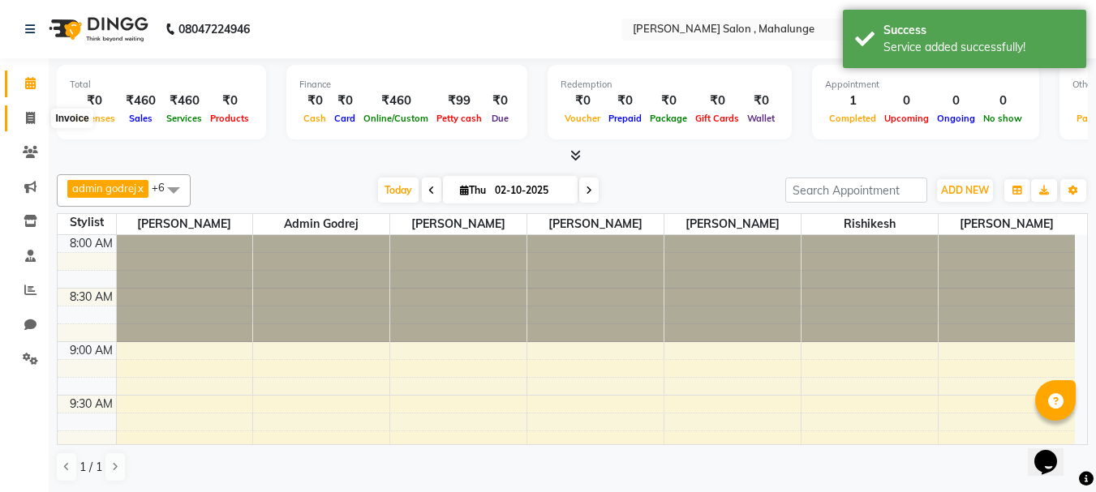
click at [24, 118] on span at bounding box center [30, 119] width 28 height 19
select select "7250"
select select "service"
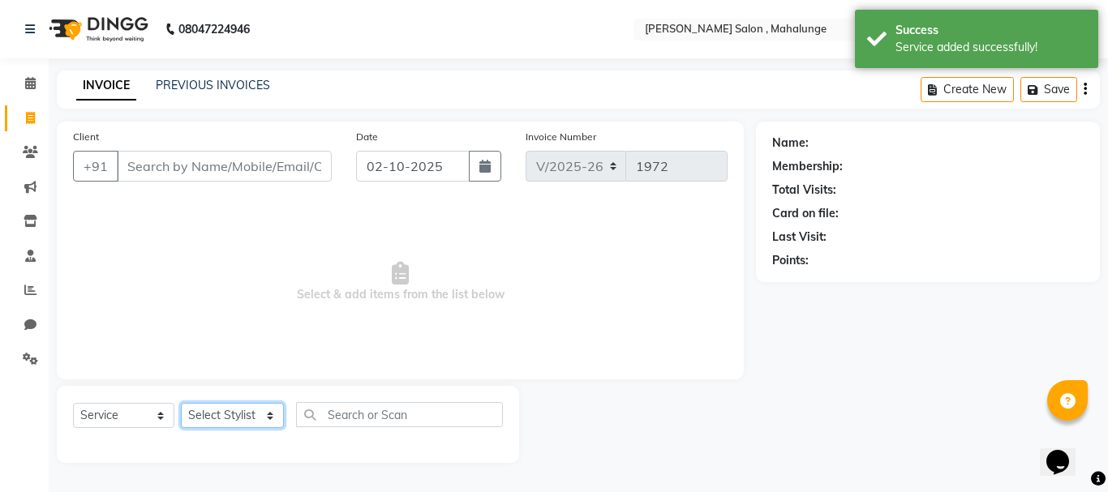
click at [264, 420] on select "Select Stylist admin godrej [PERSON_NAME] [PERSON_NAME] [PERSON_NAME] [PERSON_N…" at bounding box center [232, 415] width 103 height 25
select select "77900"
click at [181, 403] on select "Select Stylist admin godrej [PERSON_NAME] [PERSON_NAME] [PERSON_NAME] [PERSON_N…" at bounding box center [232, 415] width 103 height 25
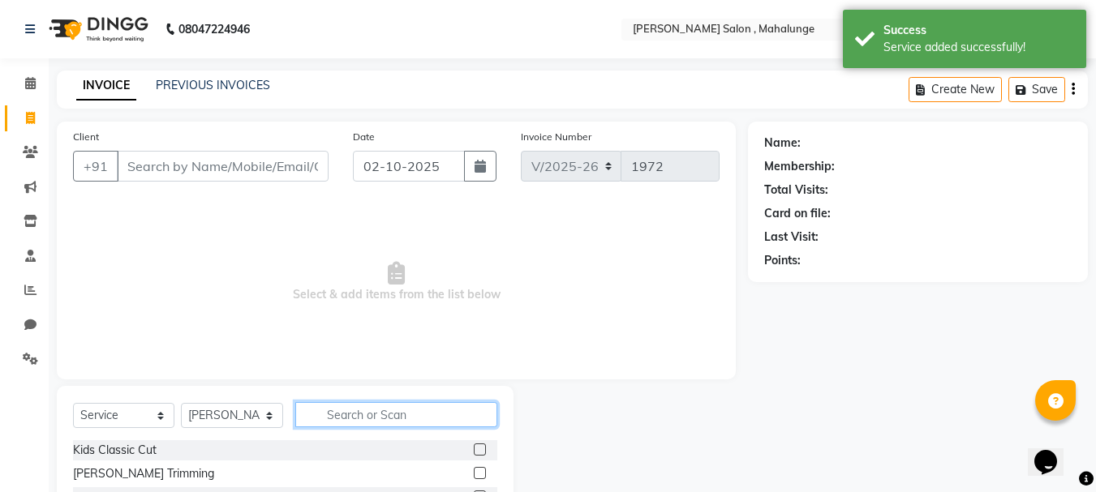
click at [340, 414] on input "text" at bounding box center [396, 414] width 202 height 25
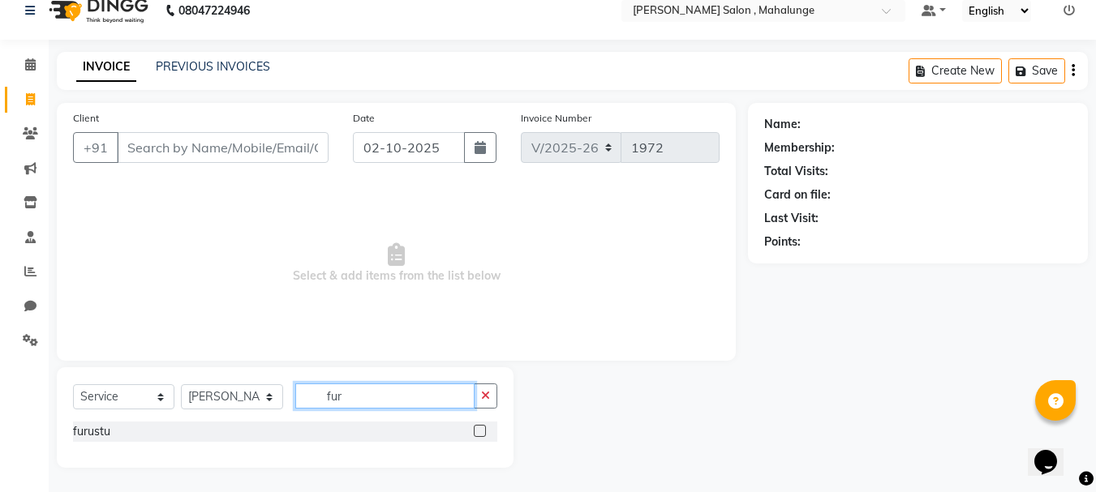
scroll to position [19, 0]
type input "furu"
click at [484, 430] on label at bounding box center [480, 431] width 12 height 12
click at [484, 430] on input "checkbox" at bounding box center [479, 432] width 11 height 11
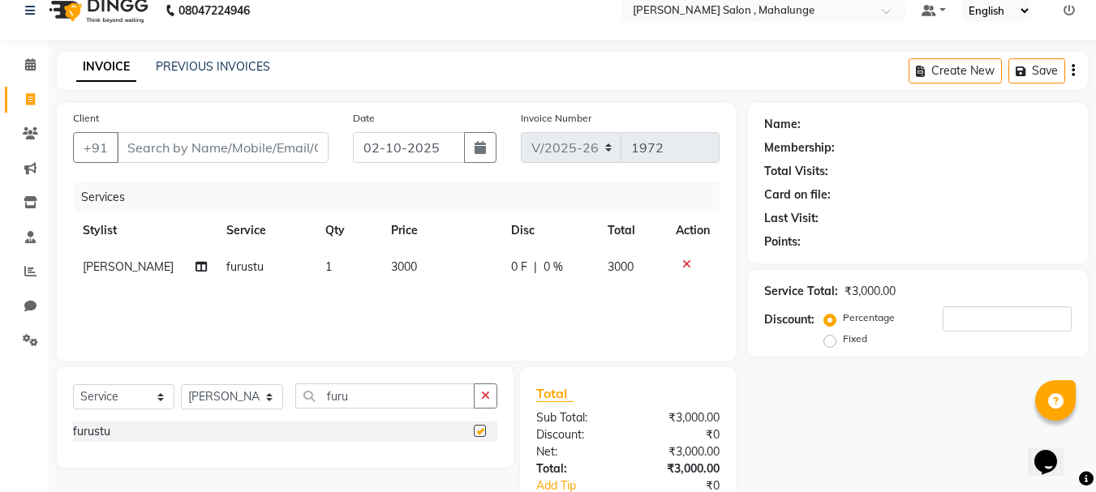
checkbox input "false"
click at [484, 402] on button "button" at bounding box center [486, 396] width 24 height 25
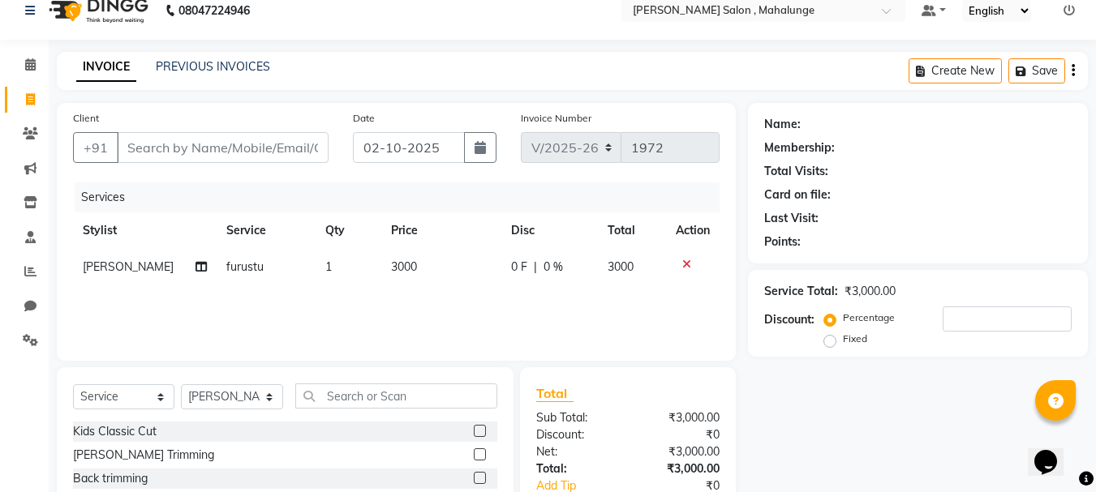
click at [688, 263] on icon at bounding box center [686, 264] width 9 height 11
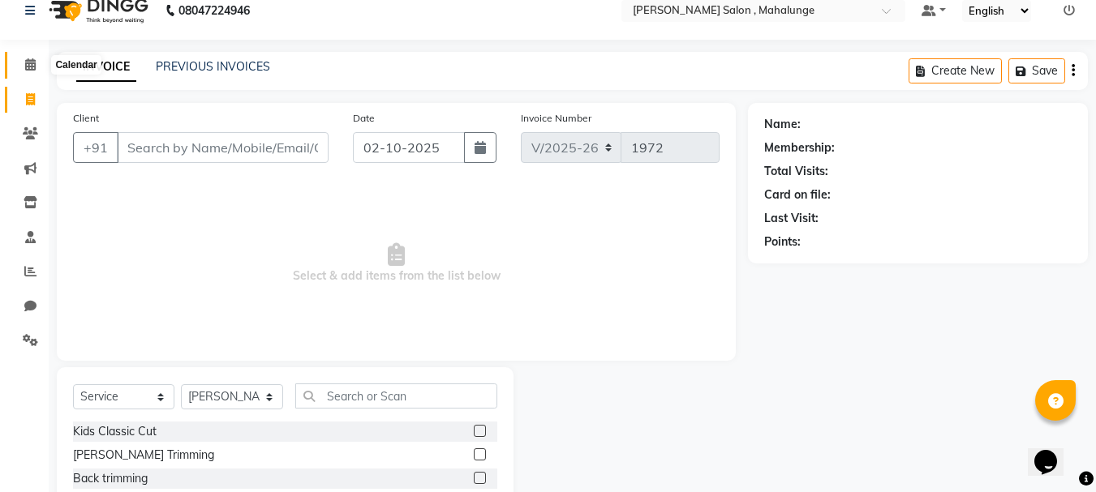
click at [29, 63] on icon at bounding box center [30, 64] width 11 height 12
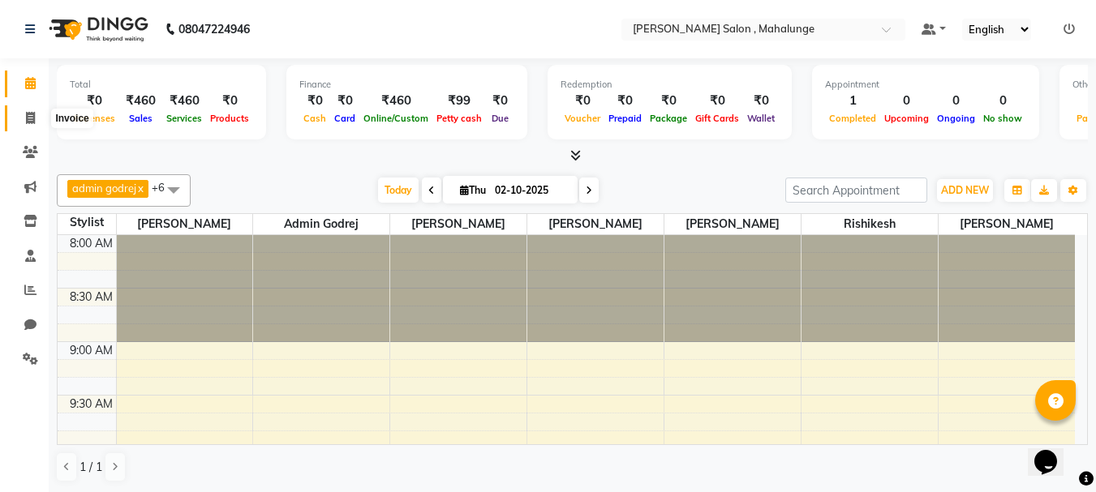
click at [20, 121] on span at bounding box center [30, 119] width 28 height 19
select select "7250"
select select "service"
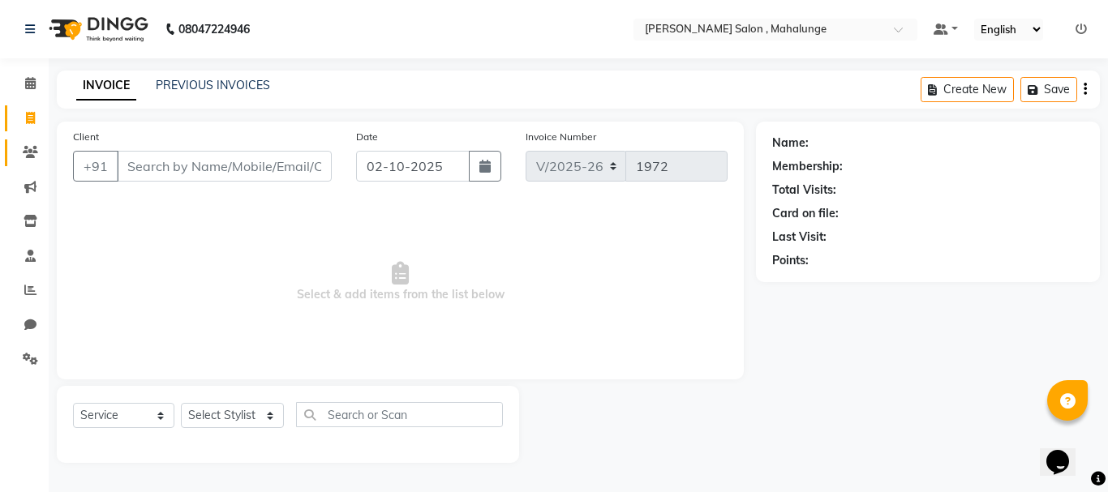
click at [39, 141] on link "Clients" at bounding box center [24, 153] width 39 height 27
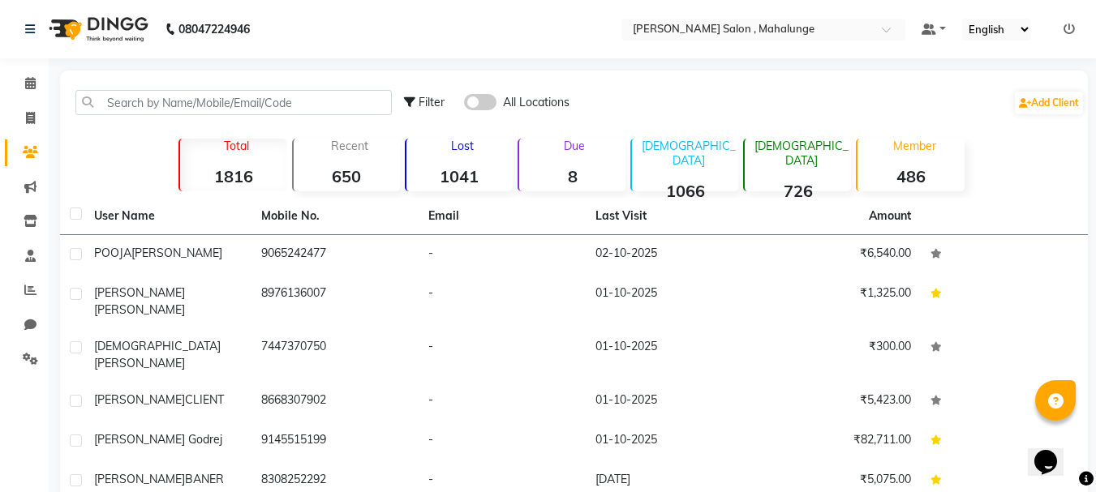
click at [322, 85] on div "Filter All Locations Add Client" at bounding box center [573, 102] width 1021 height 51
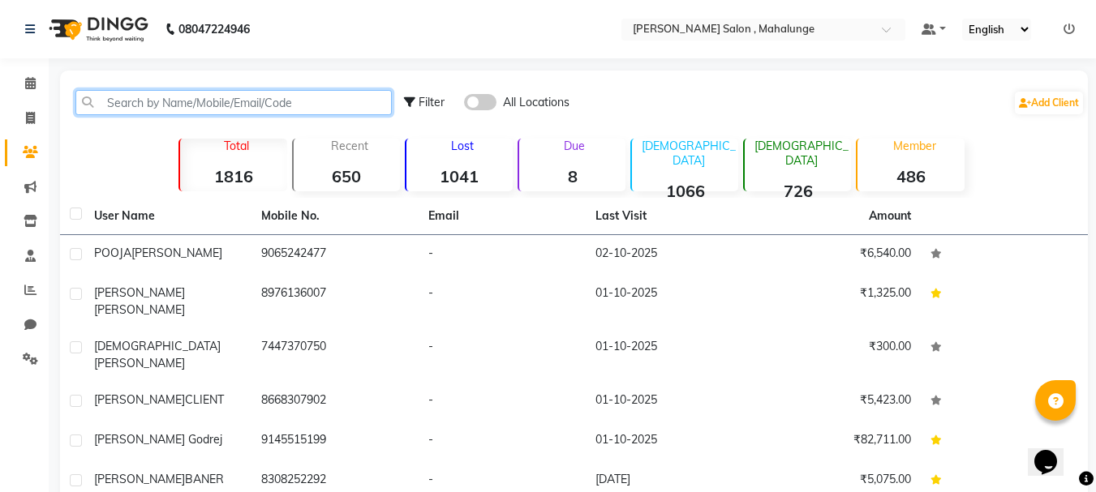
click at [322, 102] on input "text" at bounding box center [233, 102] width 316 height 25
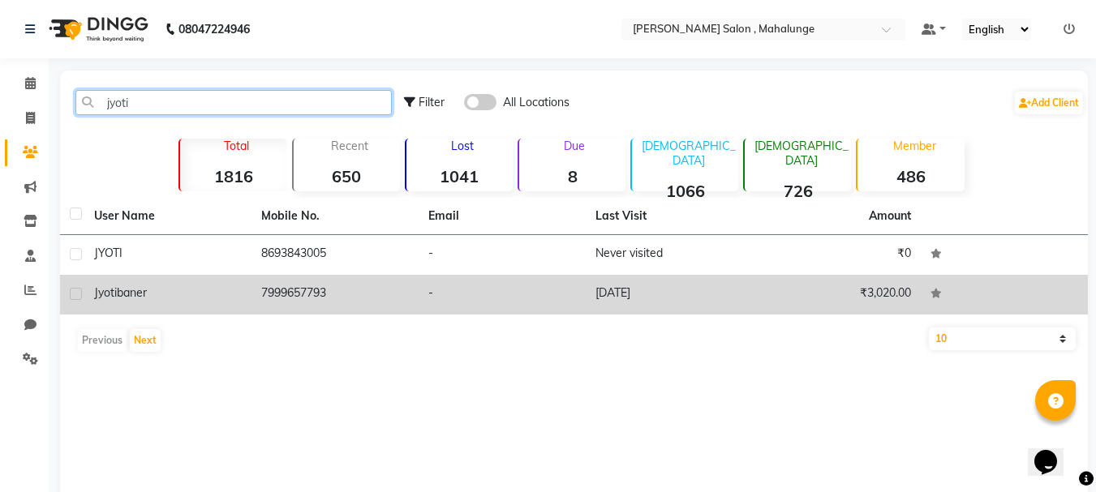
type input "jyoti"
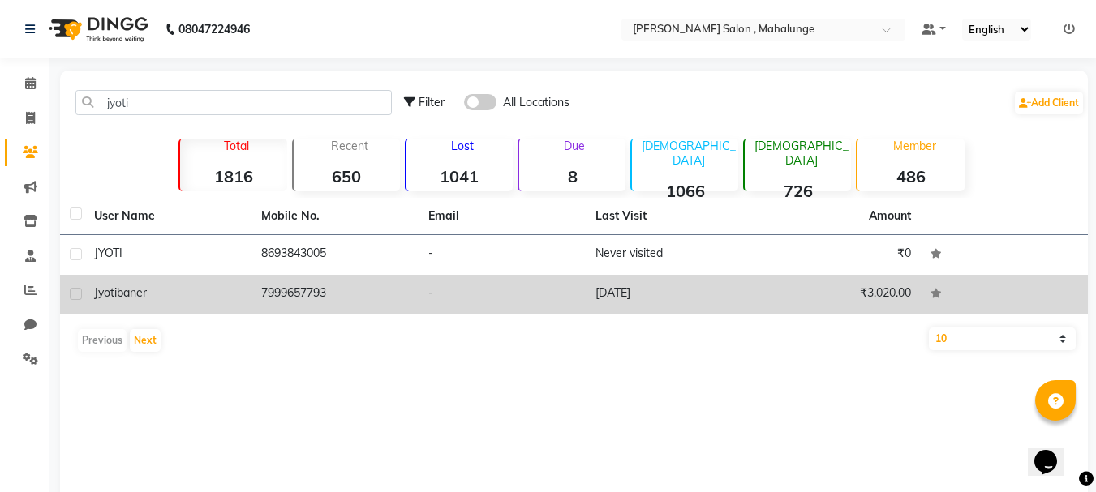
click at [363, 299] on td "7999657793" at bounding box center [334, 295] width 167 height 40
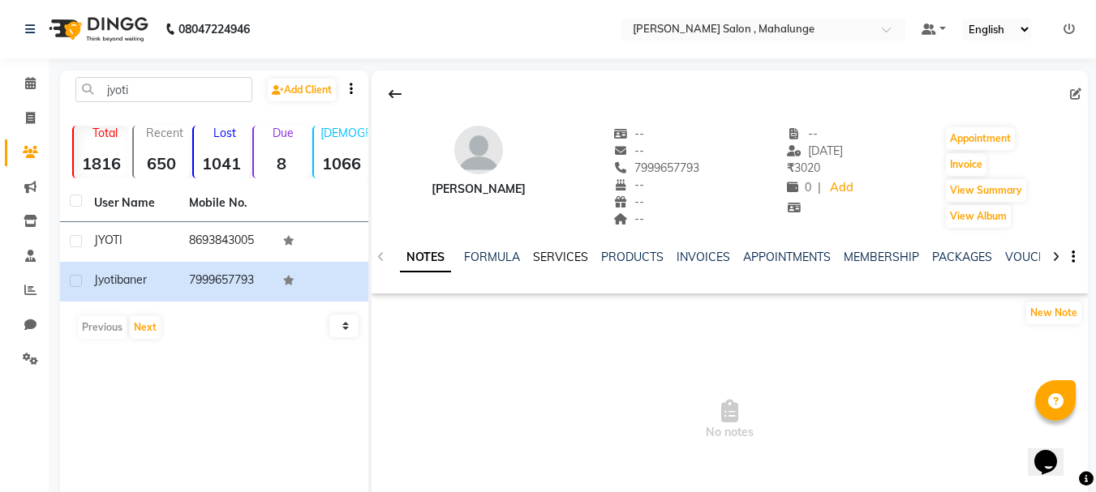
click at [547, 258] on link "SERVICES" at bounding box center [560, 257] width 55 height 15
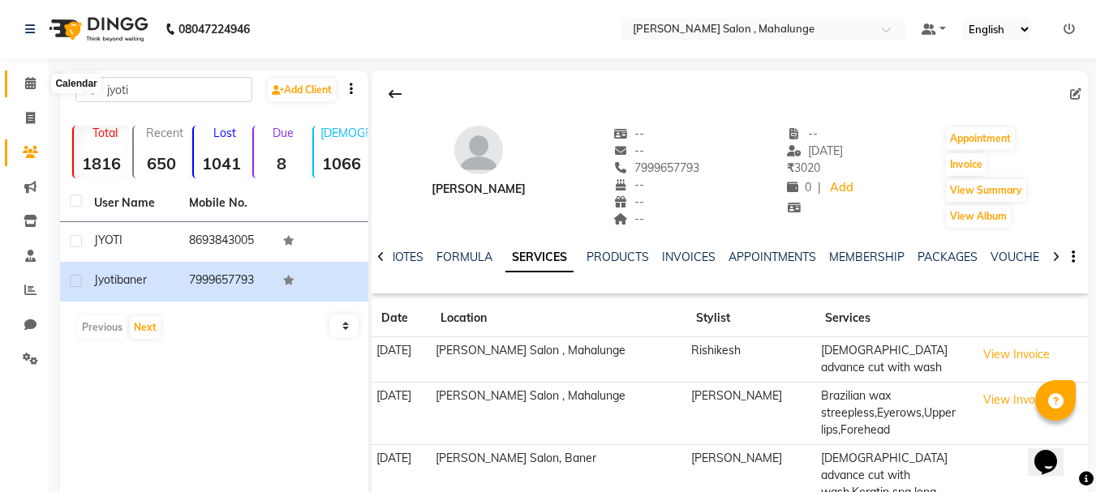
click at [25, 82] on icon at bounding box center [30, 83] width 11 height 12
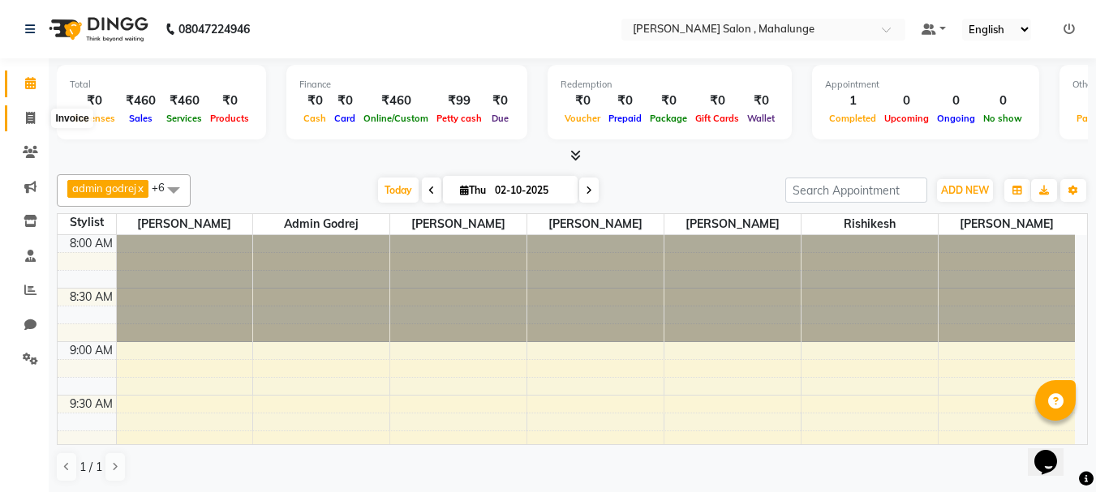
click at [28, 115] on icon at bounding box center [30, 118] width 9 height 12
select select "7250"
select select "service"
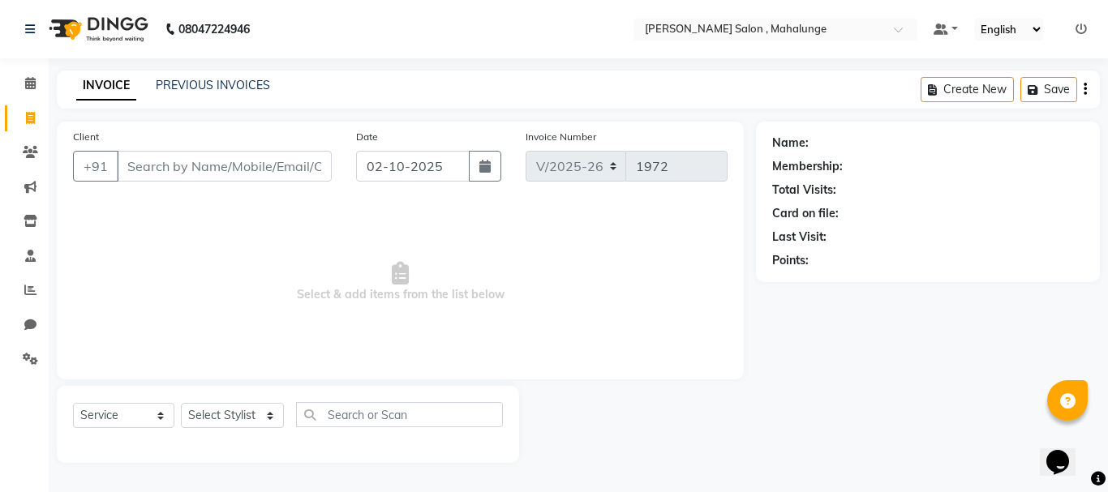
click at [245, 171] on input "Client" at bounding box center [224, 166] width 215 height 31
type input "9179195173"
click at [267, 169] on span "Add Client" at bounding box center [290, 166] width 64 height 16
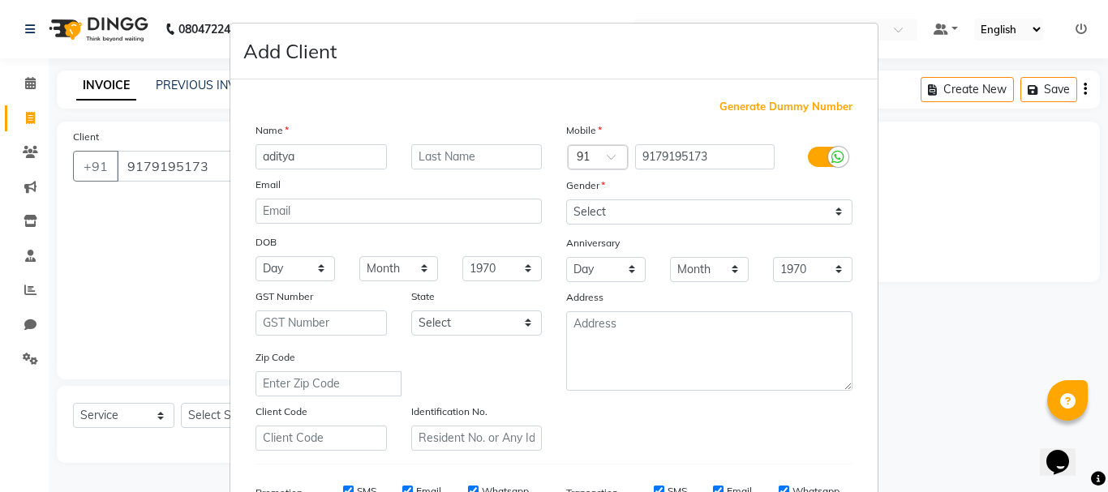
type input "aditya"
click at [726, 204] on select "Select [DEMOGRAPHIC_DATA] [DEMOGRAPHIC_DATA] Other Prefer Not To Say" at bounding box center [709, 212] width 286 height 25
select select "[DEMOGRAPHIC_DATA]"
click at [566, 200] on select "Select [DEMOGRAPHIC_DATA] [DEMOGRAPHIC_DATA] Other Prefer Not To Say" at bounding box center [709, 212] width 286 height 25
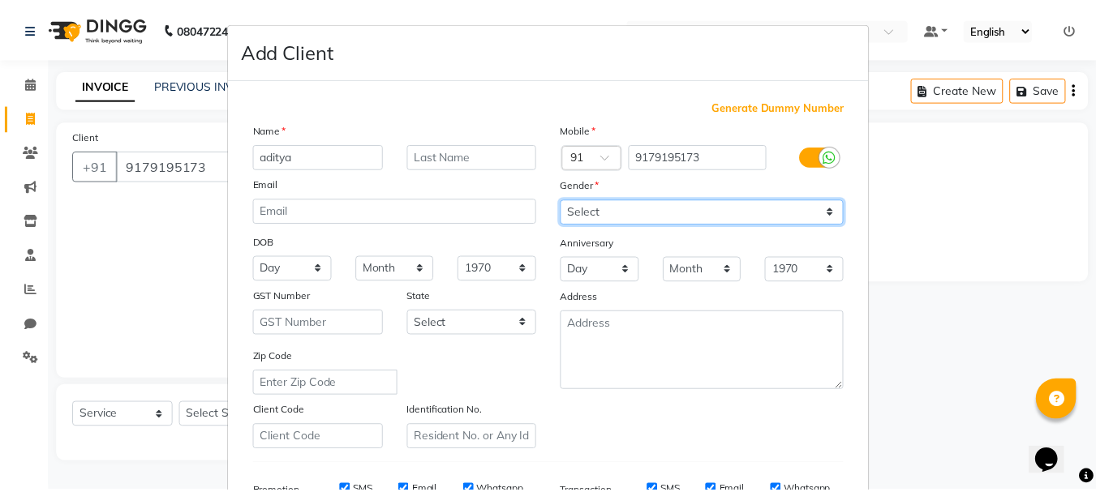
scroll to position [256, 0]
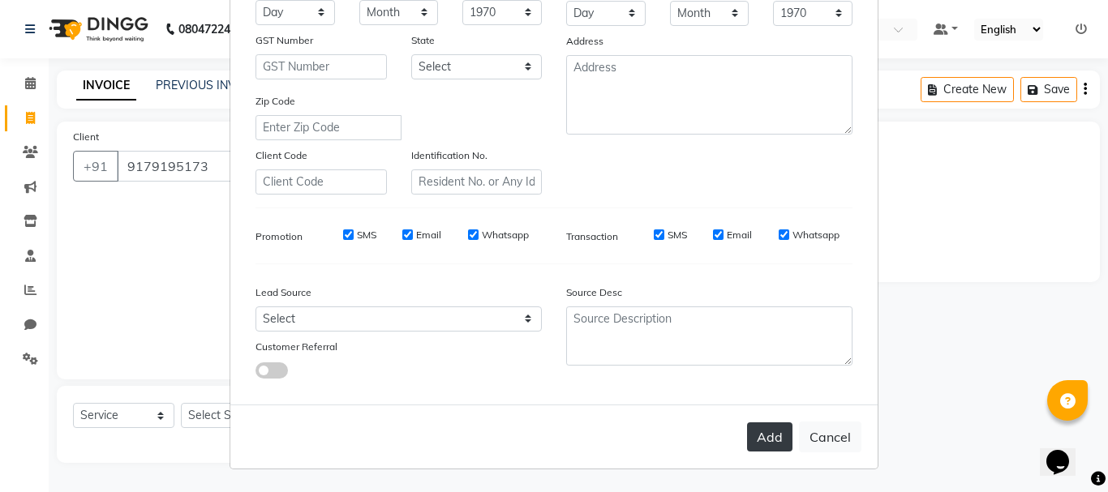
click at [764, 424] on button "Add" at bounding box center [769, 437] width 45 height 29
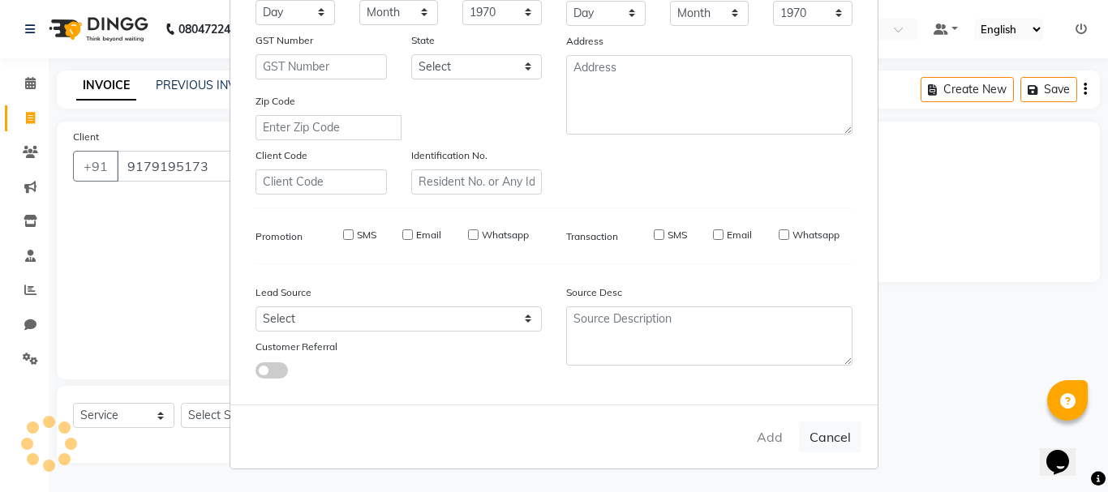
select select
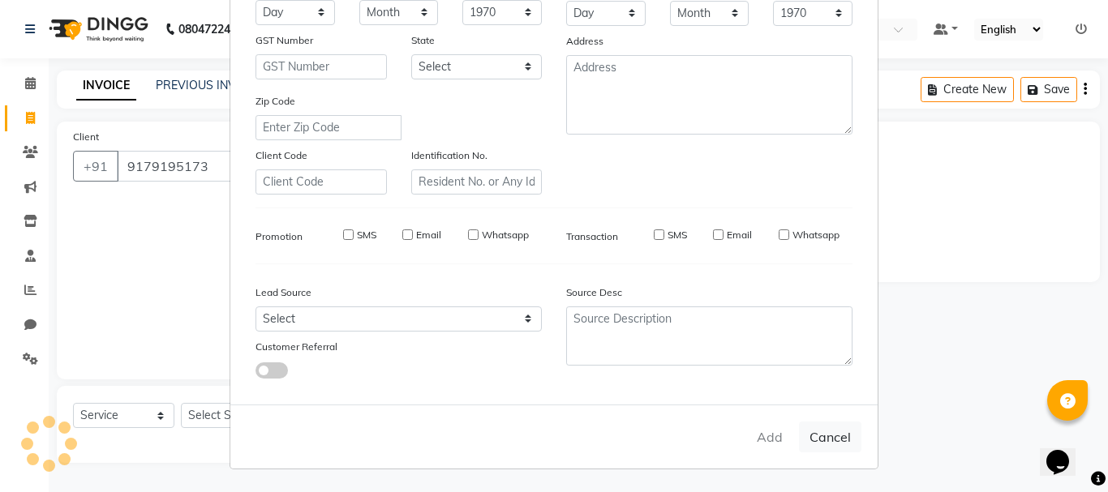
select select
checkbox input "false"
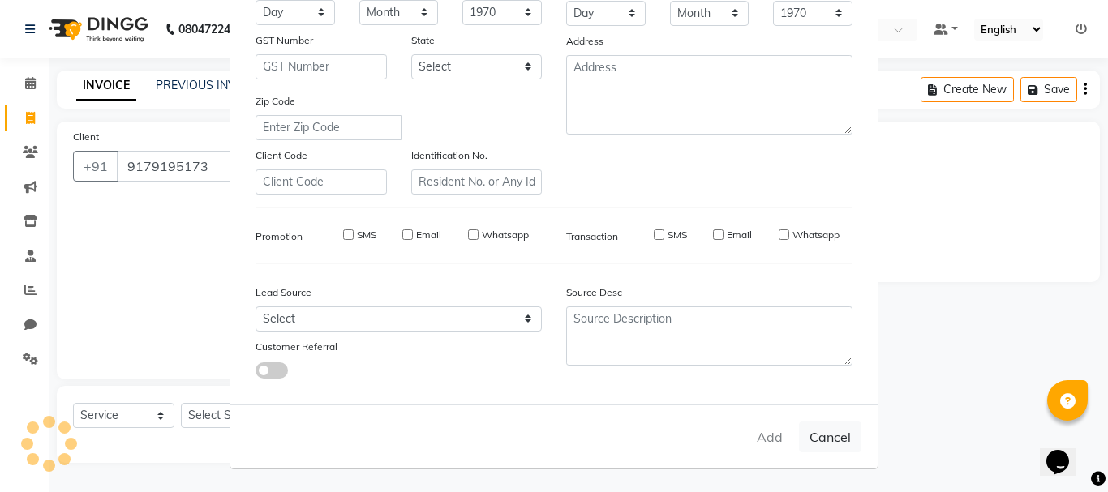
checkbox input "false"
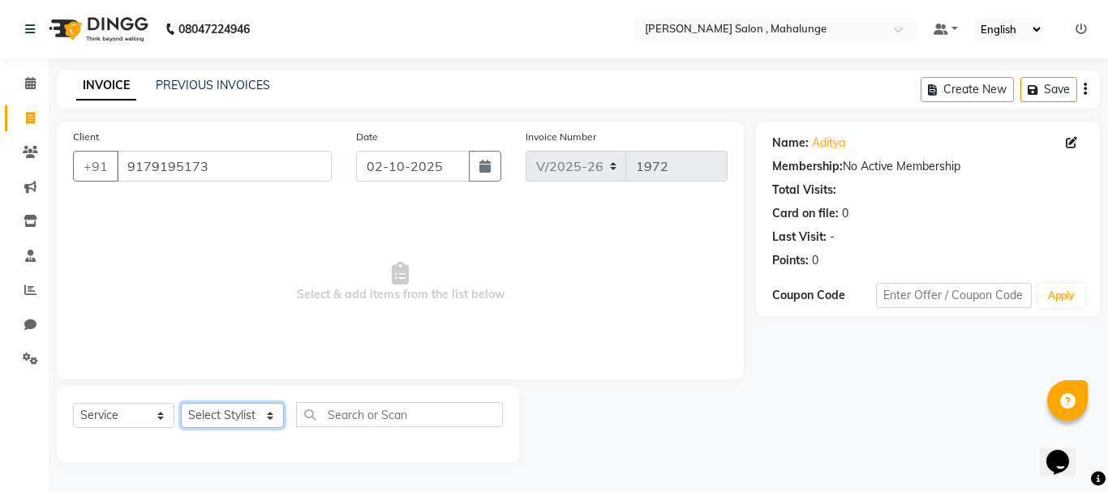
click at [234, 418] on select "Select Stylist admin godrej [PERSON_NAME] [PERSON_NAME] [PERSON_NAME] [PERSON_N…" at bounding box center [232, 415] width 103 height 25
select select "66814"
click at [181, 403] on select "Select Stylist admin godrej [PERSON_NAME] [PERSON_NAME] [PERSON_NAME] [PERSON_N…" at bounding box center [232, 415] width 103 height 25
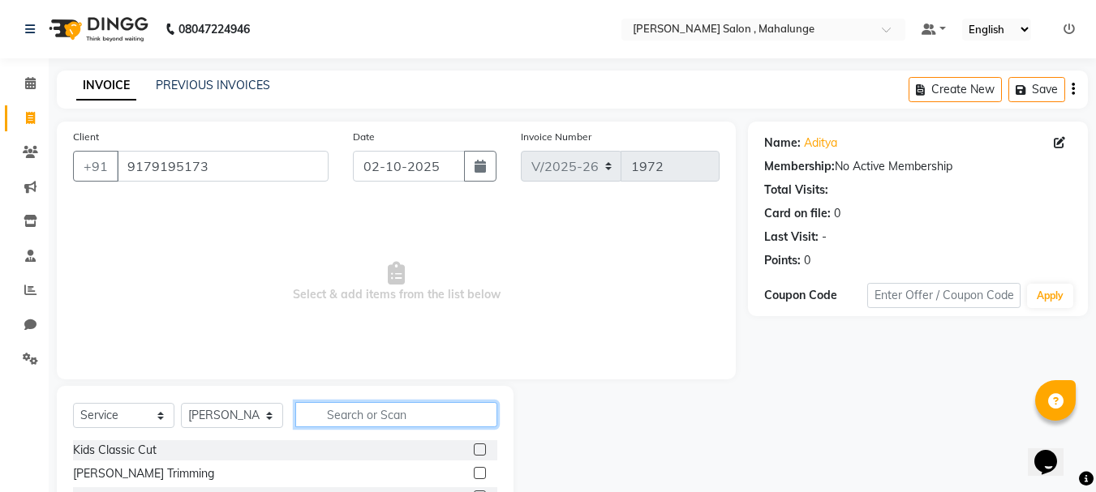
click at [372, 407] on input "text" at bounding box center [396, 414] width 202 height 25
type input "clas"
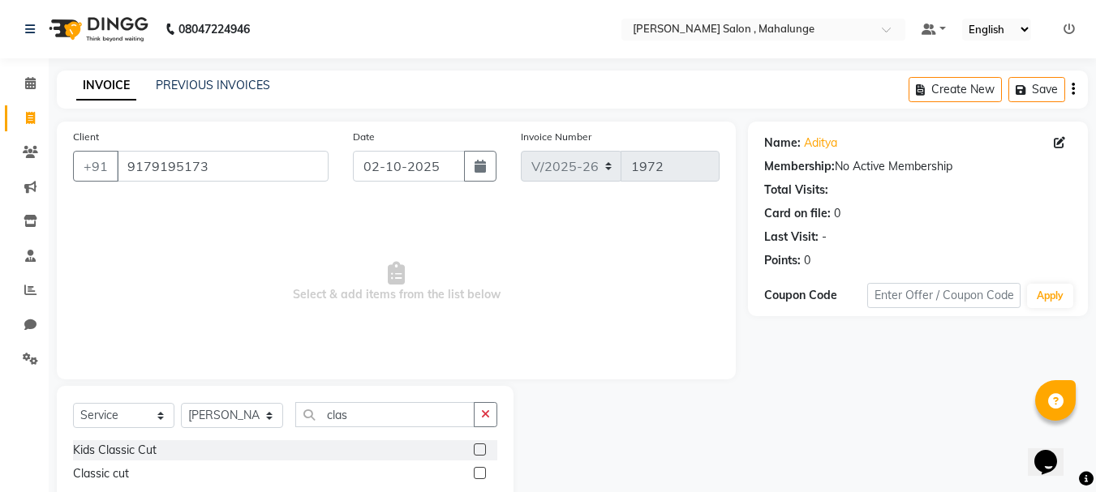
click at [479, 474] on label at bounding box center [480, 473] width 12 height 12
click at [479, 474] on input "checkbox" at bounding box center [479, 474] width 11 height 11
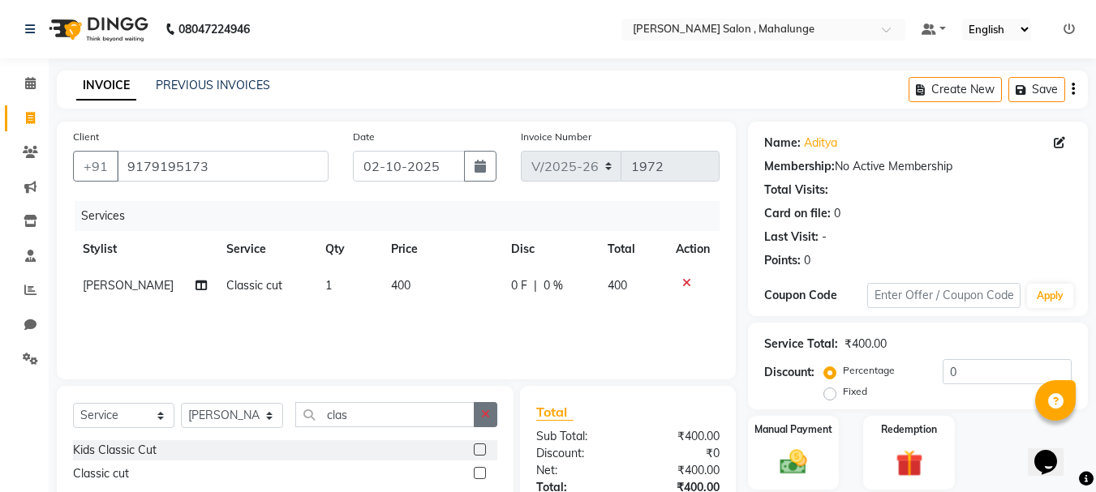
checkbox input "false"
click at [484, 419] on icon "button" at bounding box center [485, 414] width 9 height 11
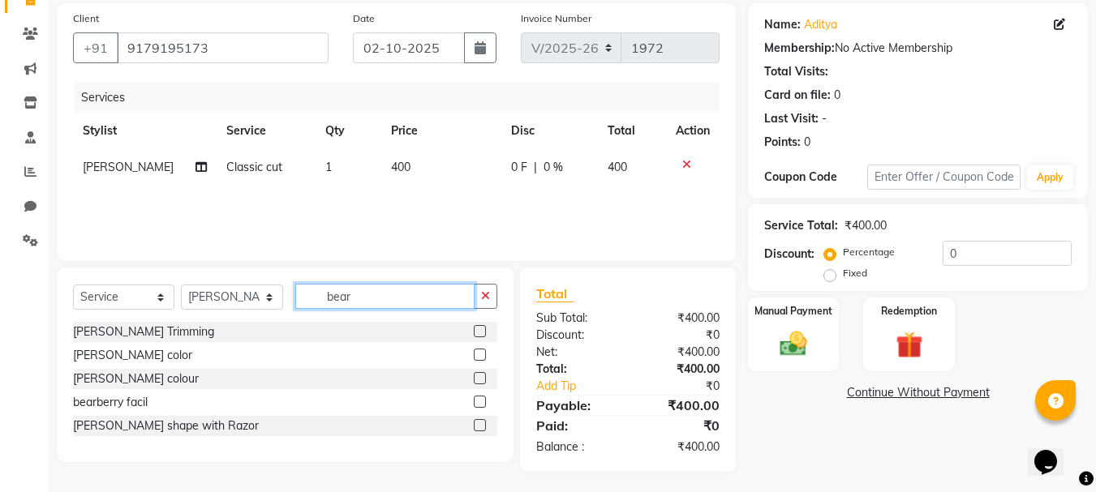
scroll to position [122, 0]
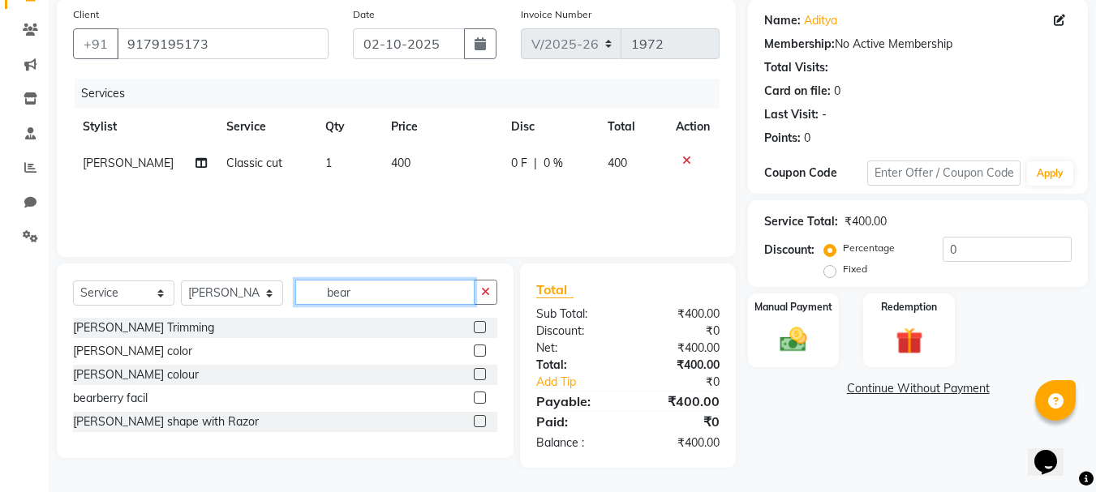
type input "bear"
click at [483, 425] on label at bounding box center [480, 421] width 12 height 12
click at [483, 425] on input "checkbox" at bounding box center [479, 422] width 11 height 11
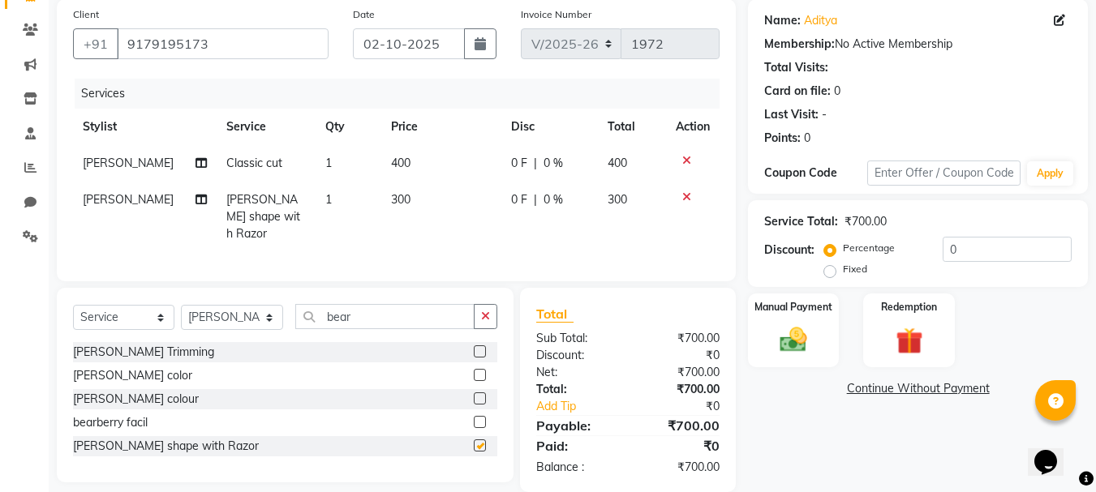
checkbox input "false"
click at [776, 334] on img at bounding box center [793, 340] width 45 height 32
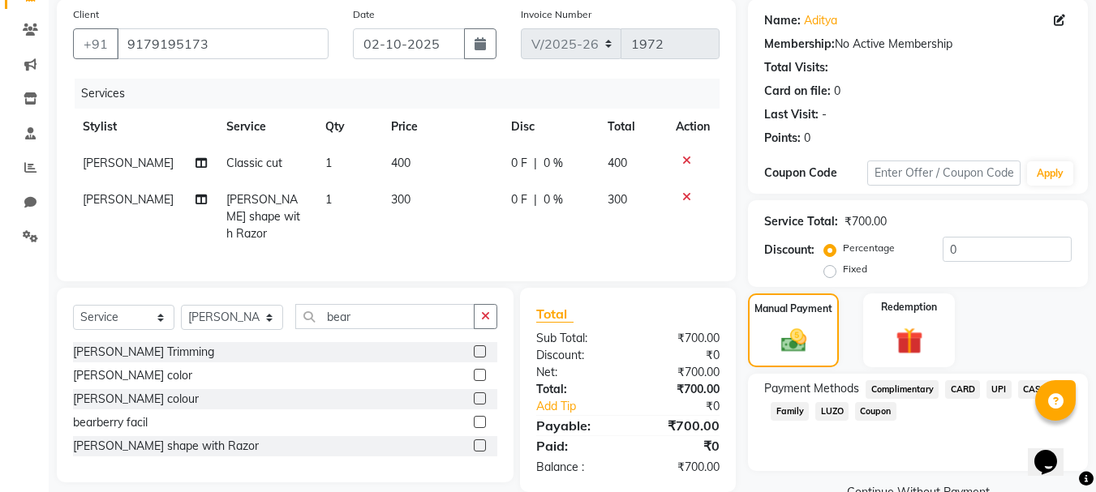
click at [998, 388] on span "UPI" at bounding box center [998, 389] width 25 height 19
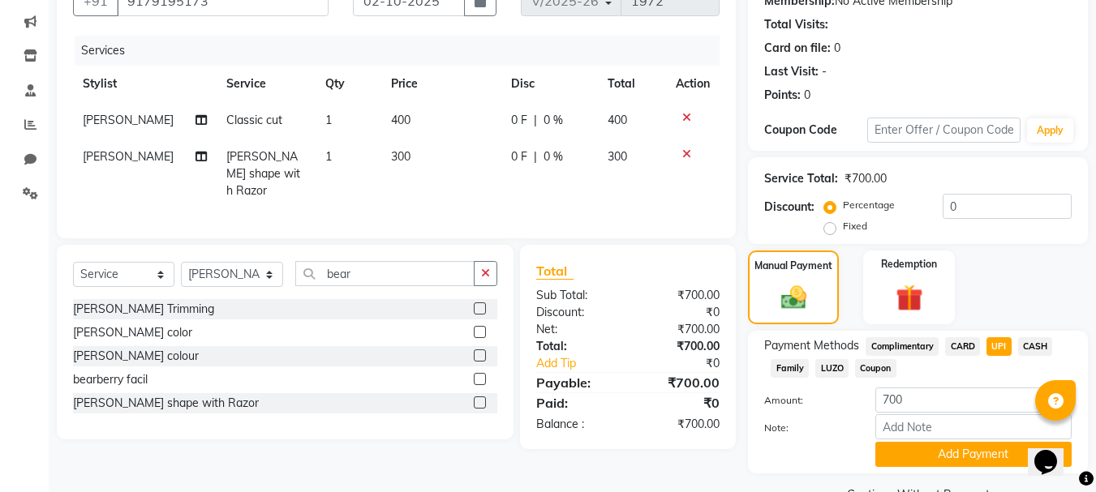
scroll to position [204, 0]
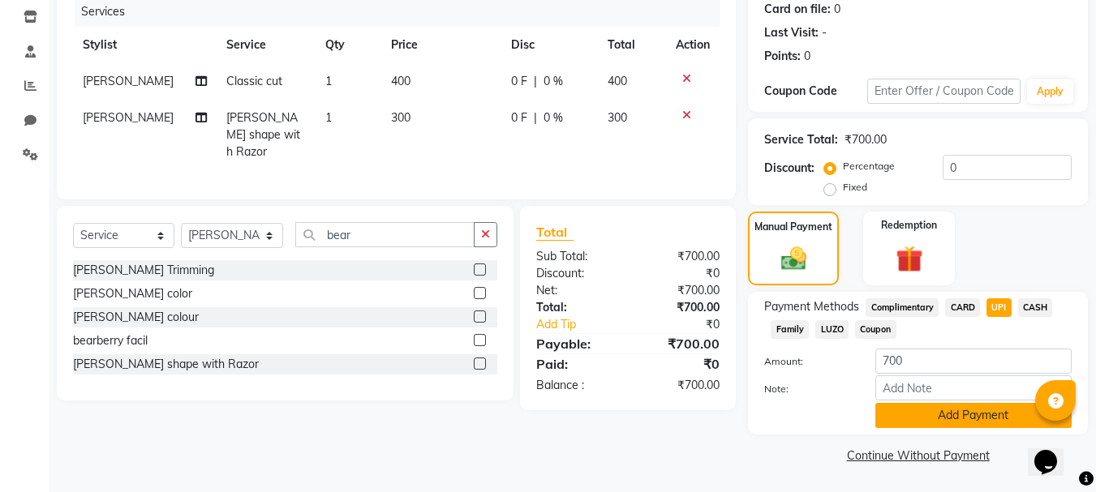
click at [1005, 423] on button "Add Payment" at bounding box center [973, 415] width 196 height 25
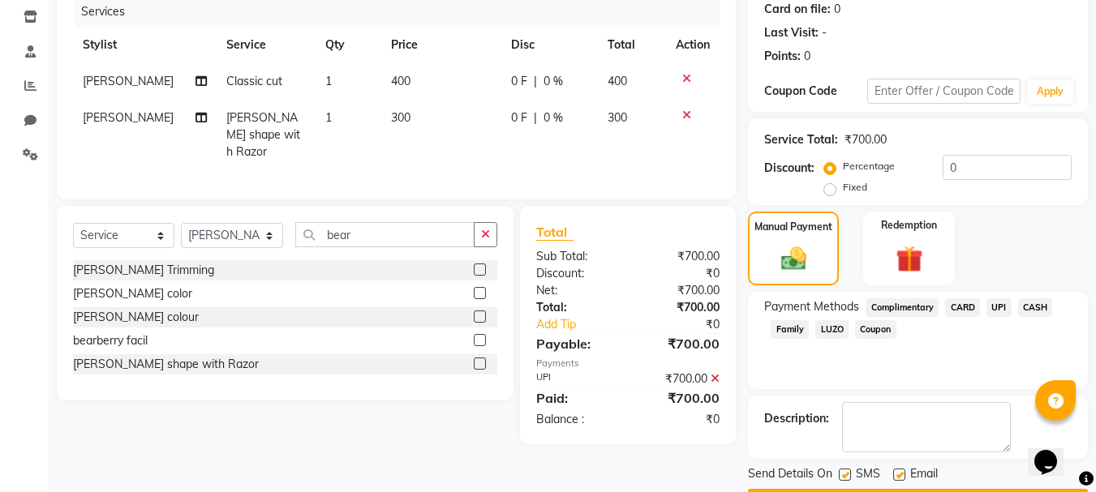
scroll to position [251, 0]
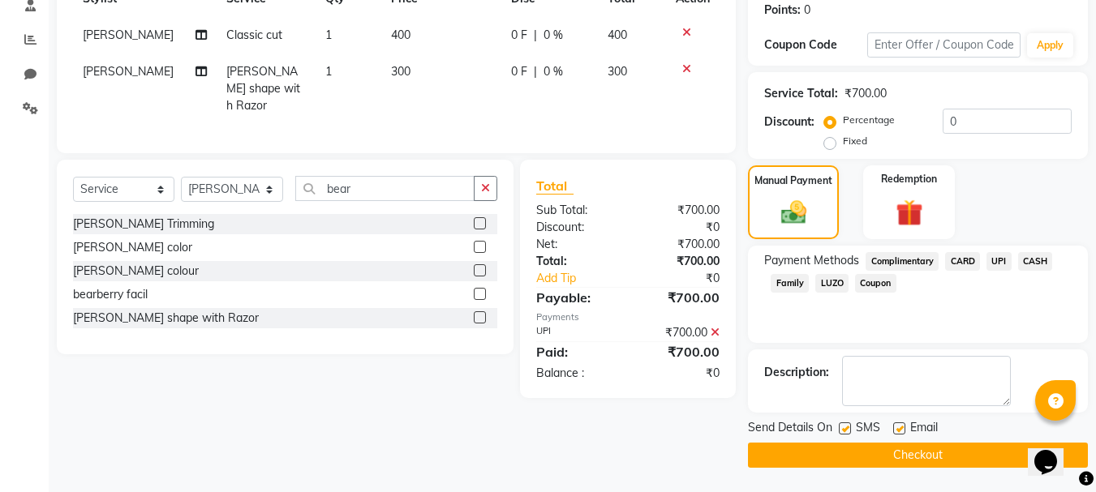
drag, startPoint x: 978, startPoint y: 458, endPoint x: 965, endPoint y: 455, distance: 13.2
click at [977, 459] on button "Checkout" at bounding box center [918, 455] width 340 height 25
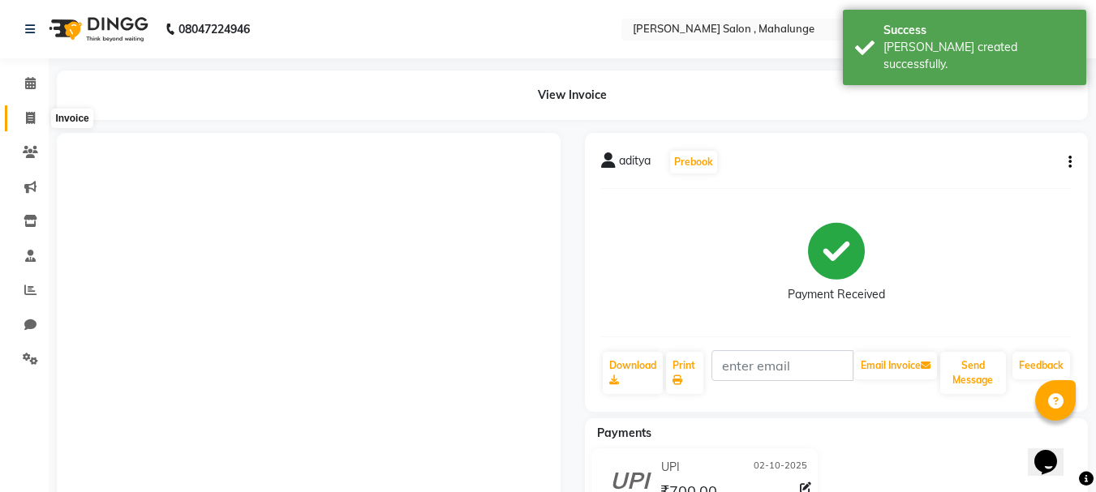
click at [30, 118] on icon at bounding box center [30, 118] width 9 height 12
select select "7250"
select select "service"
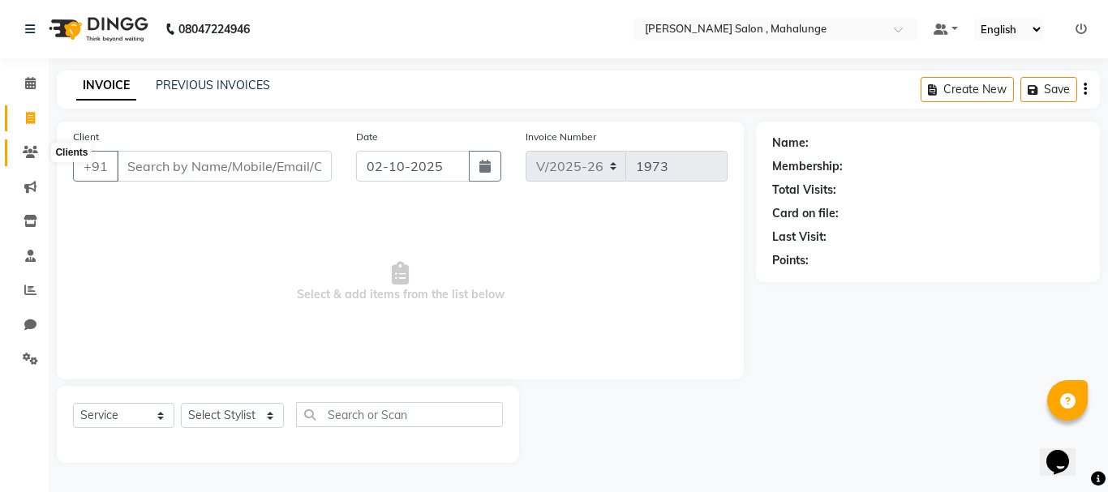
click at [33, 152] on icon at bounding box center [30, 152] width 15 height 12
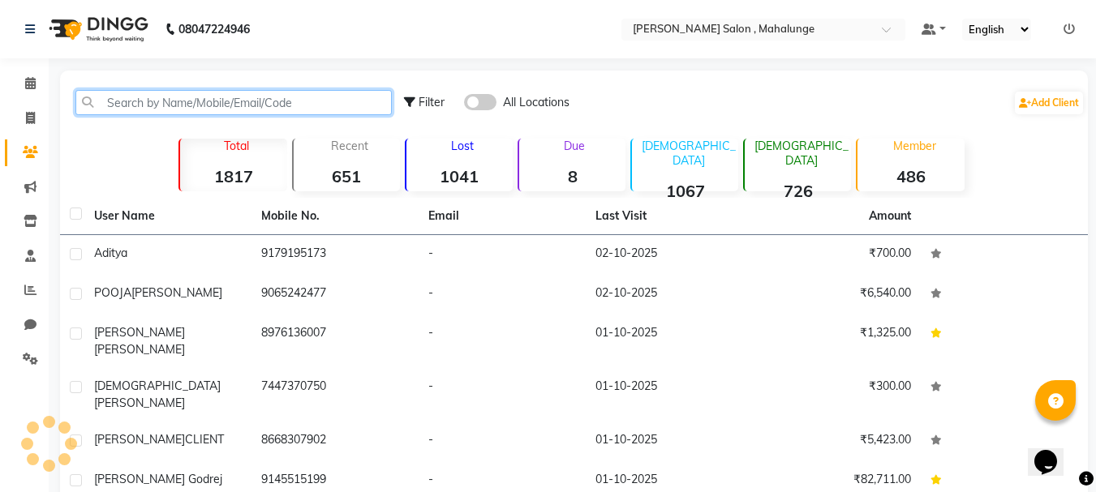
click at [252, 98] on input "text" at bounding box center [233, 102] width 316 height 25
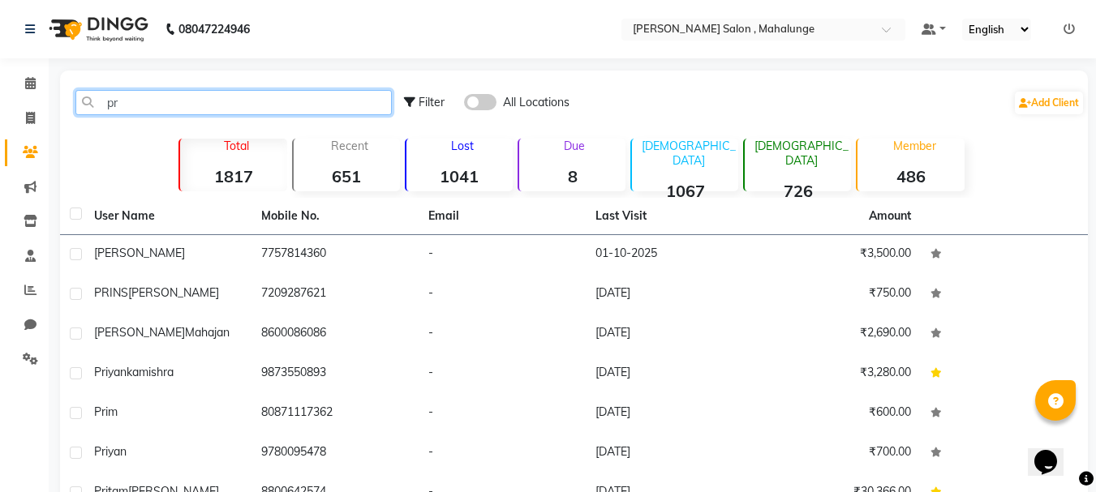
type input "p"
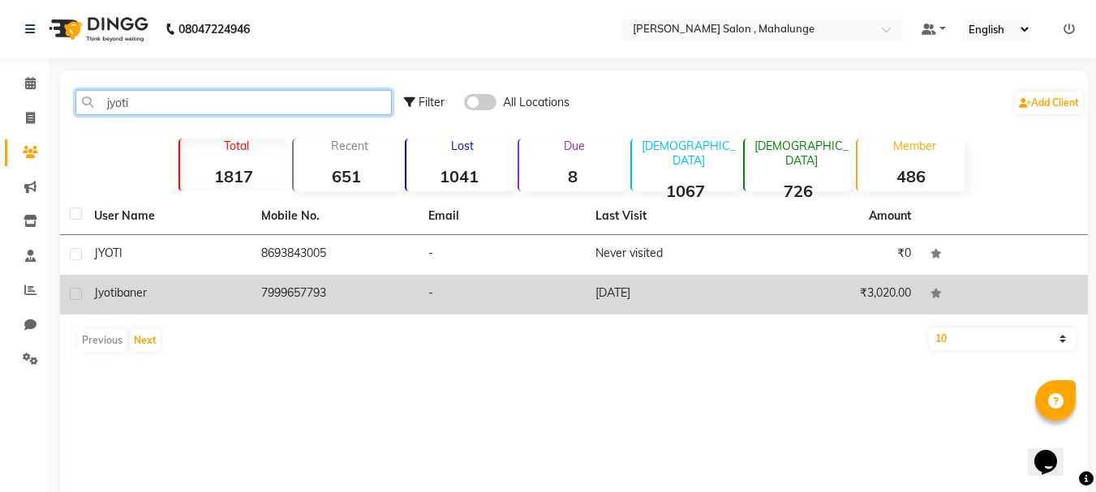
type input "jyoti"
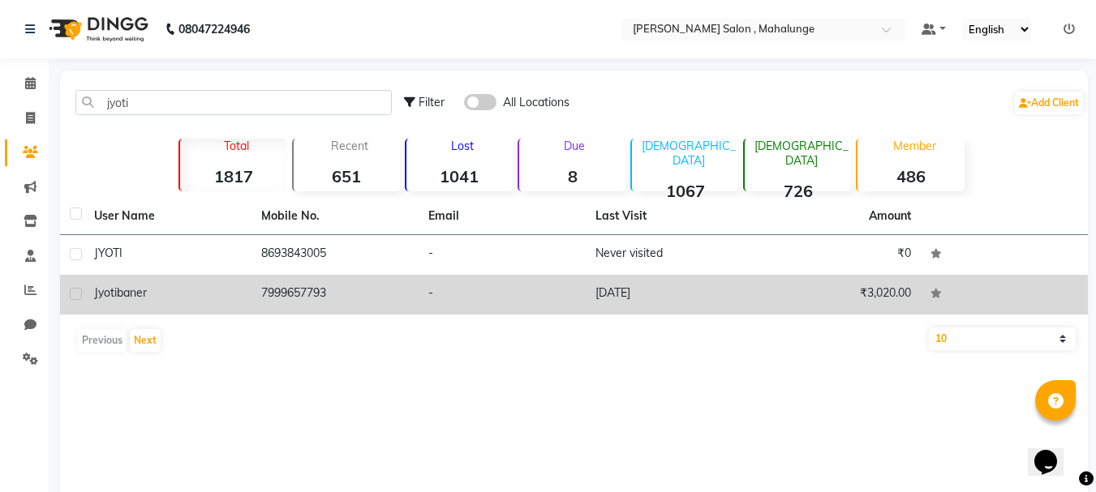
click at [385, 296] on td "7999657793" at bounding box center [334, 295] width 167 height 40
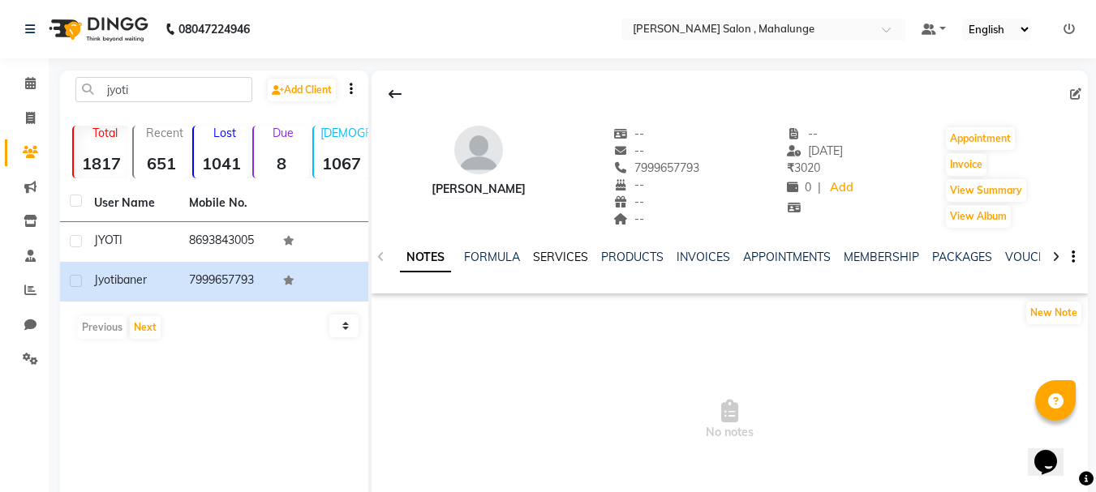
click at [557, 256] on link "SERVICES" at bounding box center [560, 257] width 55 height 15
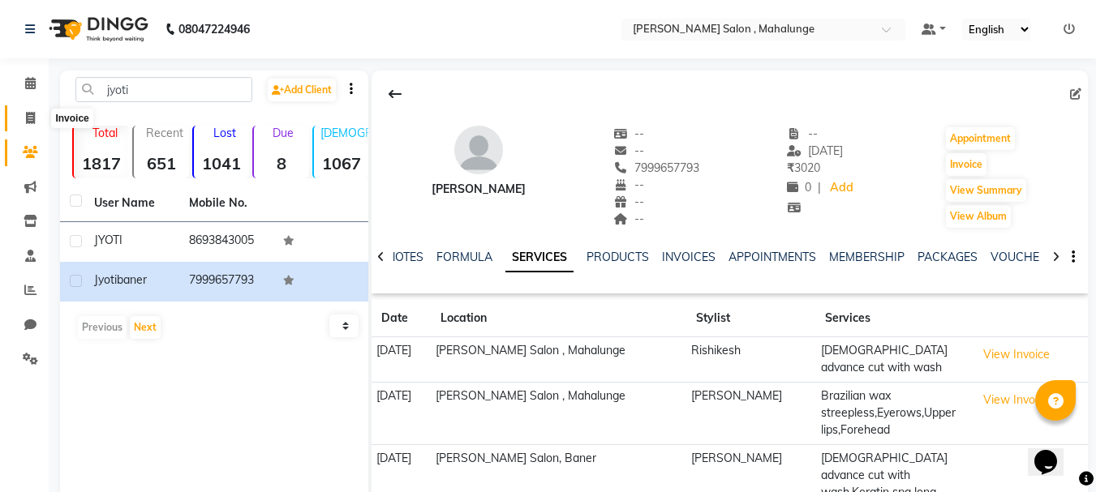
click at [24, 117] on span at bounding box center [30, 119] width 28 height 19
select select "7250"
select select "service"
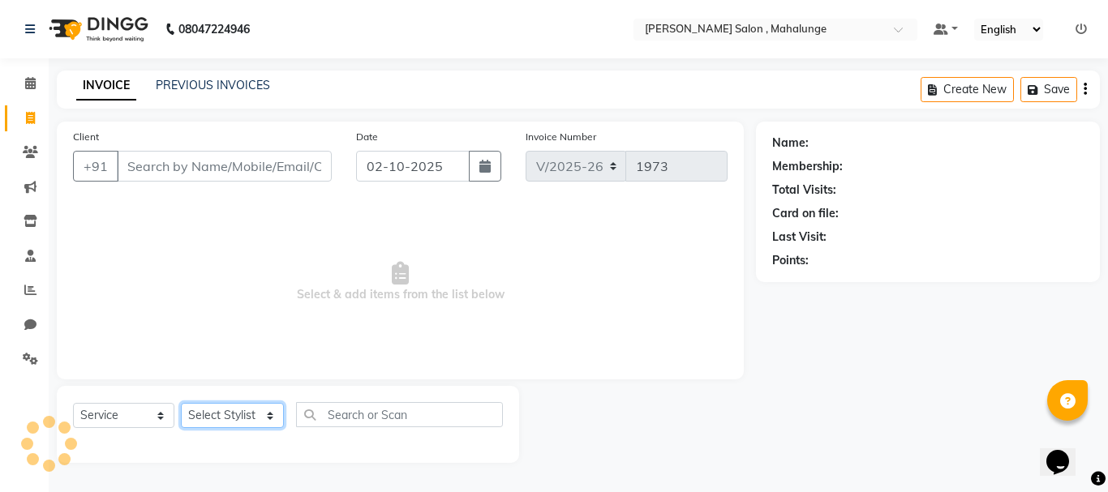
click at [220, 407] on select "Select Stylist admin godrej [PERSON_NAME] [PERSON_NAME] [PERSON_NAME] [PERSON_N…" at bounding box center [232, 415] width 103 height 25
select select "63865"
click at [181, 403] on select "Select Stylist admin godrej [PERSON_NAME] [PERSON_NAME] [PERSON_NAME] [PERSON_N…" at bounding box center [232, 415] width 103 height 25
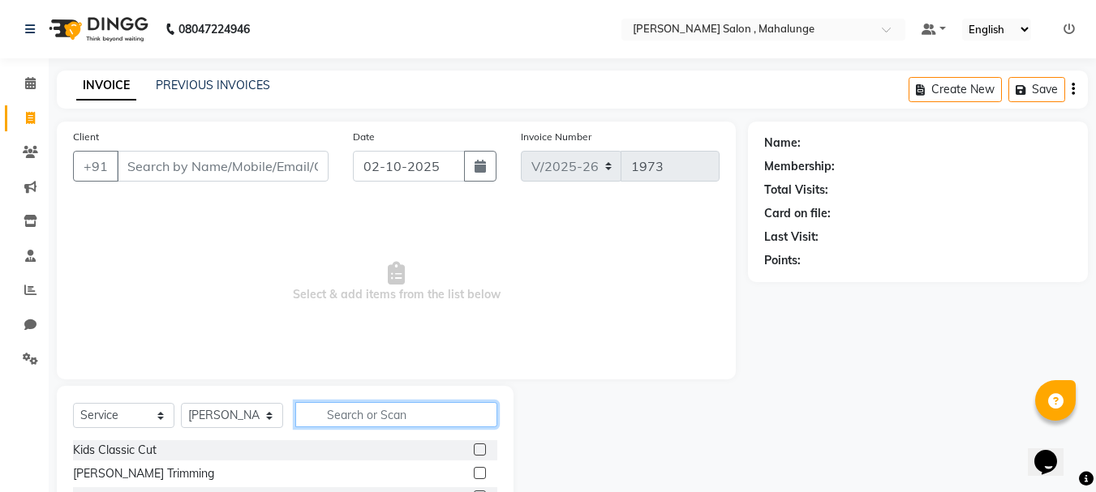
click at [366, 415] on input "text" at bounding box center [396, 414] width 202 height 25
type input "eye"
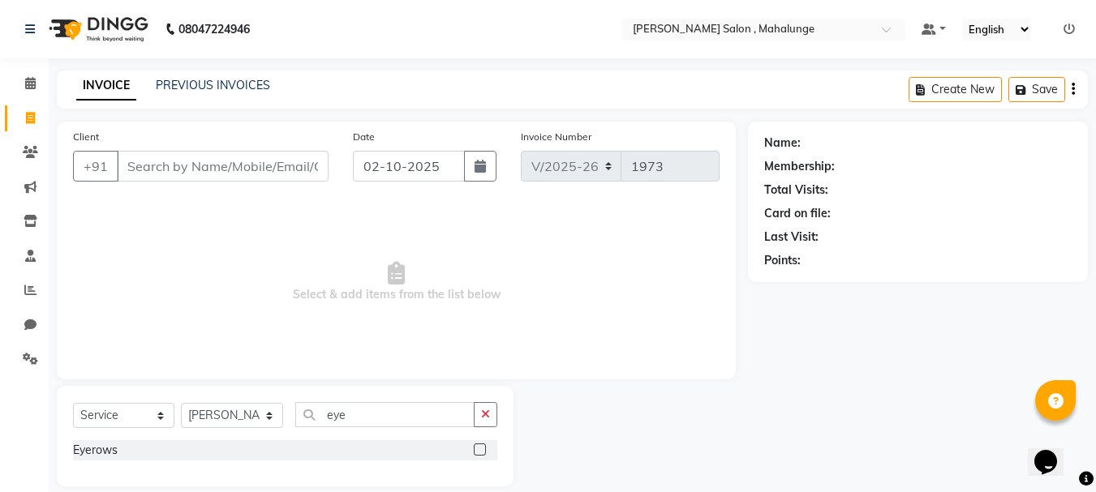
click at [482, 453] on label at bounding box center [480, 450] width 12 height 12
click at [482, 453] on input "checkbox" at bounding box center [479, 450] width 11 height 11
checkbox input "true"
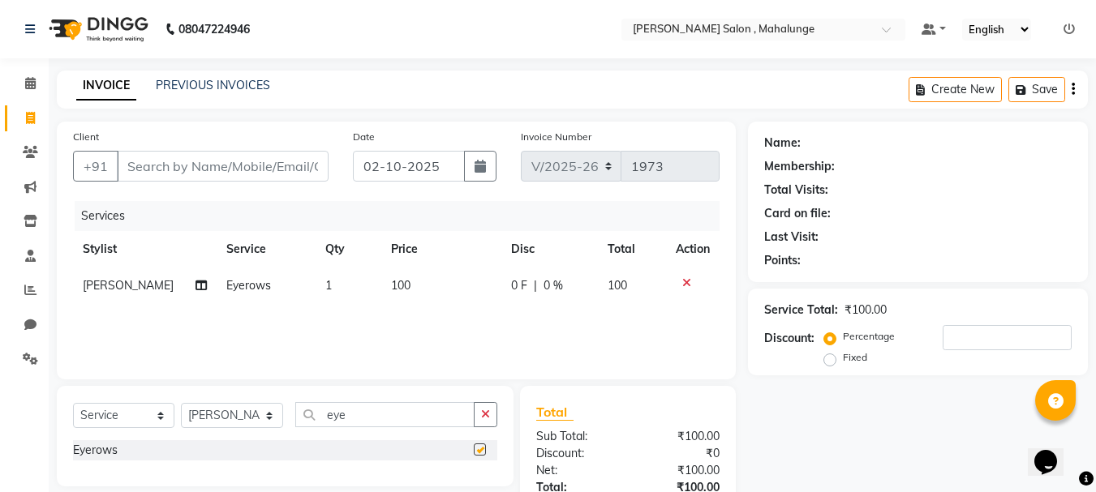
click at [481, 415] on icon "button" at bounding box center [485, 414] width 9 height 11
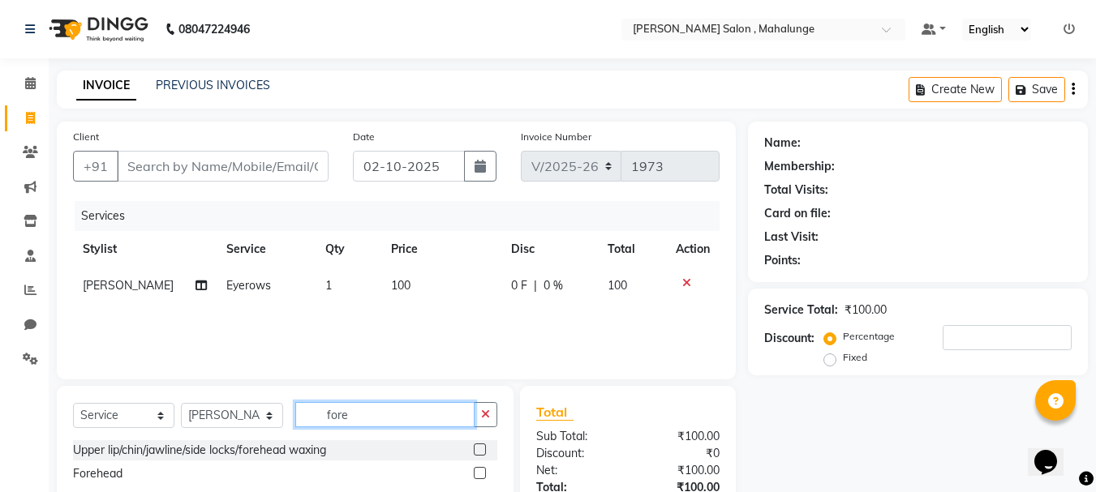
type input "fore"
click at [480, 466] on div at bounding box center [486, 474] width 24 height 20
click at [479, 473] on label at bounding box center [480, 473] width 12 height 12
click at [479, 473] on input "checkbox" at bounding box center [479, 474] width 11 height 11
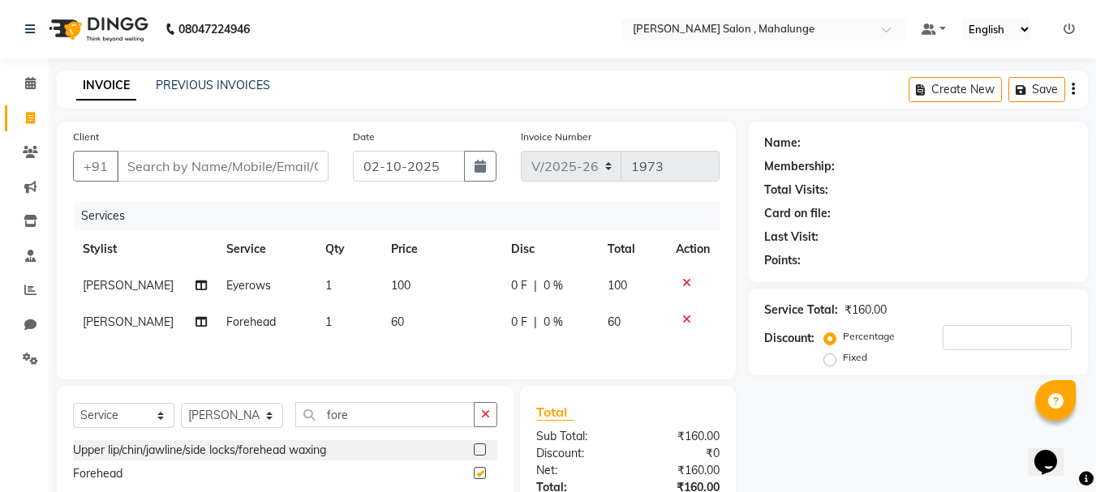
checkbox input "false"
click at [208, 170] on input "Client" at bounding box center [223, 166] width 212 height 31
type input "9"
type input "0"
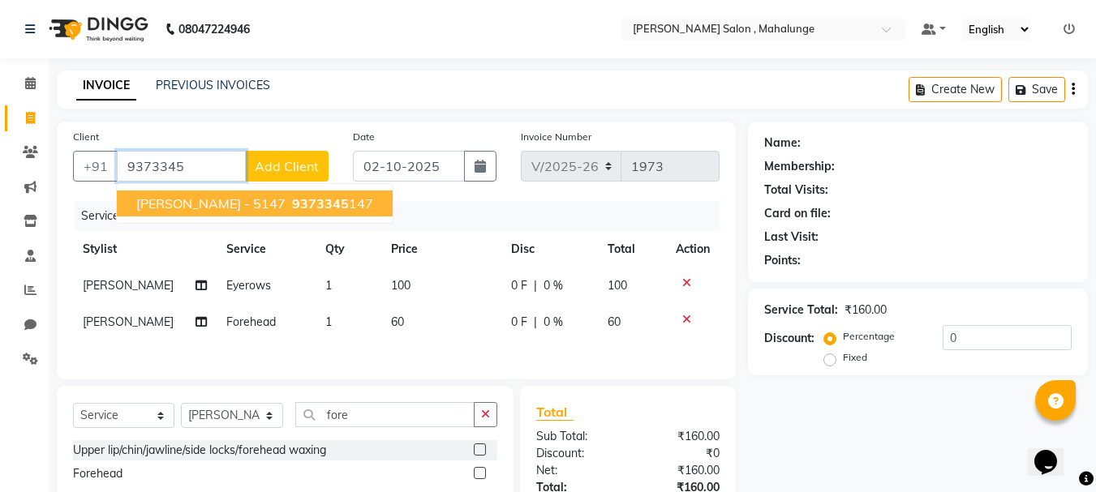
click at [208, 204] on span "[PERSON_NAME] - 5147" at bounding box center [210, 204] width 149 height 16
type input "9373345147"
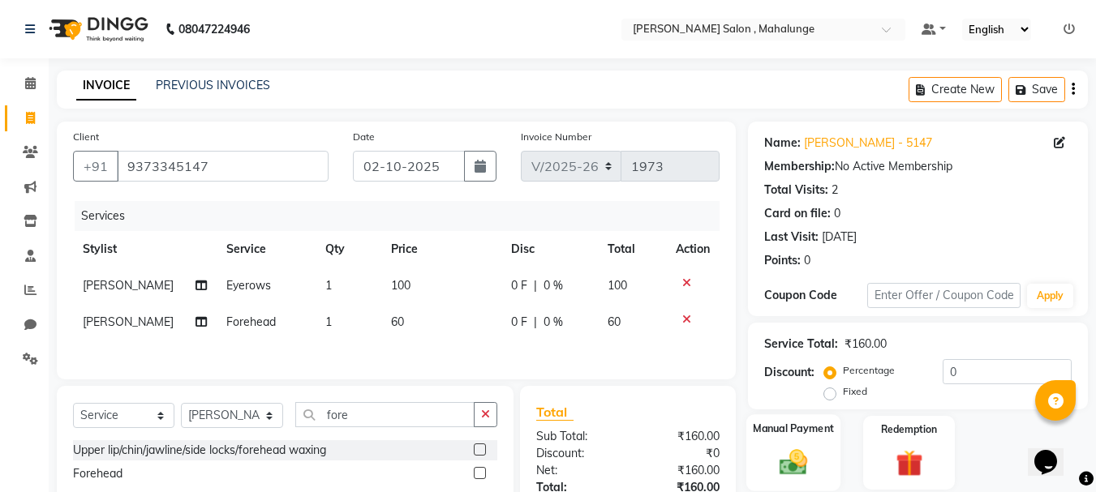
click at [830, 436] on label "Manual Payment" at bounding box center [793, 428] width 81 height 15
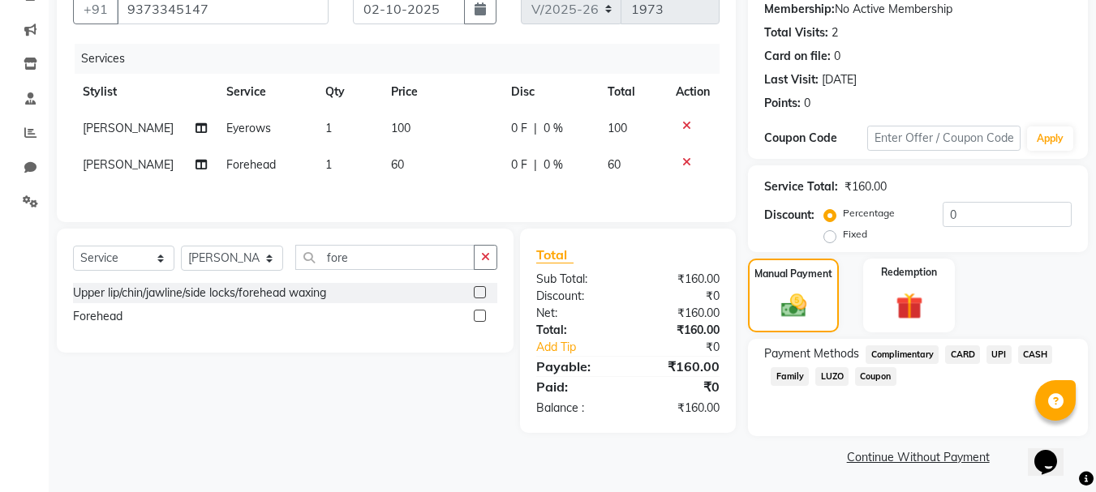
scroll to position [159, 0]
click at [1000, 354] on span "UPI" at bounding box center [998, 353] width 25 height 19
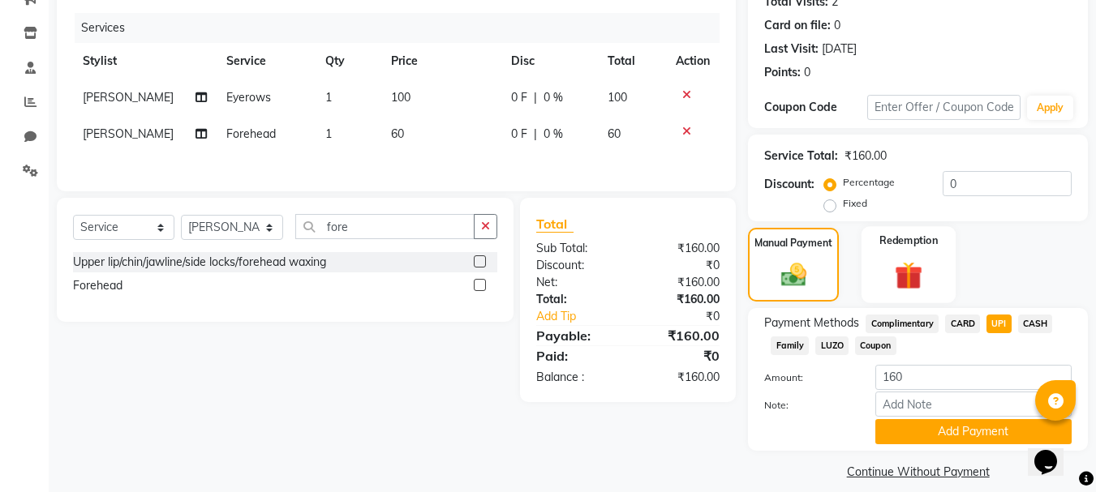
scroll to position [204, 0]
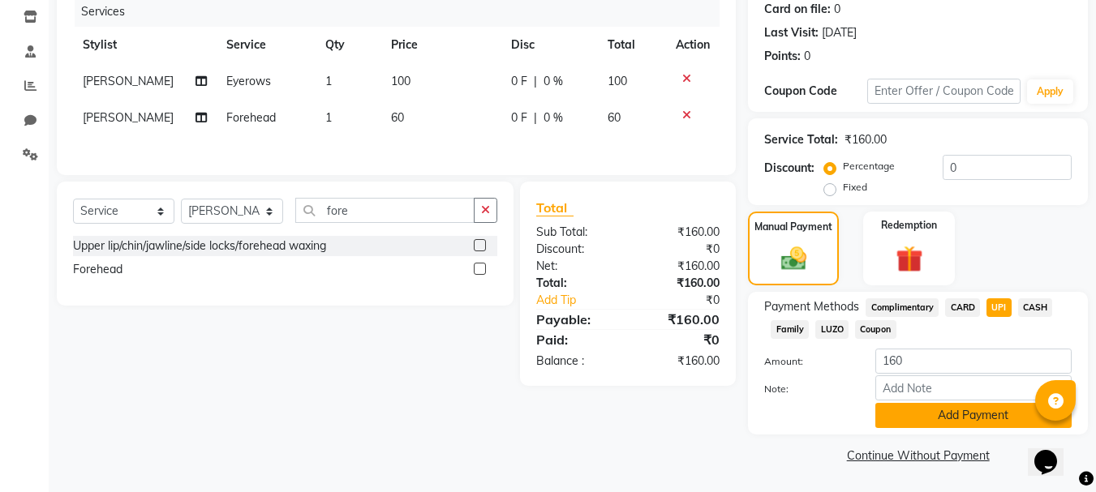
click at [957, 413] on button "Add Payment" at bounding box center [973, 415] width 196 height 25
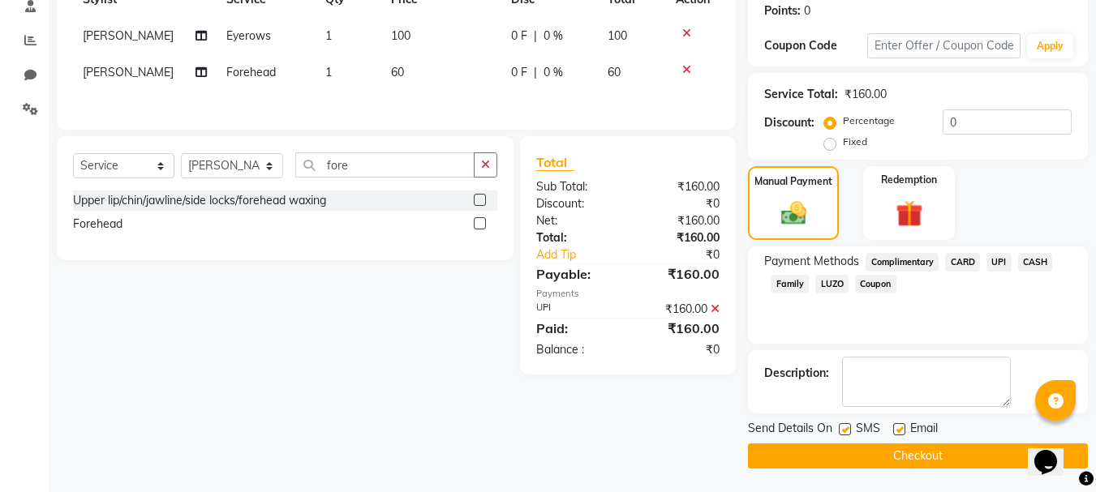
scroll to position [251, 0]
click at [939, 449] on button "Checkout" at bounding box center [918, 455] width 340 height 25
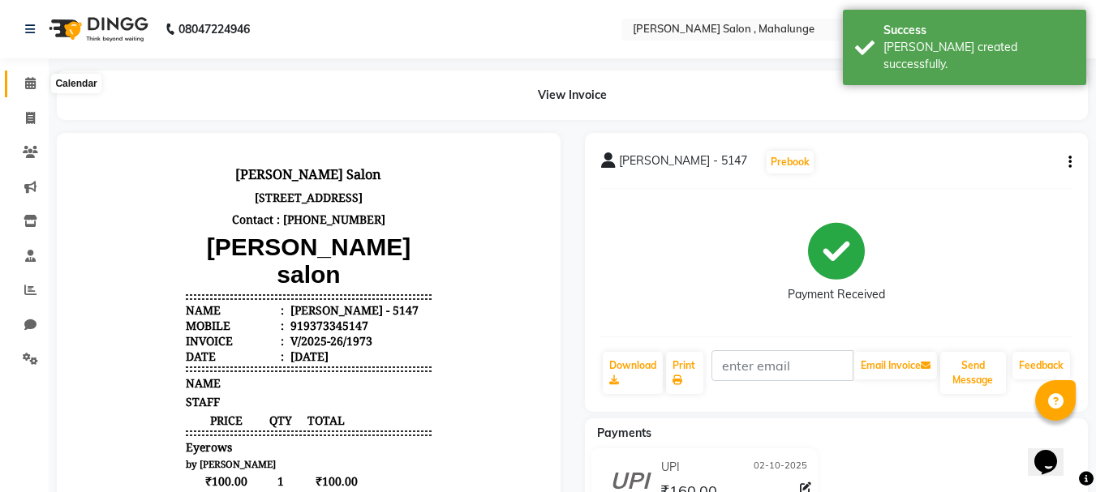
click at [27, 84] on icon at bounding box center [30, 83] width 11 height 12
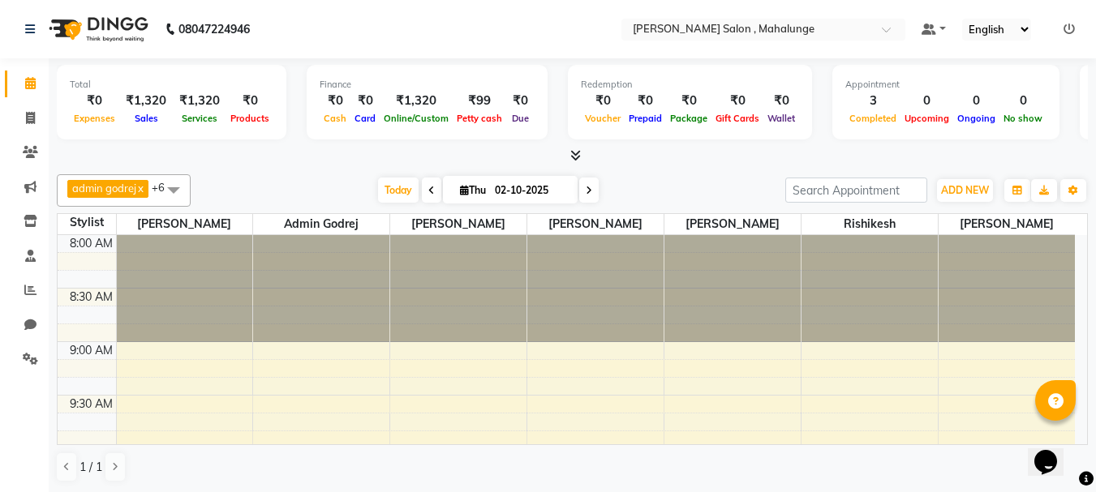
click at [580, 152] on icon at bounding box center [575, 155] width 11 height 12
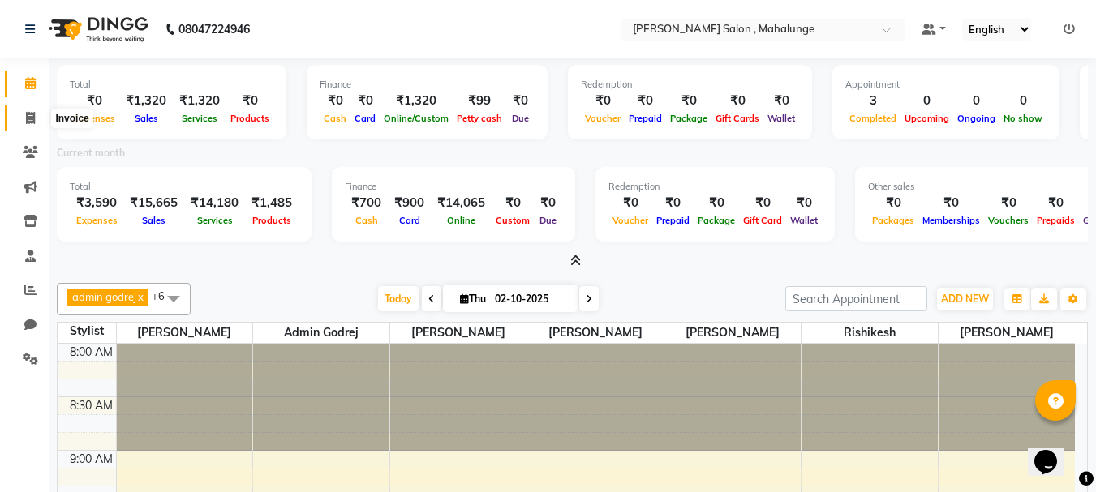
click at [37, 110] on span at bounding box center [30, 119] width 28 height 19
select select "7250"
select select "service"
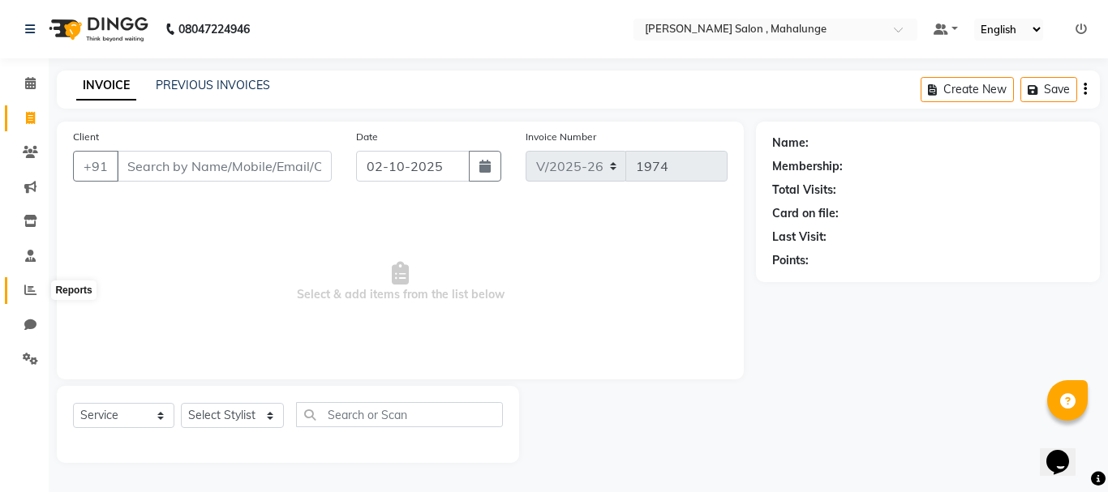
click at [24, 285] on span at bounding box center [30, 290] width 28 height 19
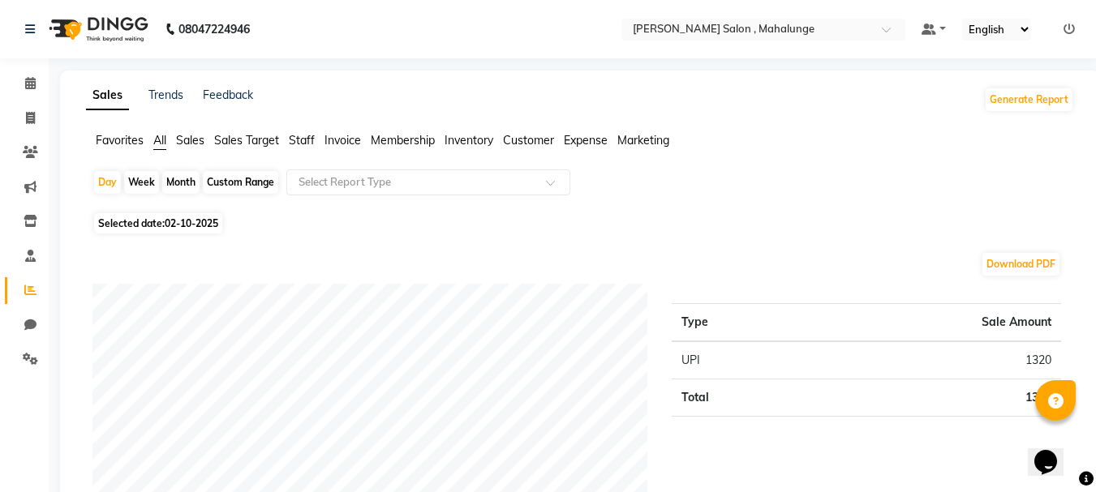
drag, startPoint x: 187, startPoint y: 178, endPoint x: 185, endPoint y: 191, distance: 13.2
click at [187, 179] on div "Month" at bounding box center [180, 182] width 37 height 23
select select "10"
select select "2025"
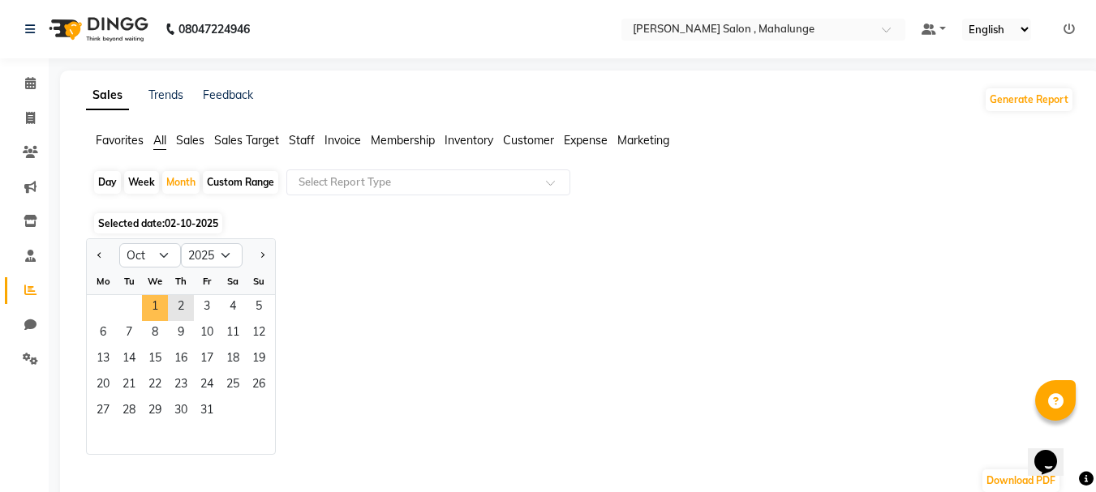
drag, startPoint x: 153, startPoint y: 299, endPoint x: 174, endPoint y: 287, distance: 23.2
click at [166, 290] on ngb-datepicker-month "Mo Tu We Th Fr Sa Su 1 2 3 4 5 6 7 8 9 10 11 12 13 14 15 16 17 18 19 20 21 22 2…" at bounding box center [181, 362] width 188 height 186
click at [162, 306] on span "1" at bounding box center [155, 308] width 26 height 26
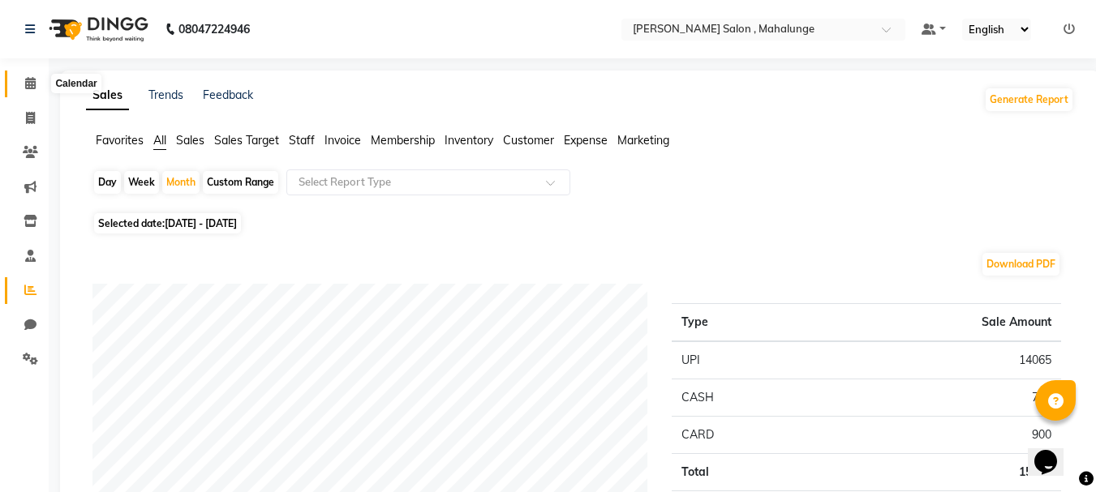
click at [32, 84] on icon at bounding box center [30, 83] width 11 height 12
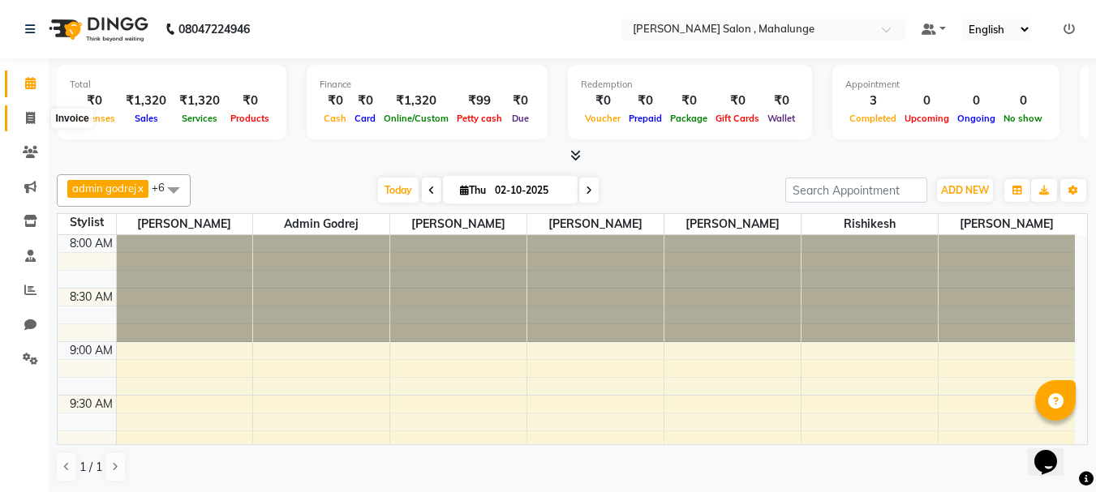
click at [28, 115] on icon at bounding box center [30, 118] width 9 height 12
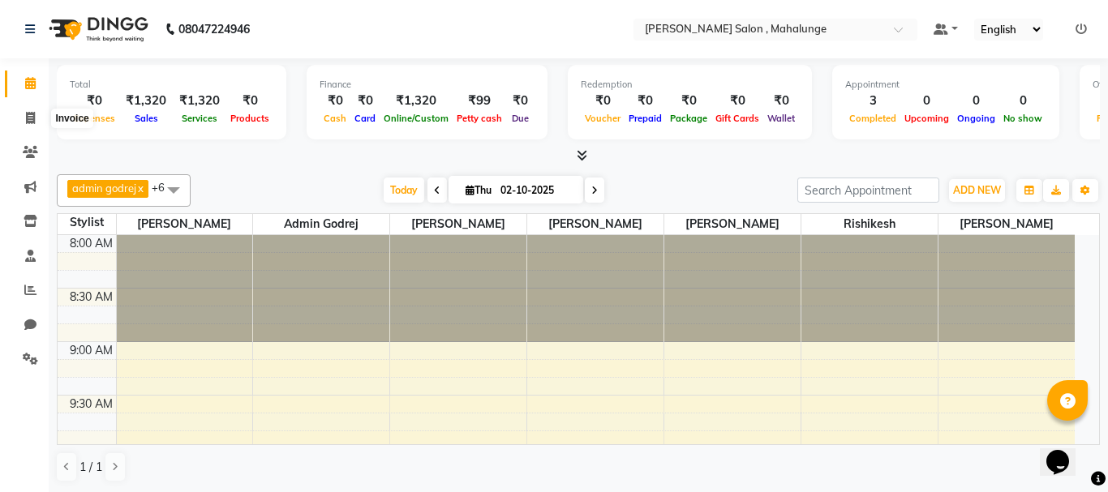
select select "7250"
select select "service"
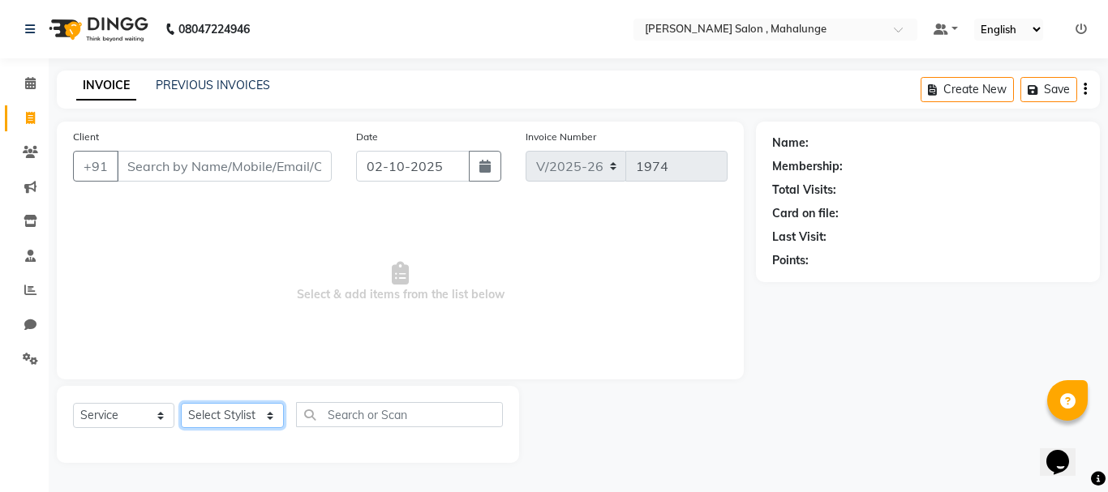
click at [234, 421] on select "Select Stylist admin godrej [PERSON_NAME] [PERSON_NAME] [PERSON_NAME] [PERSON_N…" at bounding box center [232, 415] width 103 height 25
select select "76518"
click at [181, 403] on select "Select Stylist admin godrej [PERSON_NAME] [PERSON_NAME] [PERSON_NAME] [PERSON_N…" at bounding box center [232, 415] width 103 height 25
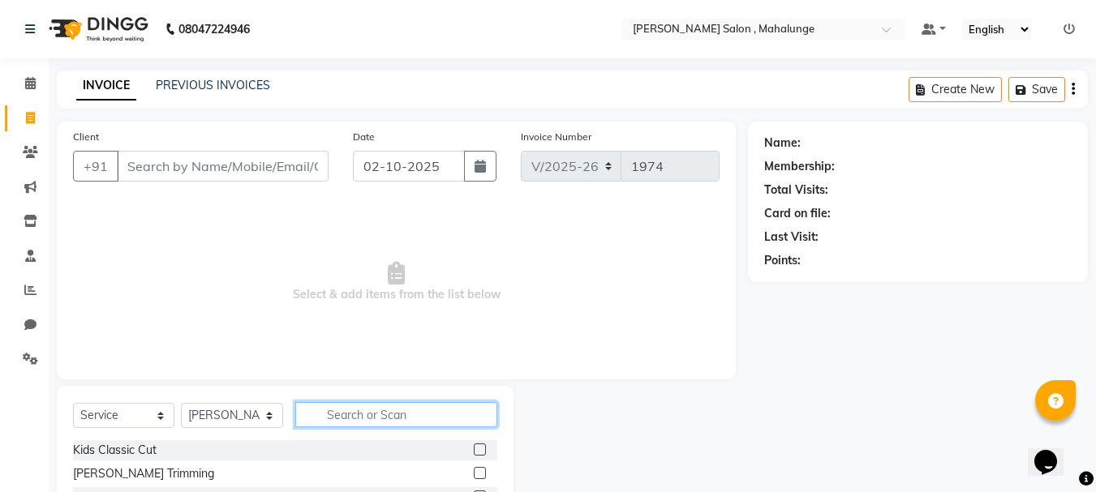
click at [390, 406] on input "text" at bounding box center [396, 414] width 202 height 25
type input "clas"
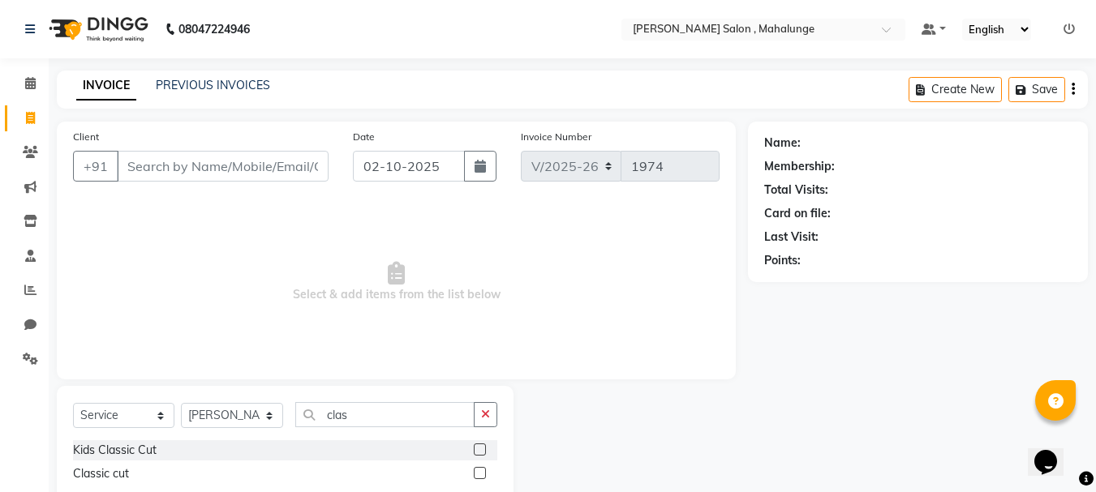
drag, startPoint x: 476, startPoint y: 475, endPoint x: 485, endPoint y: 440, distance: 36.0
click at [478, 473] on label at bounding box center [480, 473] width 12 height 12
click at [478, 473] on input "checkbox" at bounding box center [479, 474] width 11 height 11
checkbox input "true"
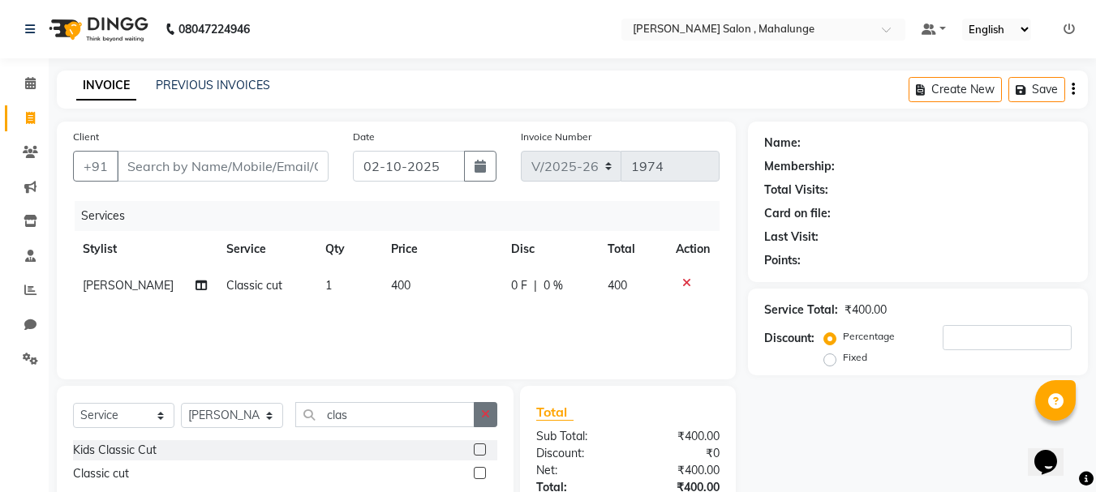
click at [489, 416] on icon "button" at bounding box center [485, 414] width 9 height 11
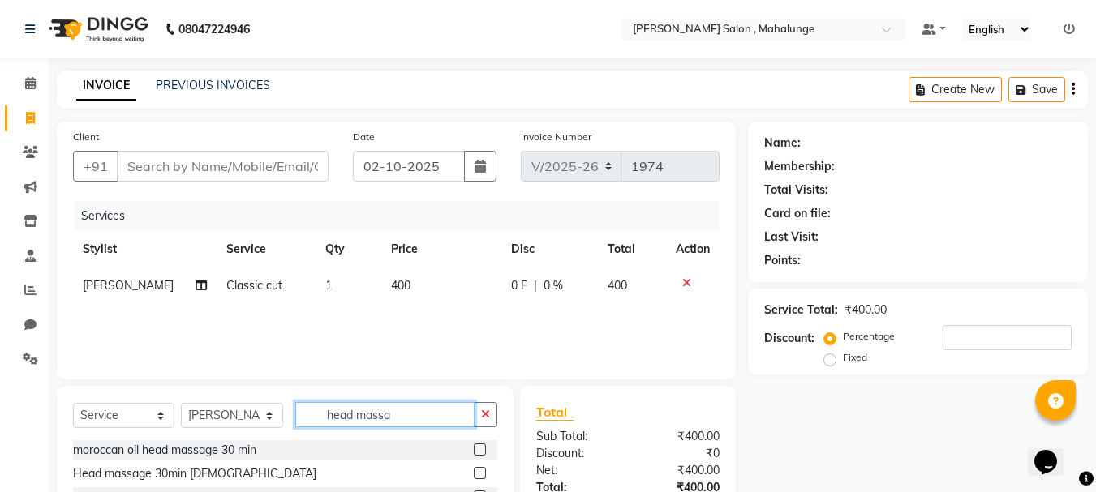
scroll to position [136, 0]
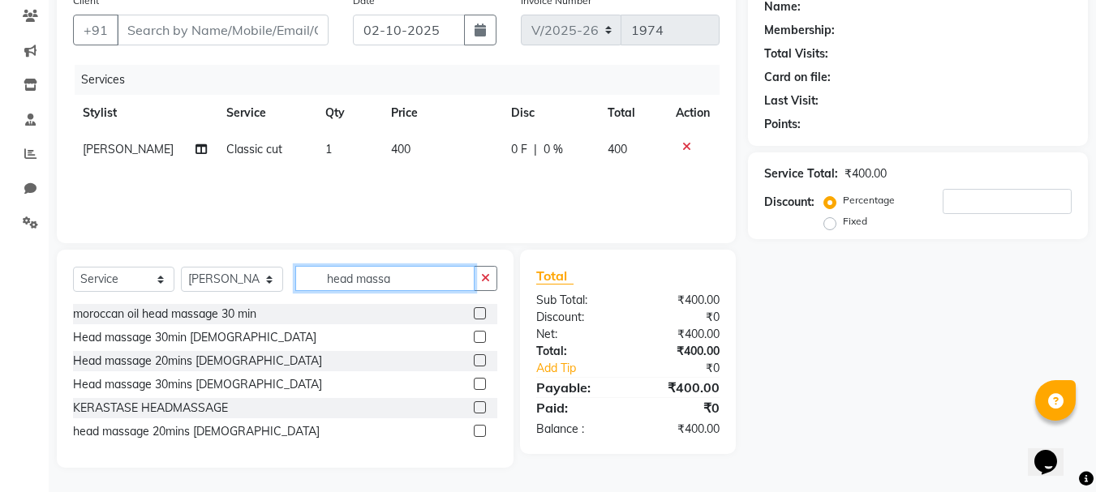
type input "head massa"
click at [481, 428] on label at bounding box center [480, 431] width 12 height 12
click at [481, 428] on input "checkbox" at bounding box center [479, 432] width 11 height 11
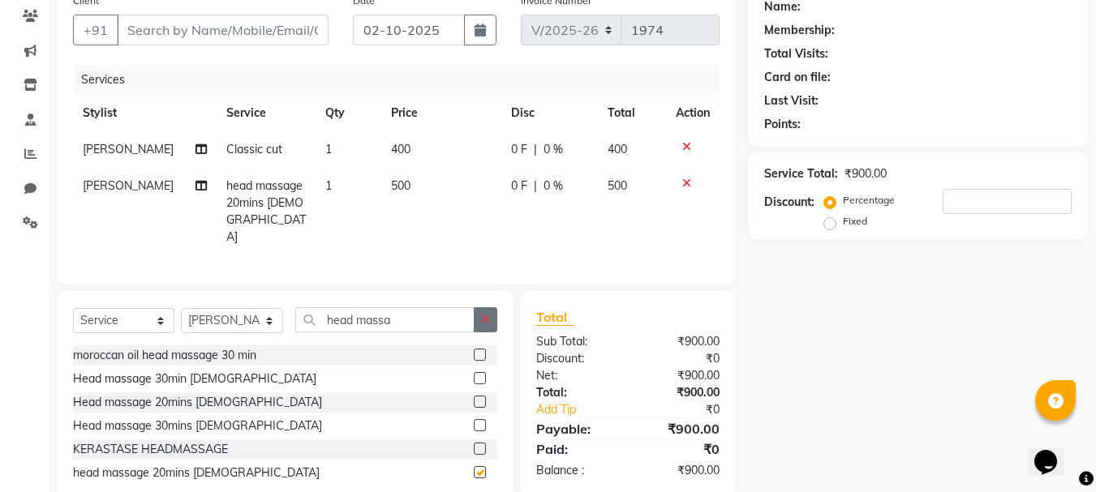
checkbox input "false"
click at [479, 419] on label at bounding box center [480, 425] width 12 height 12
click at [479, 421] on input "checkbox" at bounding box center [479, 426] width 11 height 11
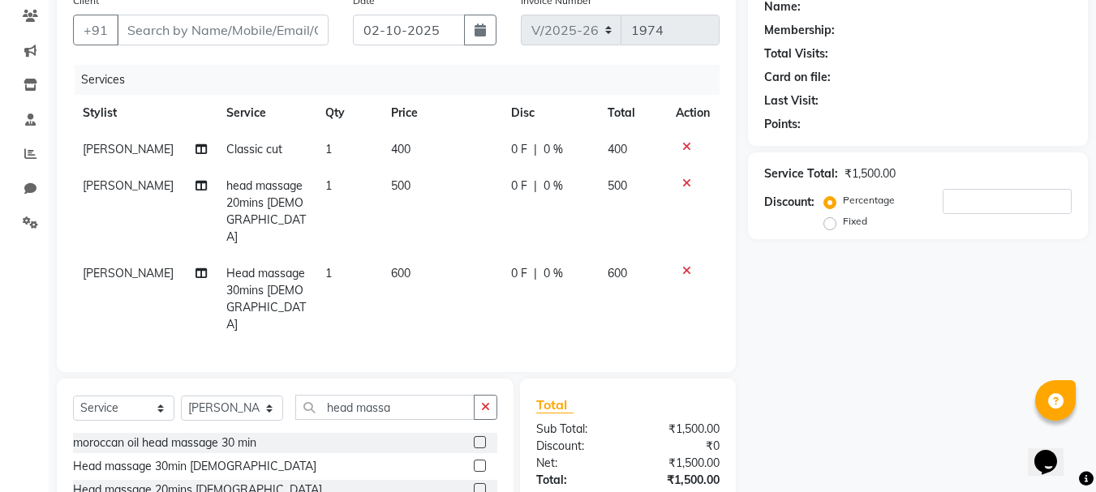
checkbox input "false"
click at [483, 402] on icon "button" at bounding box center [485, 407] width 9 height 11
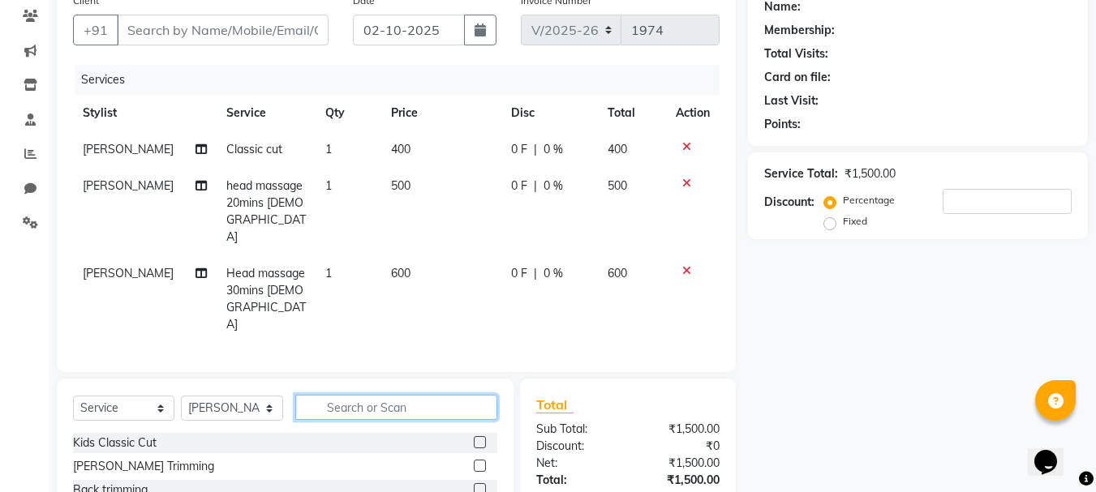
type input "w"
type input "[PERSON_NAME]"
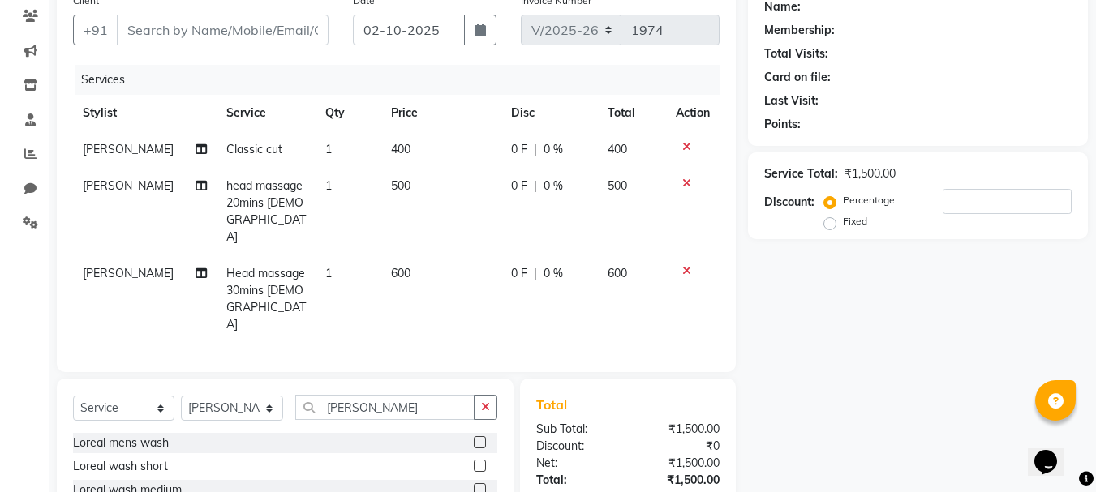
click at [480, 436] on label at bounding box center [480, 442] width 12 height 12
click at [480, 438] on input "checkbox" at bounding box center [479, 443] width 11 height 11
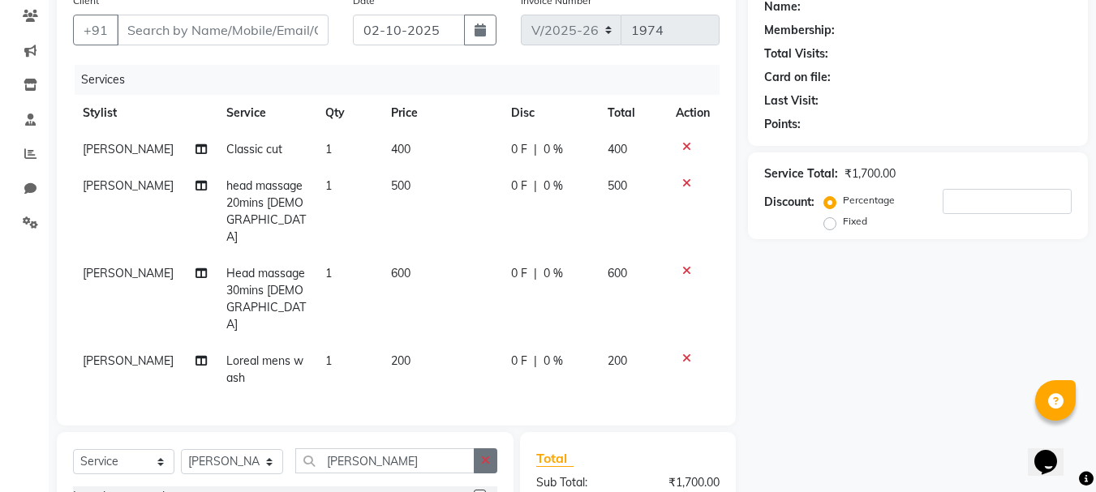
checkbox input "false"
click at [491, 449] on button "button" at bounding box center [486, 461] width 24 height 25
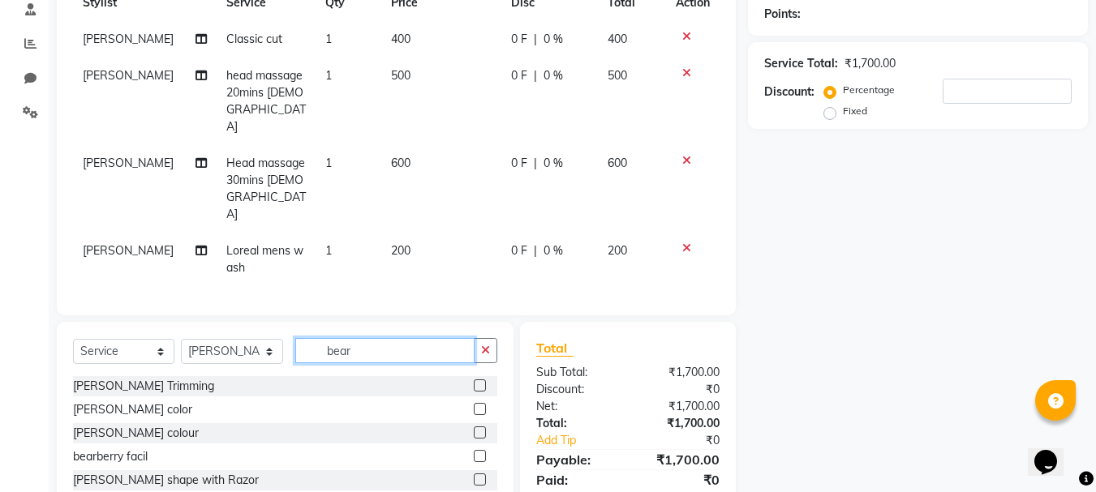
scroll to position [249, 0]
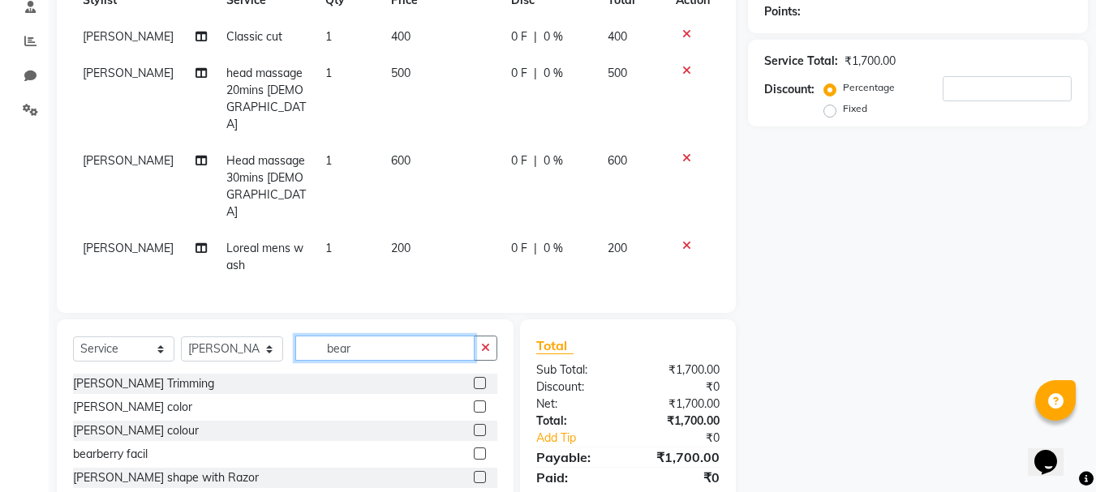
type input "bear"
click at [480, 471] on label at bounding box center [480, 477] width 12 height 12
click at [480, 473] on input "checkbox" at bounding box center [479, 478] width 11 height 11
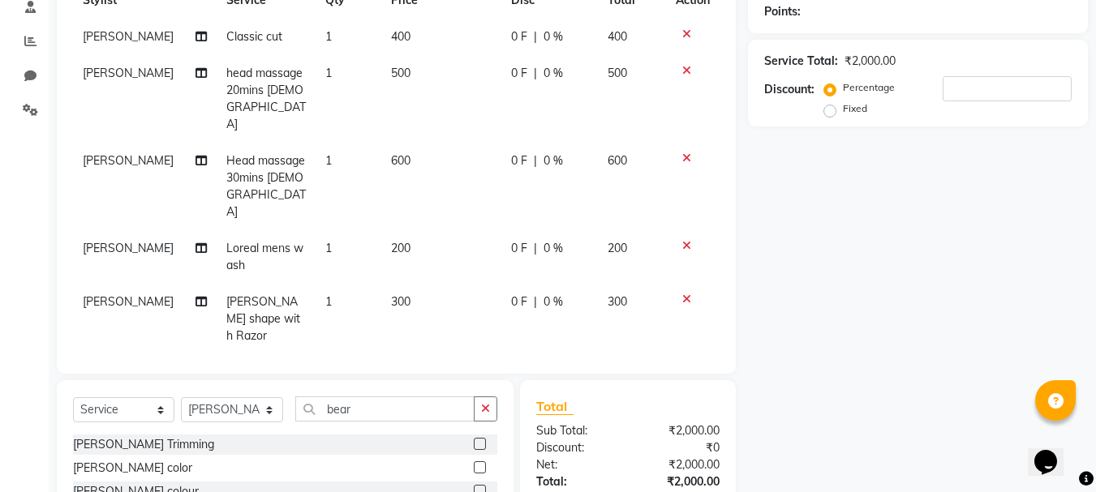
checkbox input "false"
click at [684, 66] on icon at bounding box center [686, 70] width 9 height 11
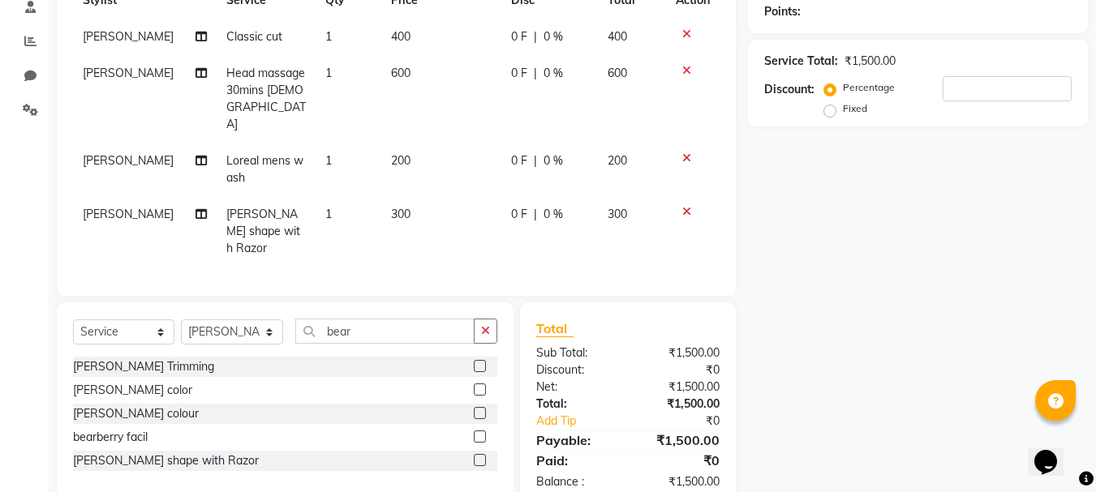
click at [687, 206] on icon at bounding box center [686, 211] width 9 height 11
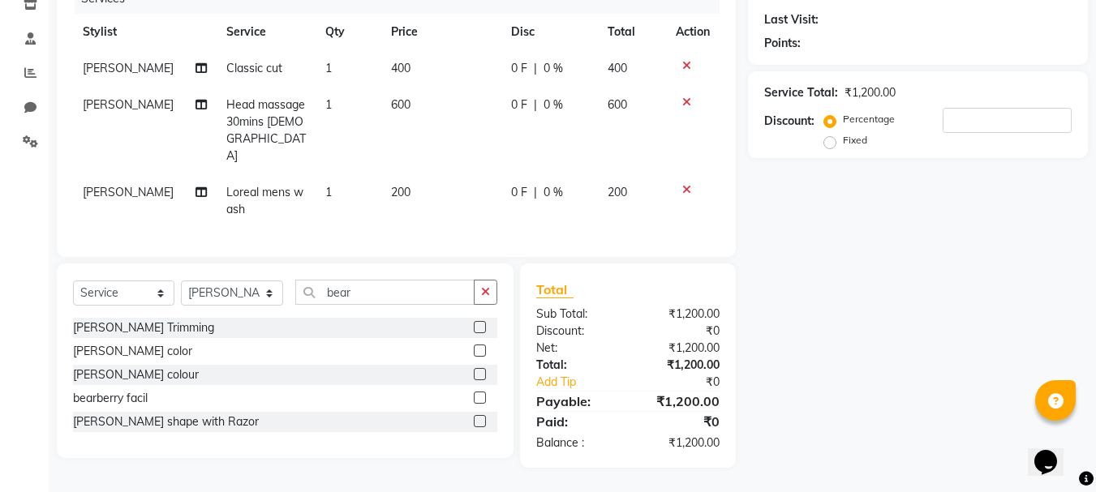
scroll to position [196, 0]
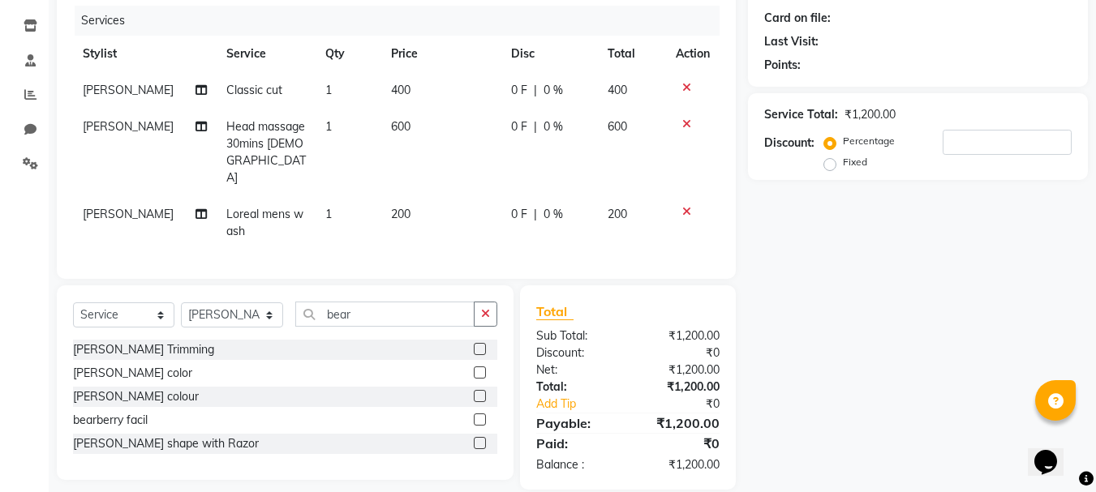
click at [492, 302] on button "button" at bounding box center [486, 314] width 24 height 25
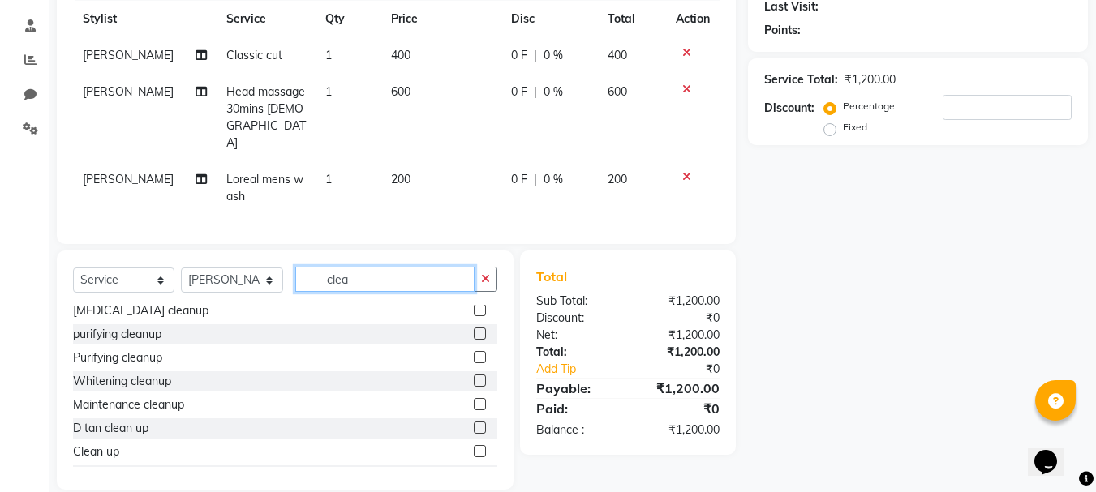
scroll to position [49, 0]
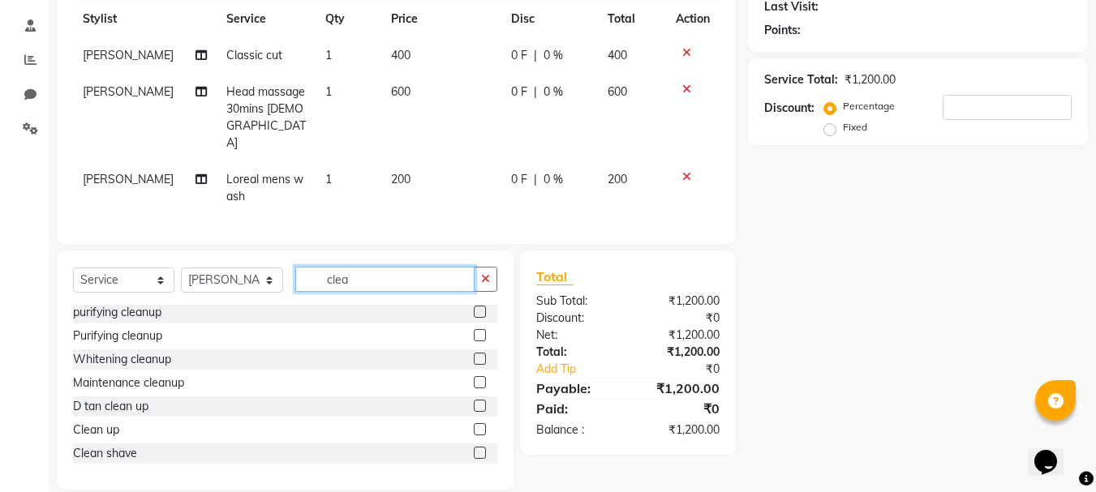
type input "clea"
click at [474, 447] on label at bounding box center [480, 453] width 12 height 12
click at [474, 449] on input "checkbox" at bounding box center [479, 454] width 11 height 11
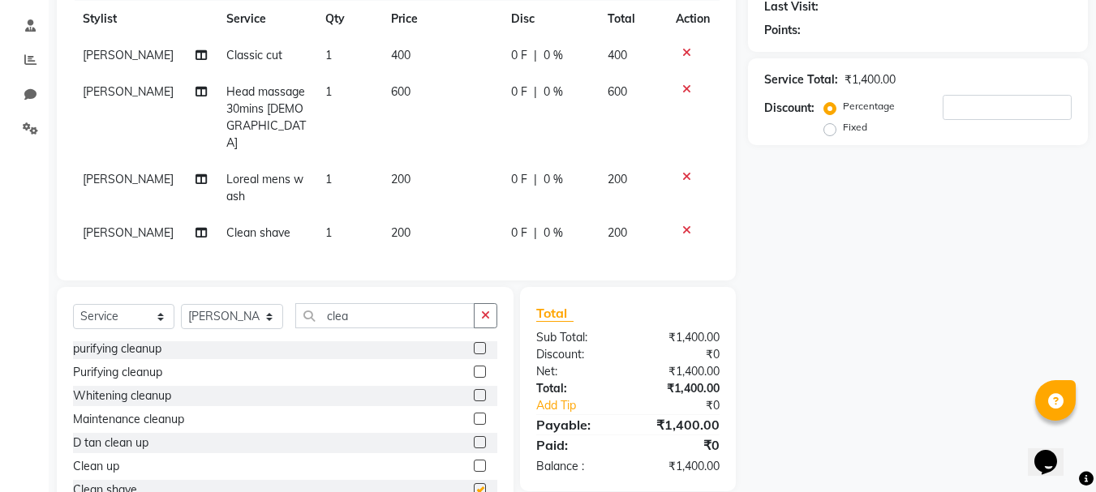
checkbox input "false"
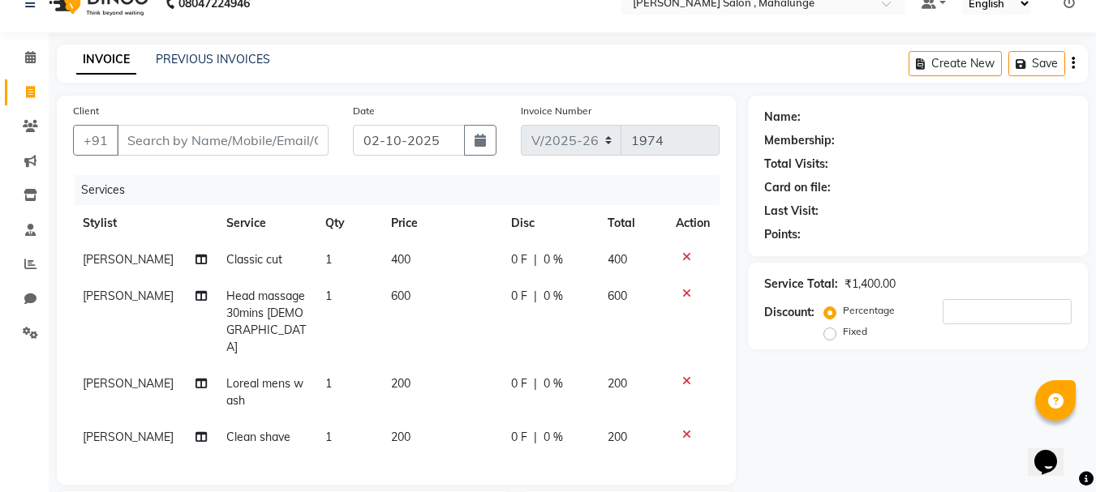
scroll to position [0, 0]
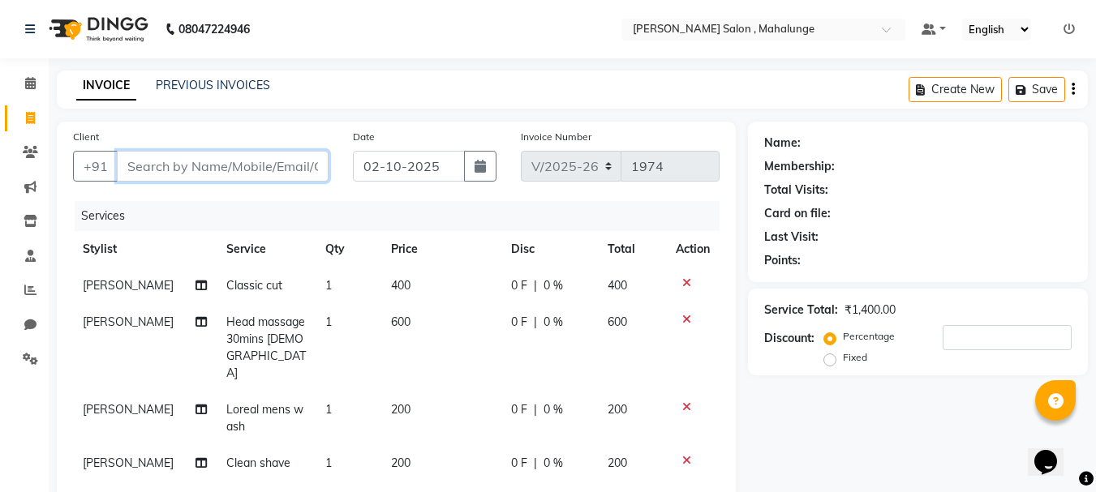
click at [198, 165] on input "Client" at bounding box center [223, 166] width 212 height 31
type input "9"
type input "0"
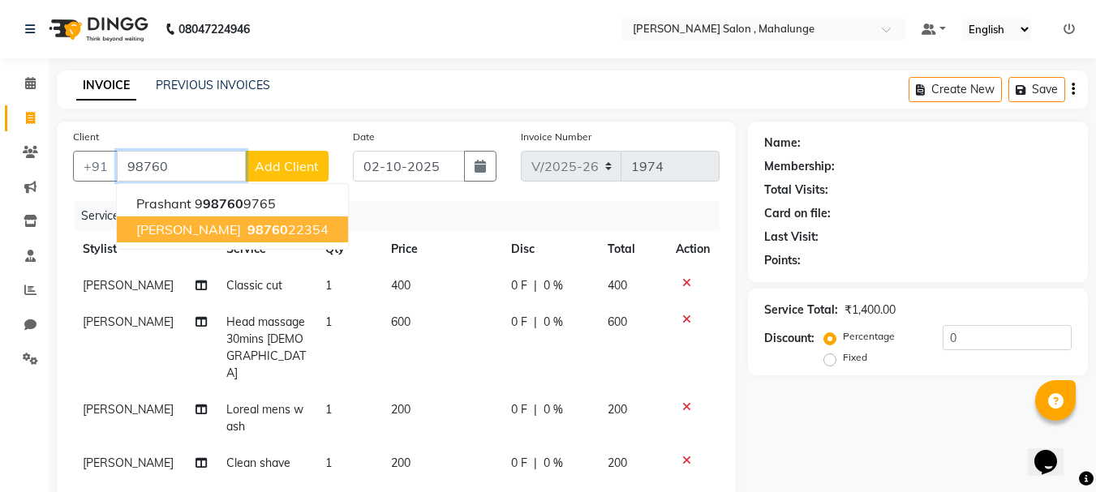
click at [217, 238] on button "[PERSON_NAME] 98760 22354" at bounding box center [232, 230] width 231 height 26
type input "9876022354"
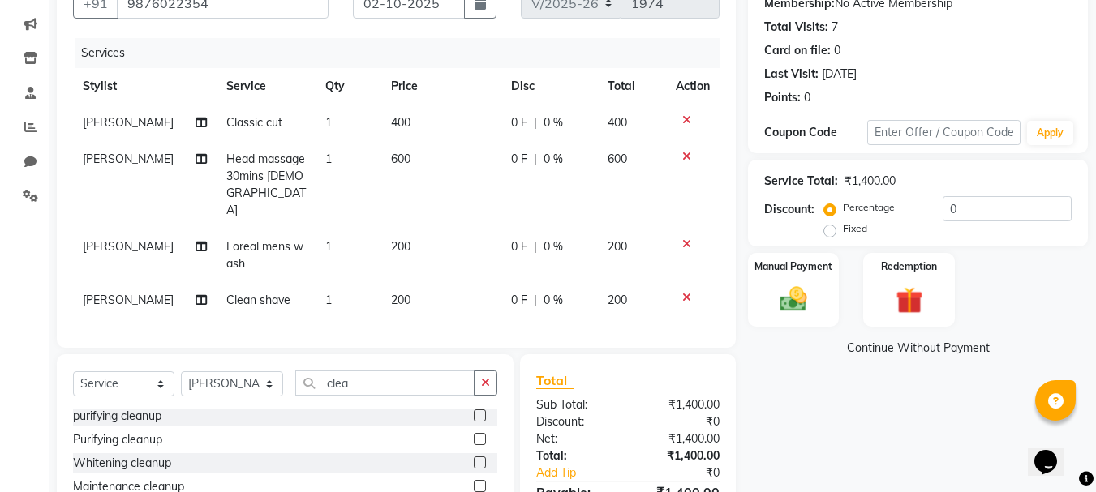
scroll to position [243, 0]
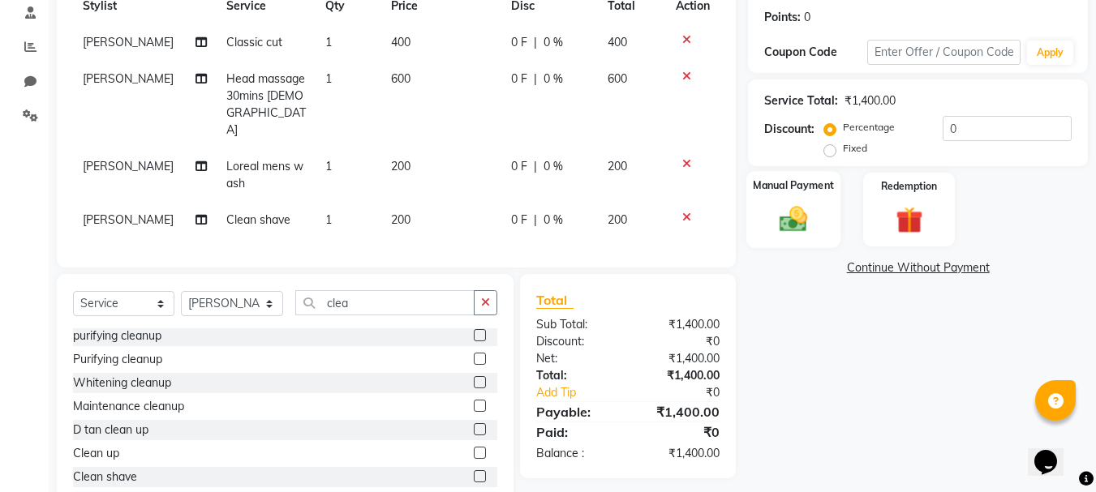
click at [785, 227] on img at bounding box center [793, 219] width 45 height 32
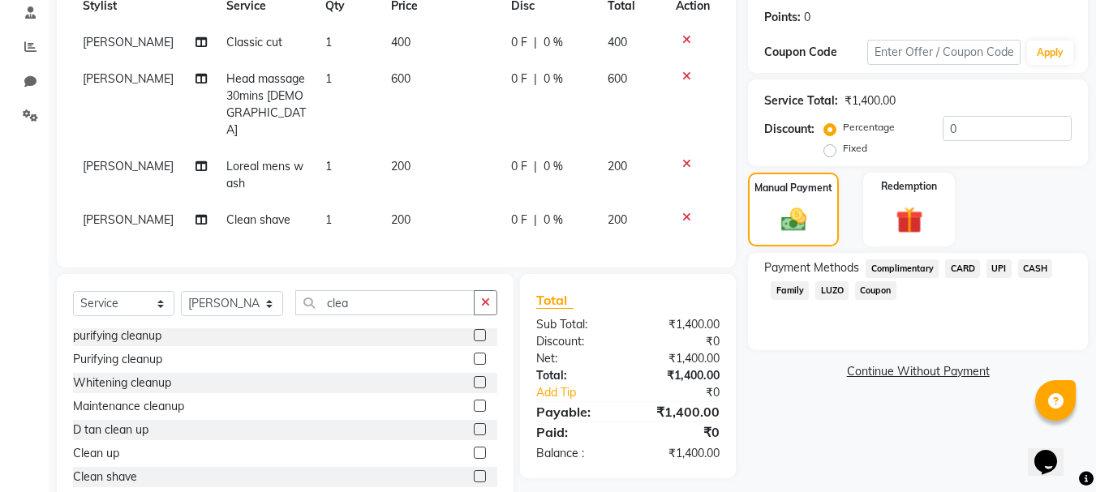
click at [997, 266] on span "UPI" at bounding box center [998, 269] width 25 height 19
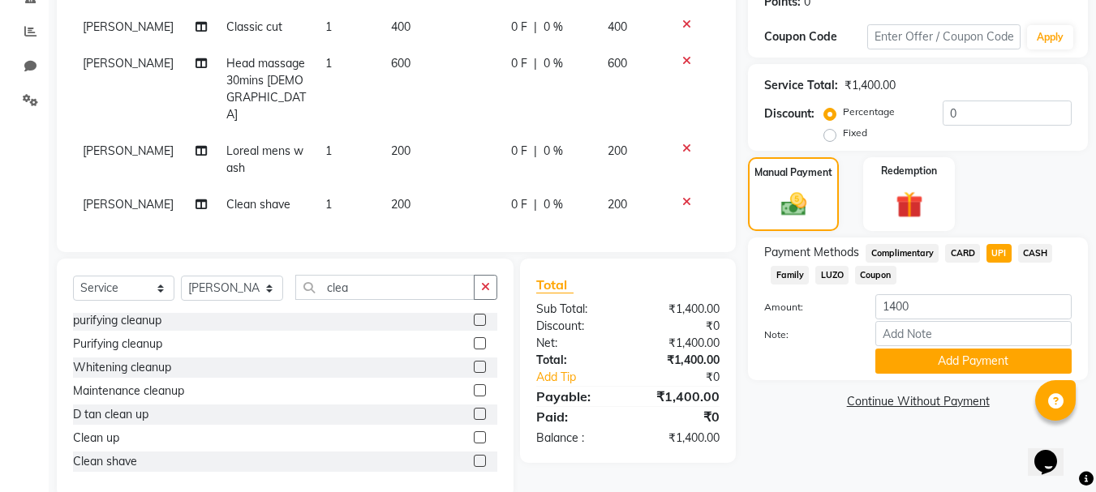
scroll to position [267, 0]
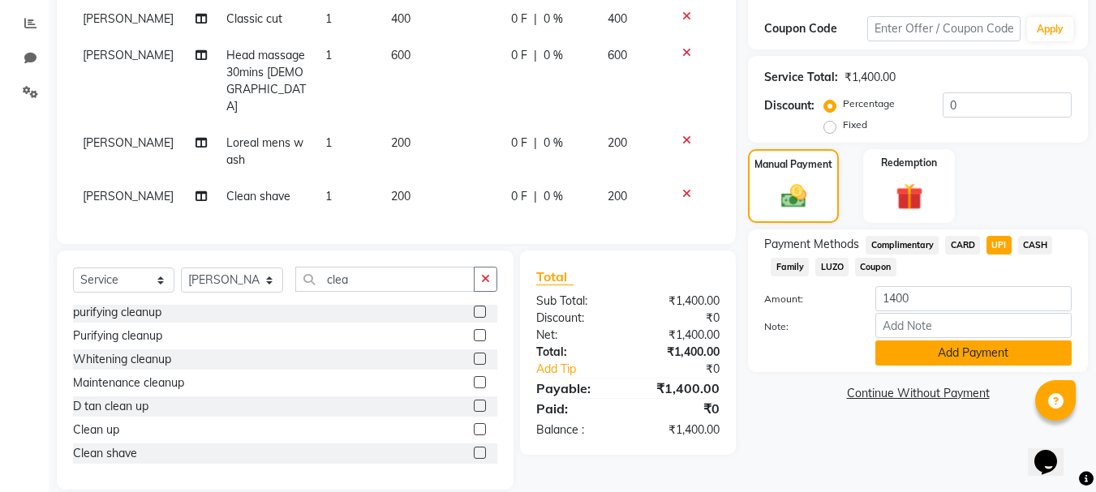
click at [944, 355] on button "Add Payment" at bounding box center [973, 353] width 196 height 25
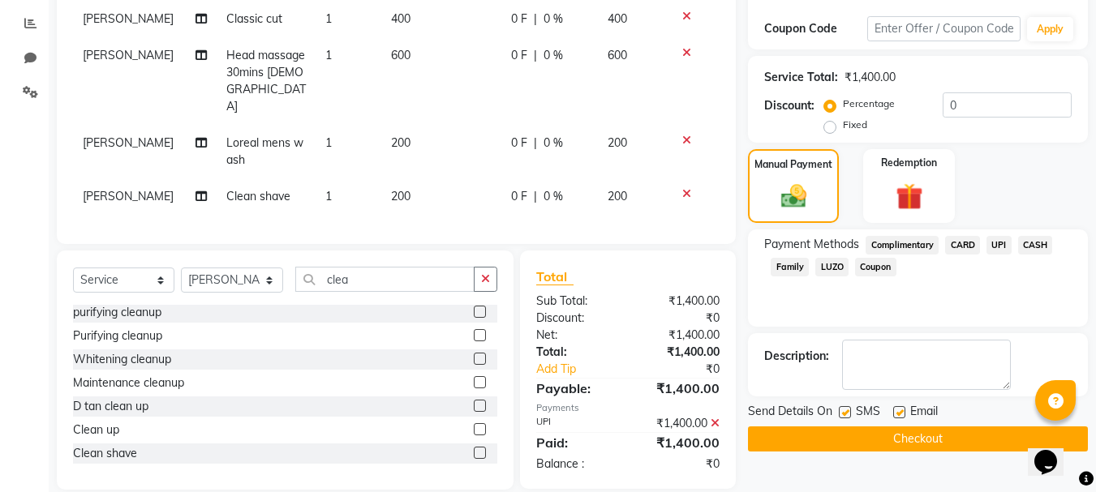
click at [856, 434] on button "Checkout" at bounding box center [918, 439] width 340 height 25
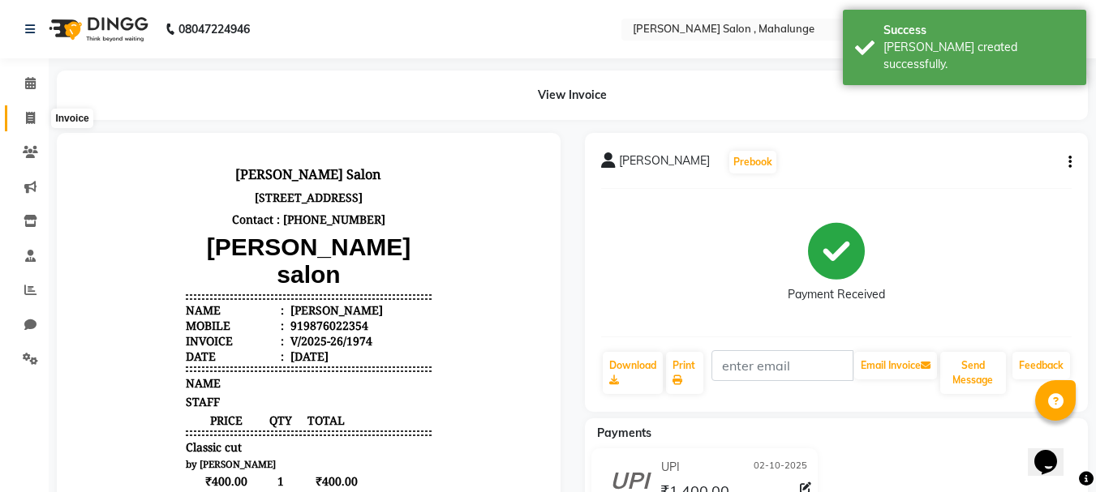
click at [23, 120] on span at bounding box center [30, 119] width 28 height 19
select select "7250"
select select "service"
